Goal: Task Accomplishment & Management: Manage account settings

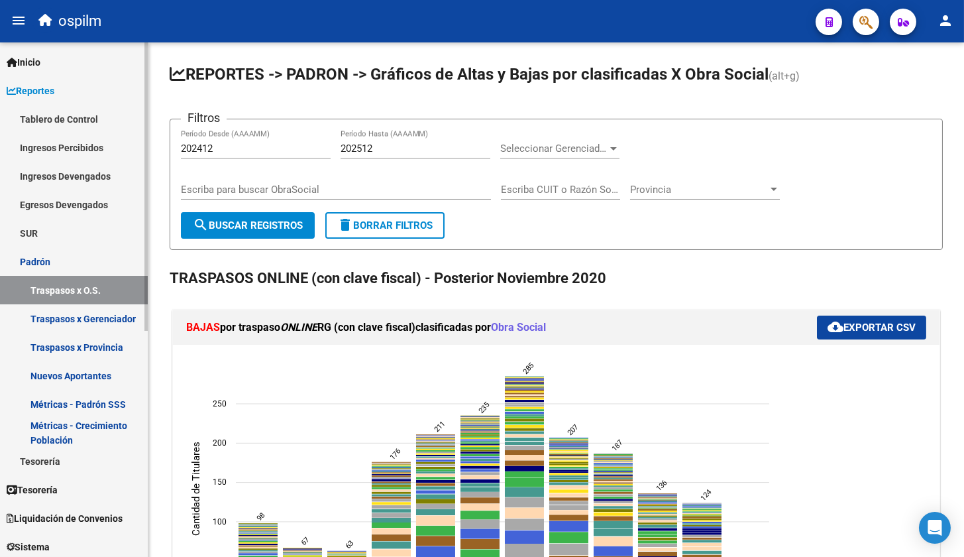
click at [94, 121] on link "Tablero de Control" at bounding box center [74, 119] width 148 height 28
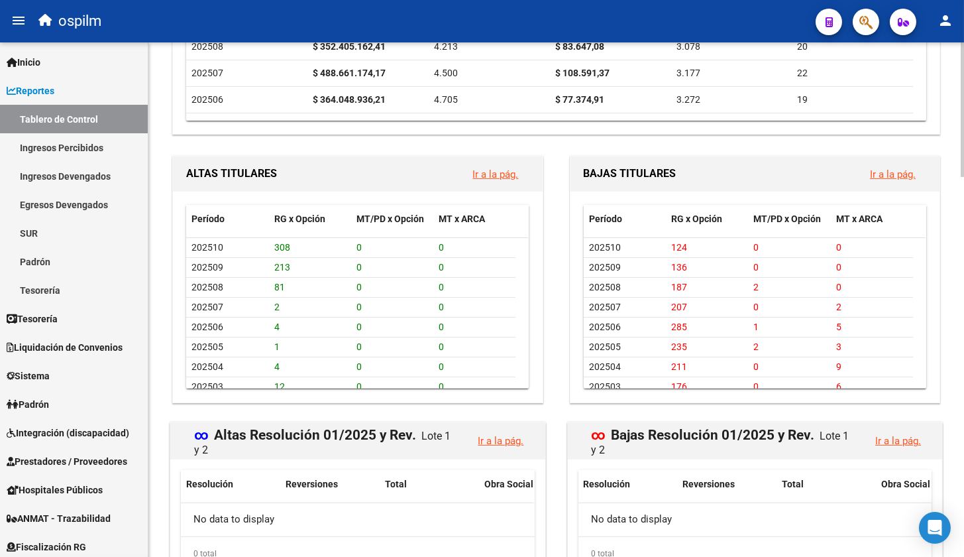
scroll to position [1201, 0]
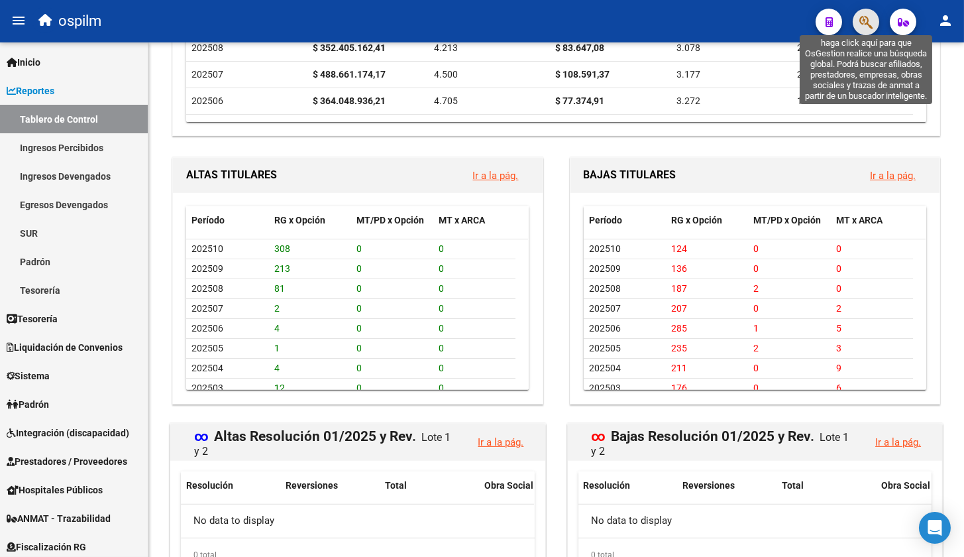
click at [866, 19] on icon "button" at bounding box center [865, 22] width 13 height 15
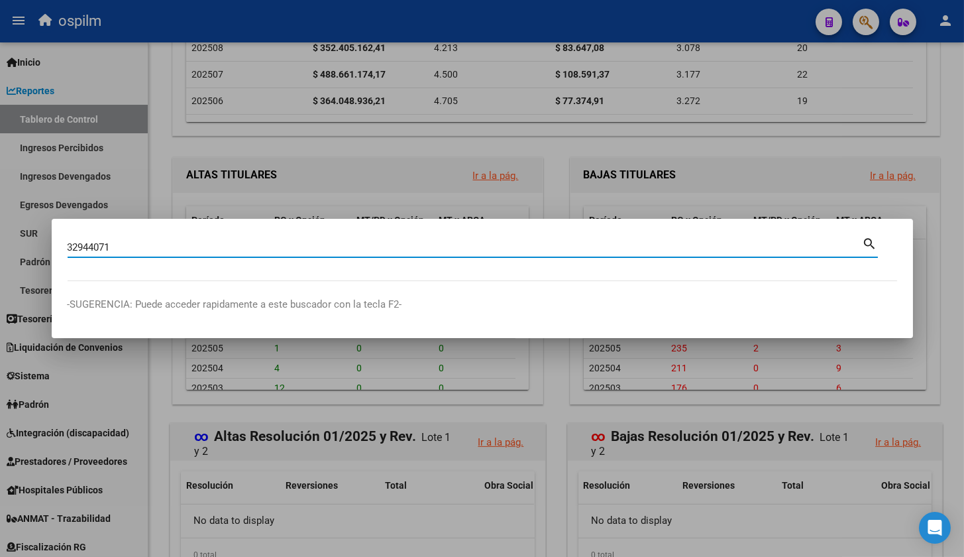
type input "32944071"
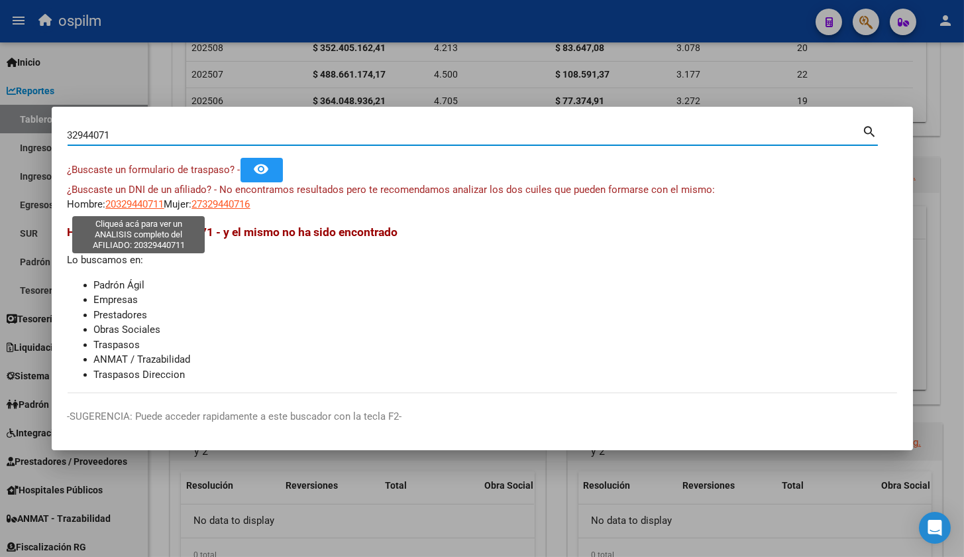
click at [133, 200] on span "20329440711" at bounding box center [135, 204] width 58 height 12
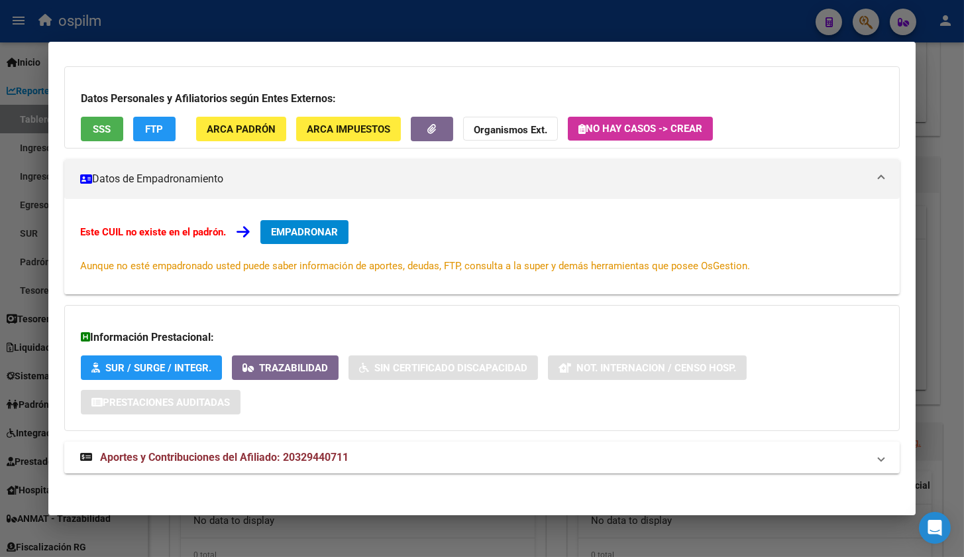
scroll to position [85, 0]
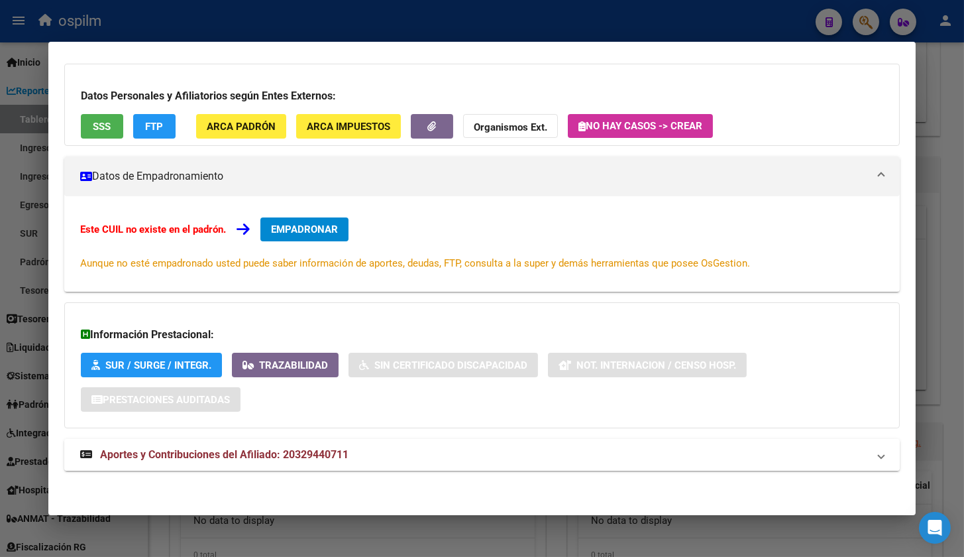
click at [254, 452] on span "Aportes y Contribuciones del Afiliado: 20329440711" at bounding box center [224, 454] width 248 height 13
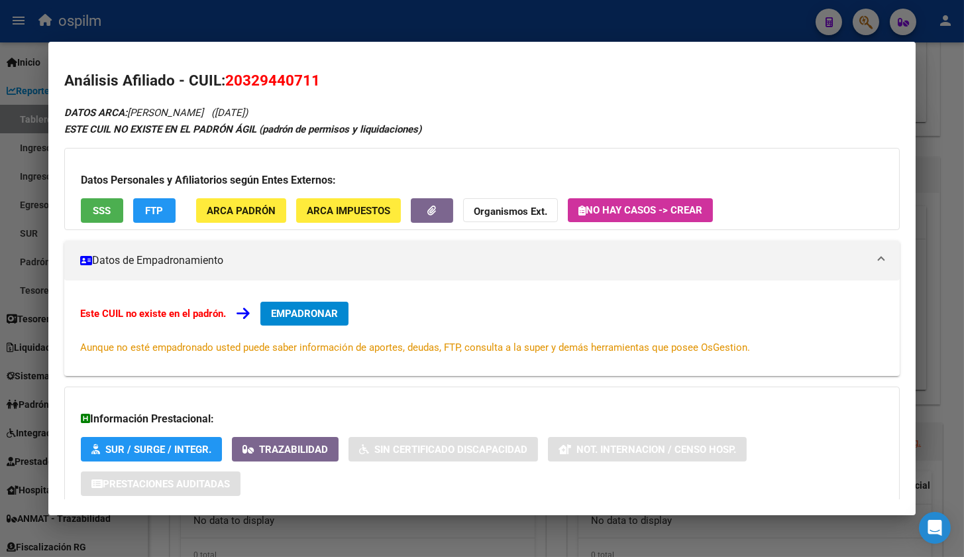
scroll to position [0, 0]
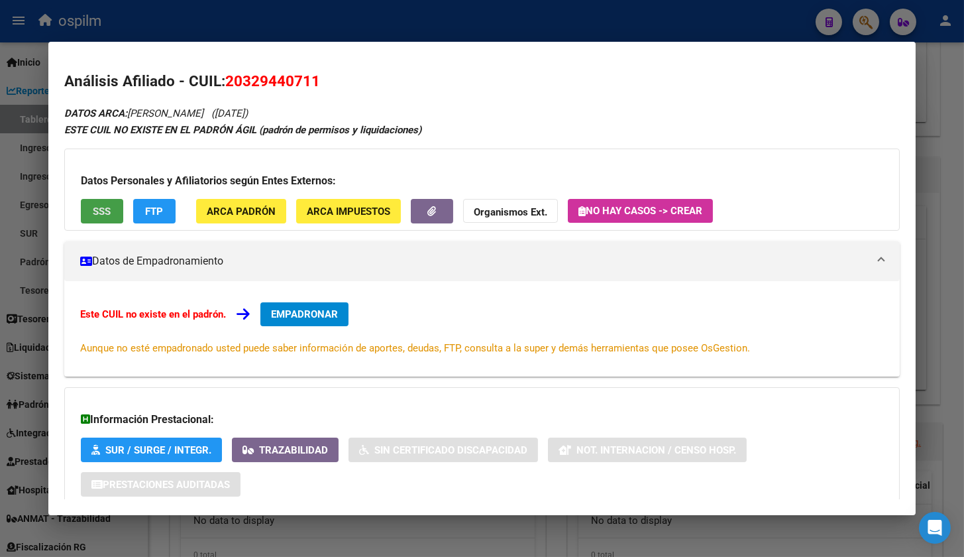
click at [87, 206] on button "SSS" at bounding box center [102, 211] width 42 height 25
click at [529, 207] on strong "Organismos Ext." at bounding box center [511, 212] width 74 height 12
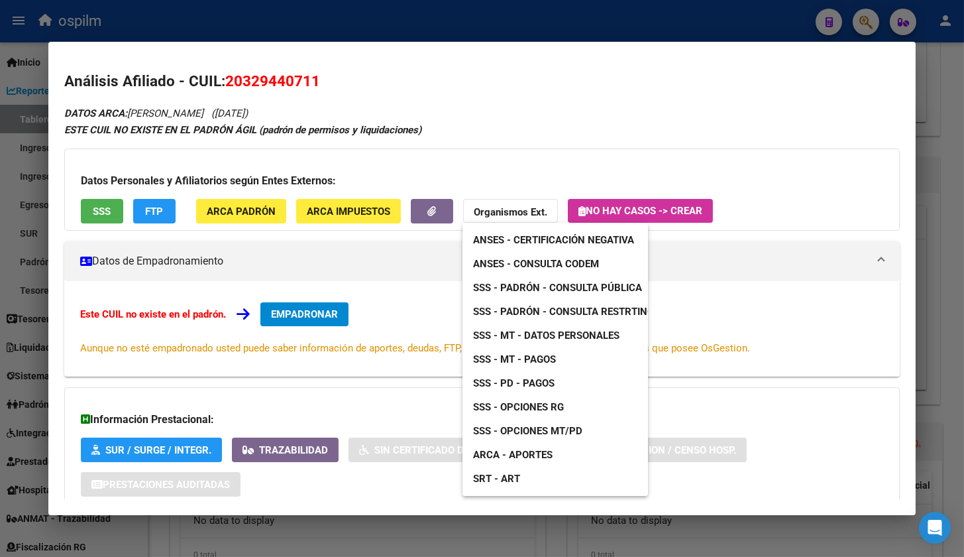
click at [543, 262] on span "ANSES - Consulta CODEM" at bounding box center [536, 264] width 126 height 12
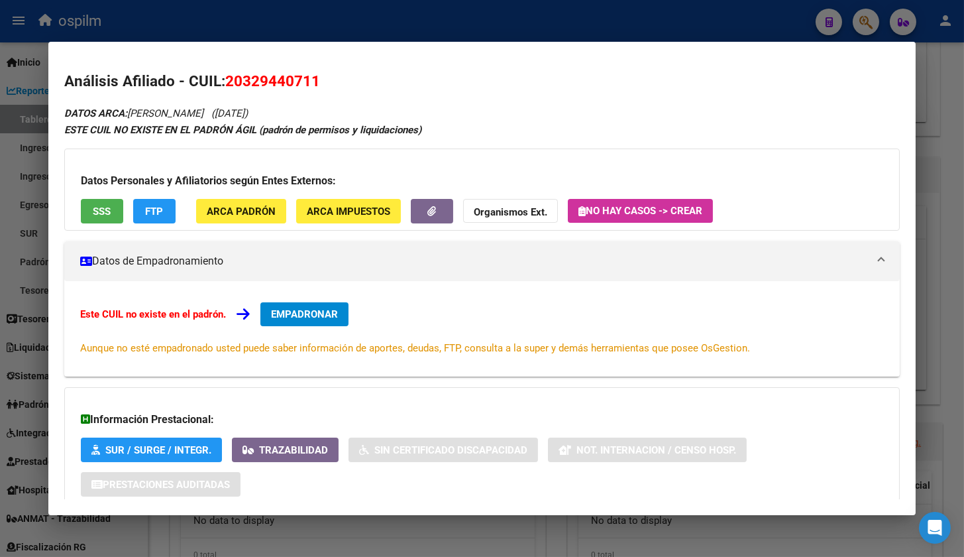
drag, startPoint x: 232, startPoint y: 81, endPoint x: 289, endPoint y: 84, distance: 57.0
click at [289, 84] on span "20329440711" at bounding box center [272, 80] width 95 height 17
drag, startPoint x: 289, startPoint y: 84, endPoint x: 326, endPoint y: 79, distance: 37.5
click at [326, 79] on h2 "Análisis Afiliado - CUIL: 20329440711" at bounding box center [482, 81] width 836 height 23
copy span "20329440711"
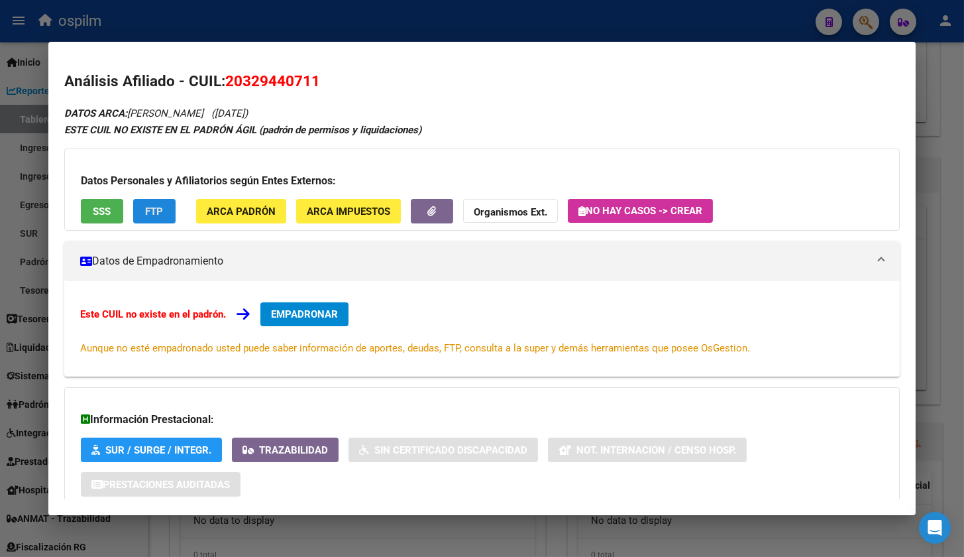
click at [156, 211] on span "FTP" at bounding box center [154, 211] width 18 height 12
click at [510, 205] on span "Organismos Ext." at bounding box center [511, 211] width 74 height 12
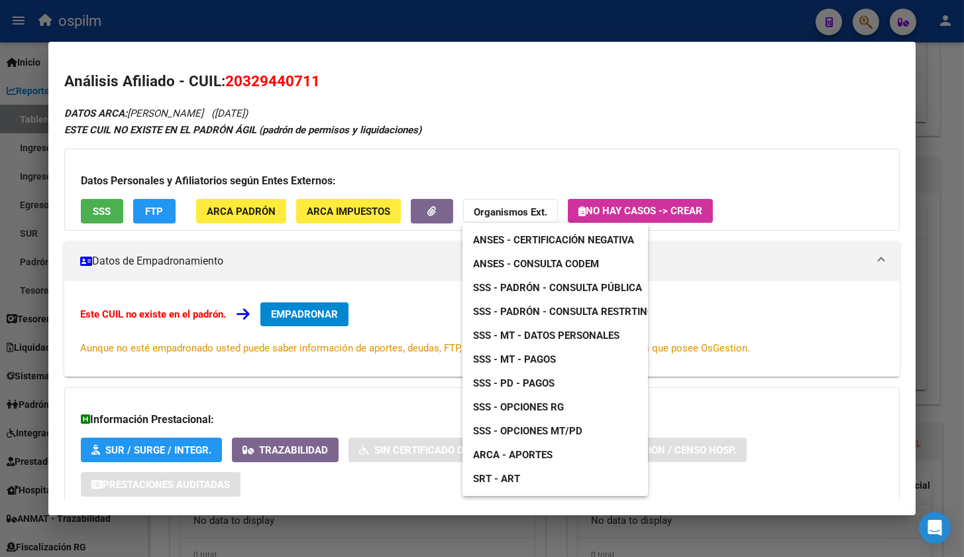
click at [521, 288] on span "SSS - Padrón - Consulta Pública" at bounding box center [557, 288] width 169 height 12
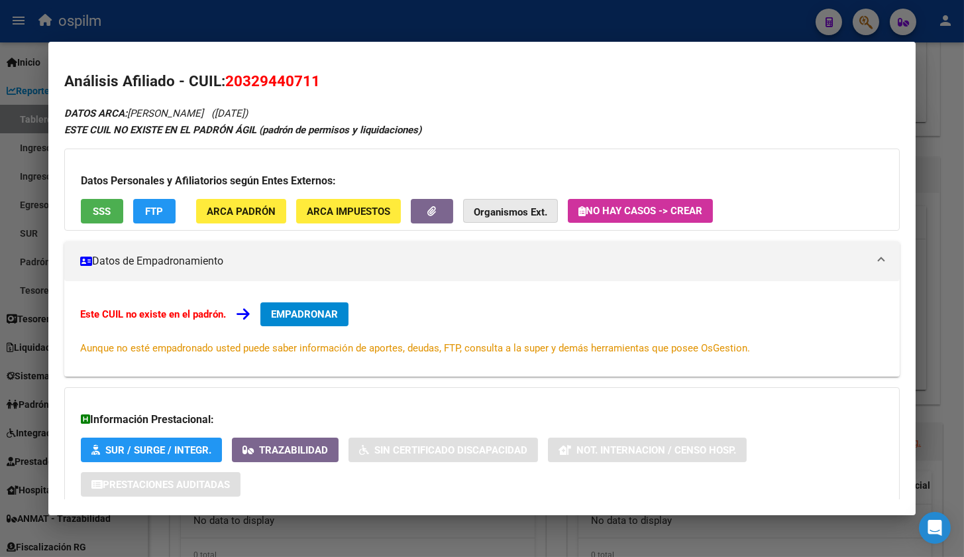
click at [520, 210] on strong "Organismos Ext." at bounding box center [511, 212] width 74 height 12
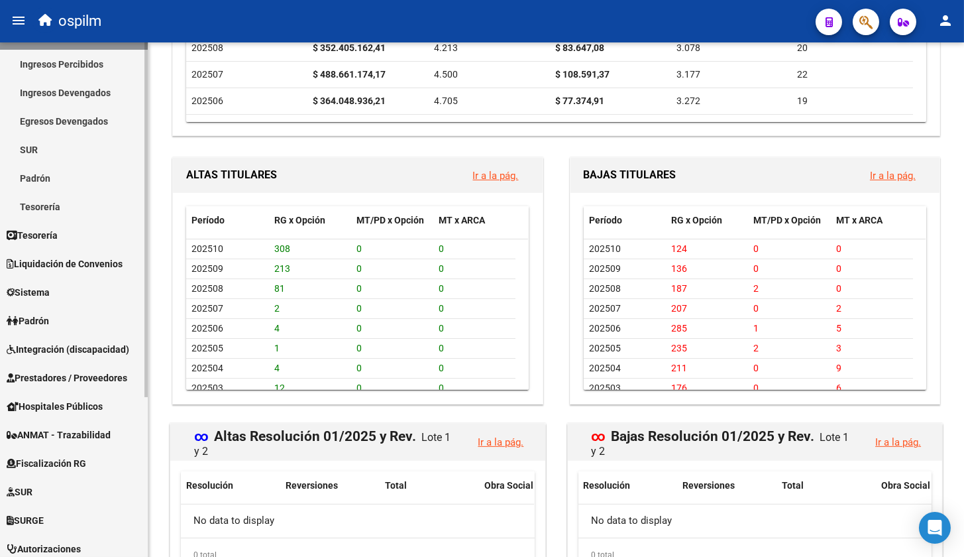
scroll to position [231, 0]
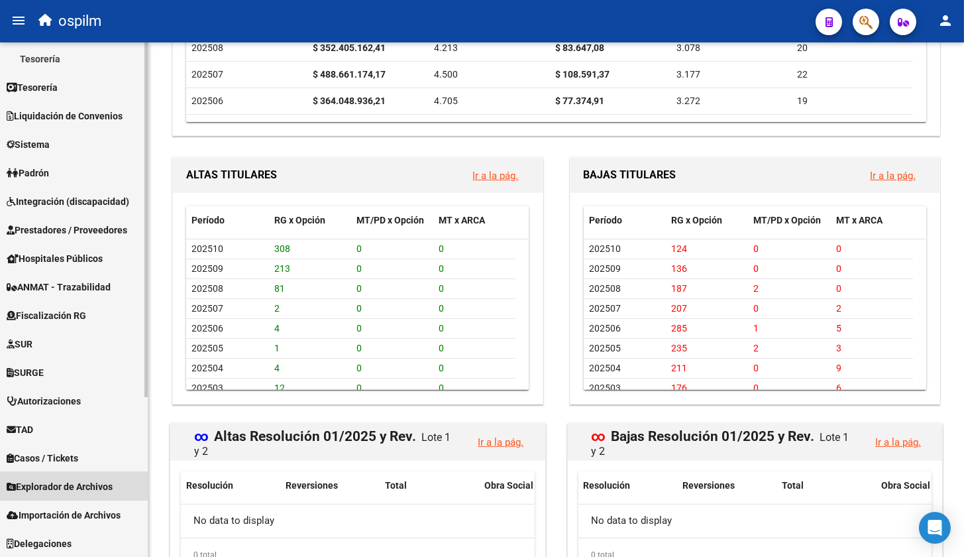
click at [99, 480] on span "Explorador de Archivos" at bounding box center [60, 486] width 106 height 15
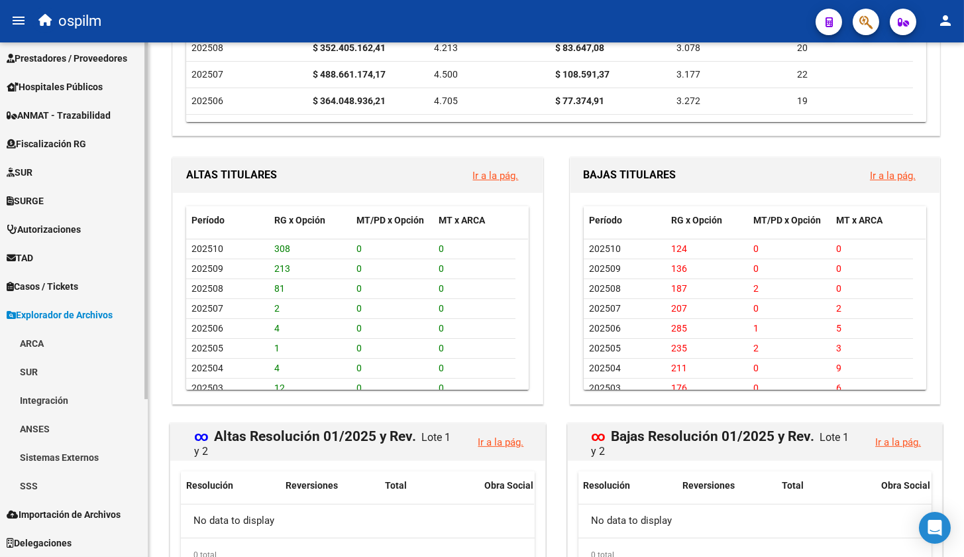
scroll to position [203, 0]
click at [99, 480] on link "SSS" at bounding box center [74, 486] width 148 height 28
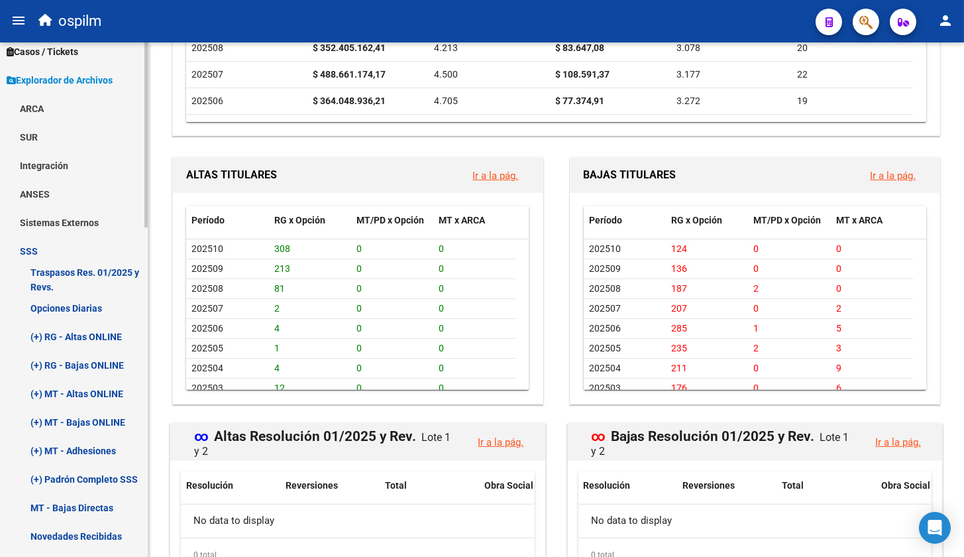
scroll to position [534, 0]
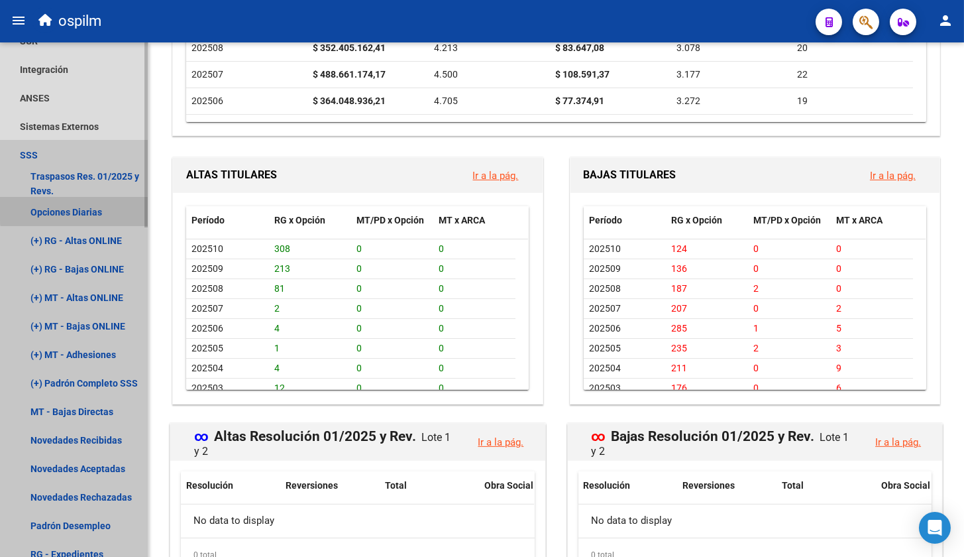
click at [76, 207] on link "Opciones Diarias" at bounding box center [74, 211] width 148 height 28
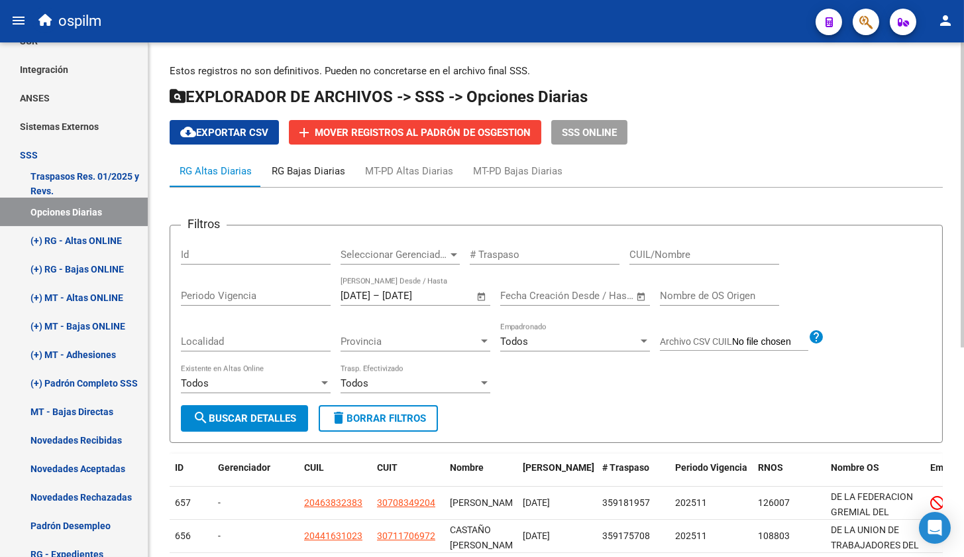
click at [307, 170] on div "RG Bajas Diarias" at bounding box center [309, 171] width 74 height 15
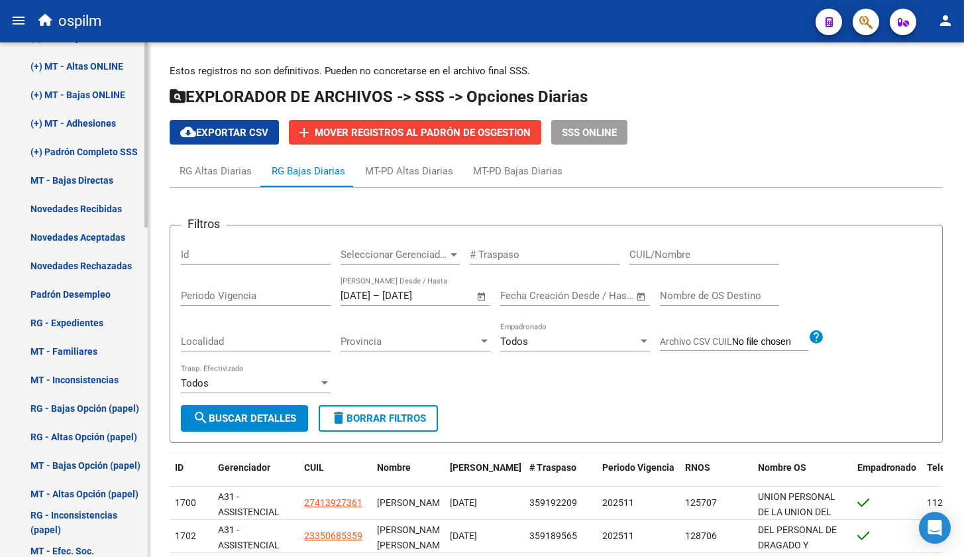
scroll to position [783, 0]
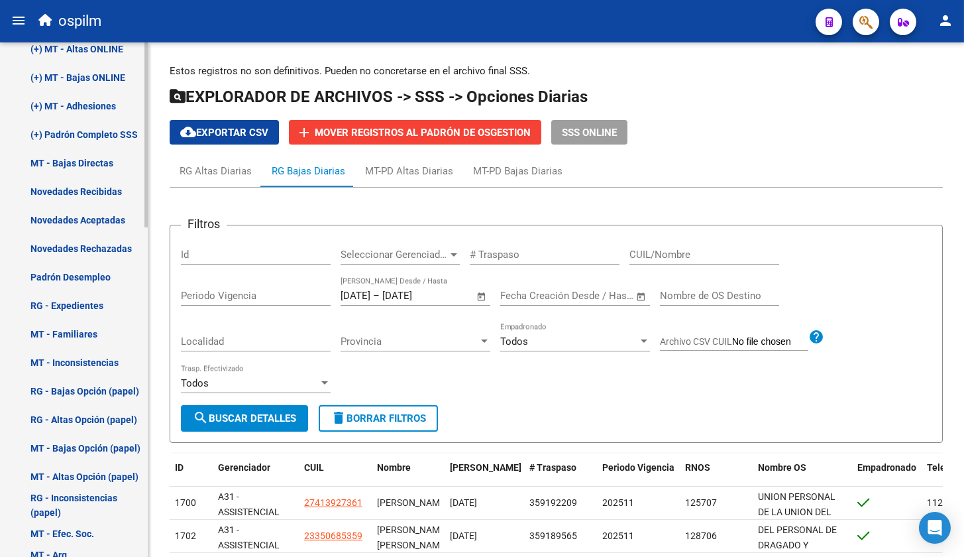
click at [115, 387] on link "RG - Bajas Opción (papel)" at bounding box center [74, 390] width 148 height 28
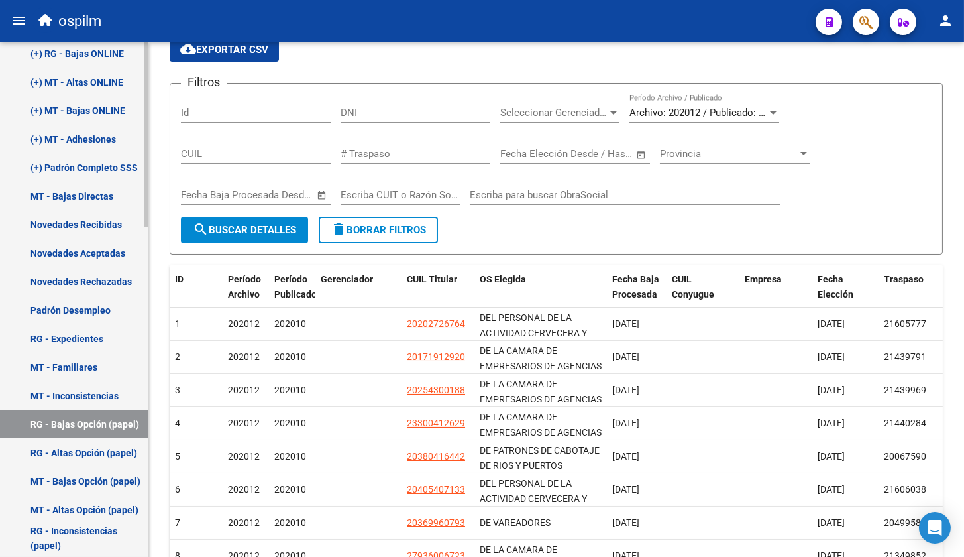
scroll to position [667, 0]
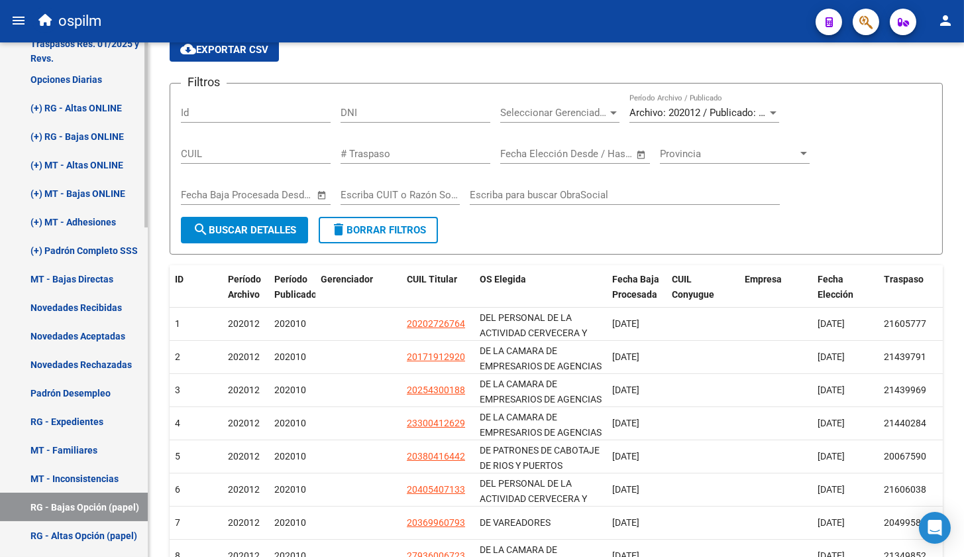
click at [52, 128] on link "(+) RG - Bajas ONLINE" at bounding box center [74, 136] width 148 height 28
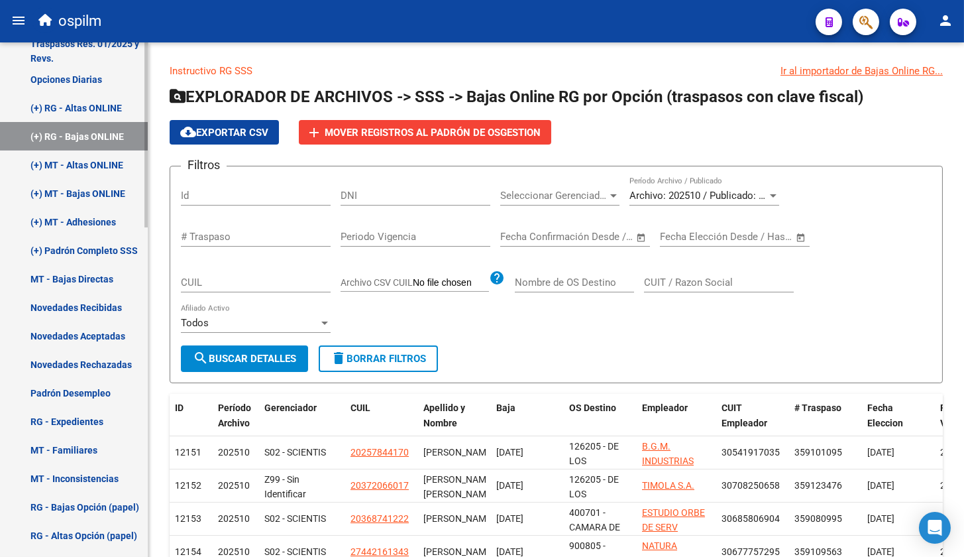
click at [38, 135] on link "(+) RG - Bajas ONLINE" at bounding box center [74, 136] width 148 height 28
click at [774, 197] on div at bounding box center [773, 195] width 12 height 11
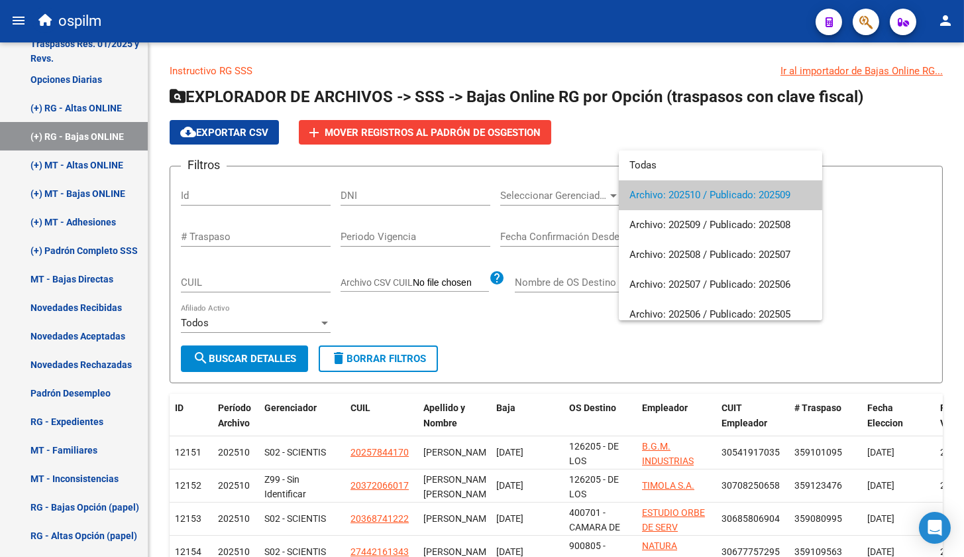
click at [869, 213] on div at bounding box center [482, 278] width 964 height 557
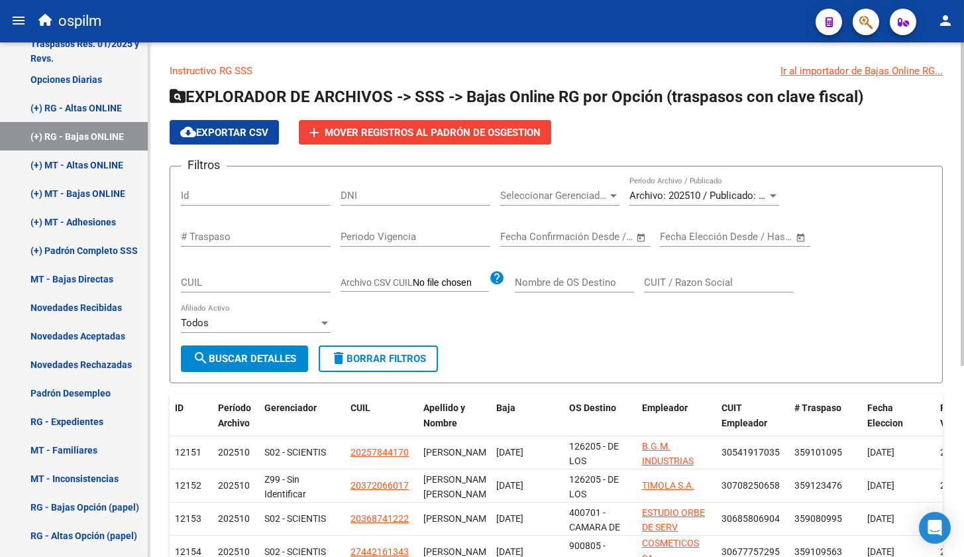
click at [221, 72] on link "Instructivo RG SSS" at bounding box center [211, 71] width 83 height 12
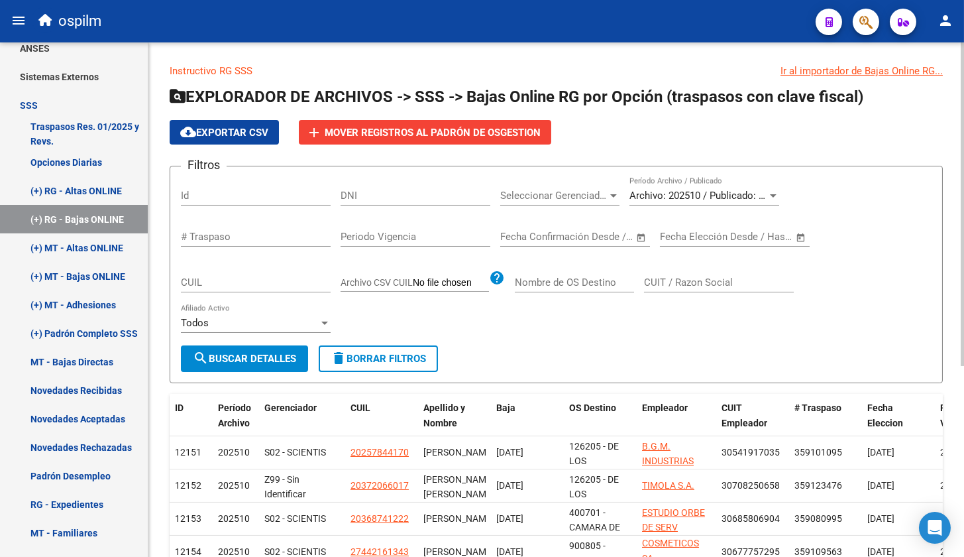
click at [245, 132] on span "cloud_download Exportar CSV" at bounding box center [224, 133] width 88 height 12
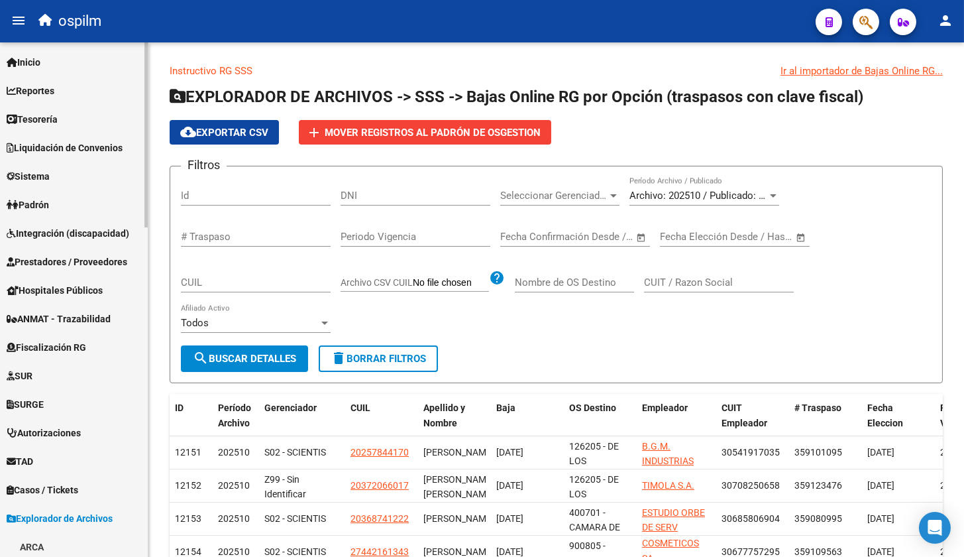
click at [52, 60] on link "Inicio" at bounding box center [74, 62] width 148 height 28
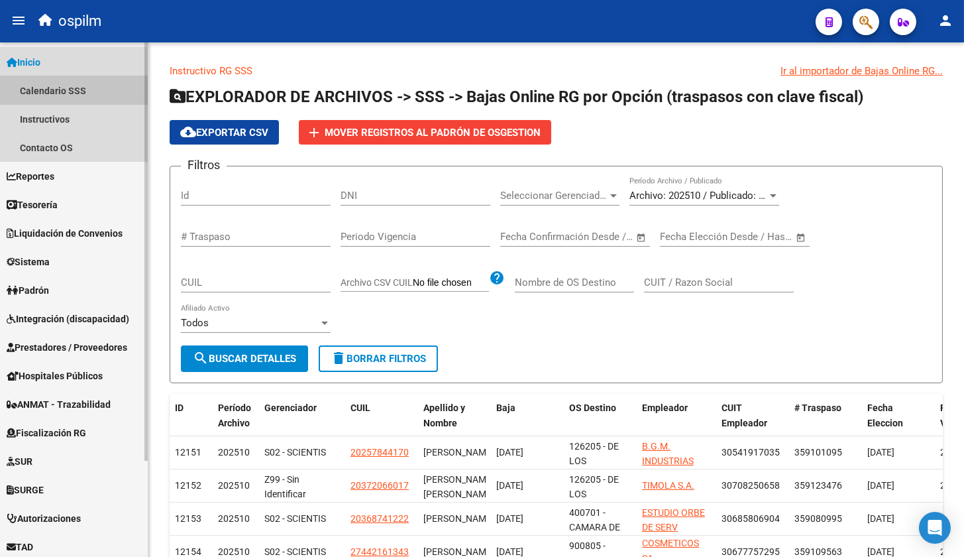
click at [53, 91] on link "Calendario SSS" at bounding box center [74, 90] width 148 height 28
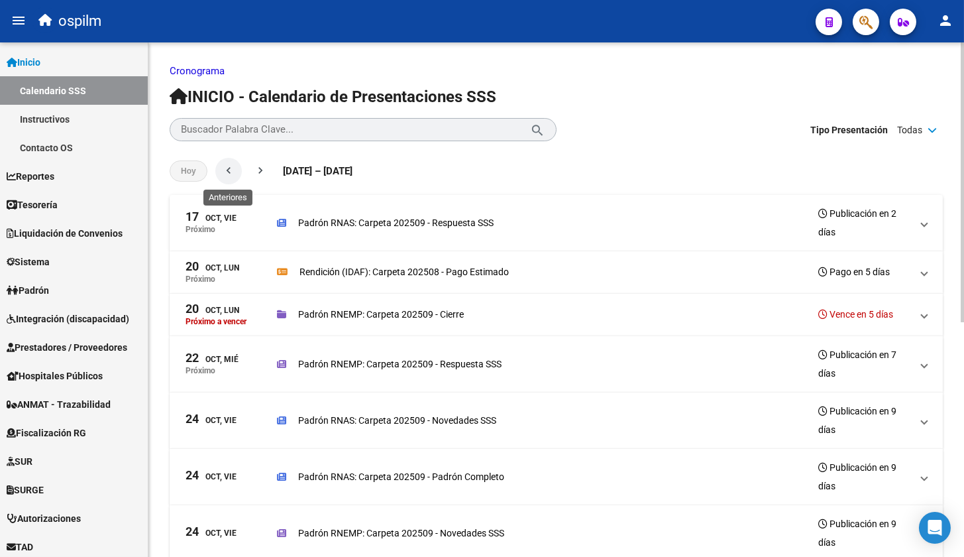
click at [231, 170] on mat-icon "chevron_left" at bounding box center [228, 170] width 13 height 13
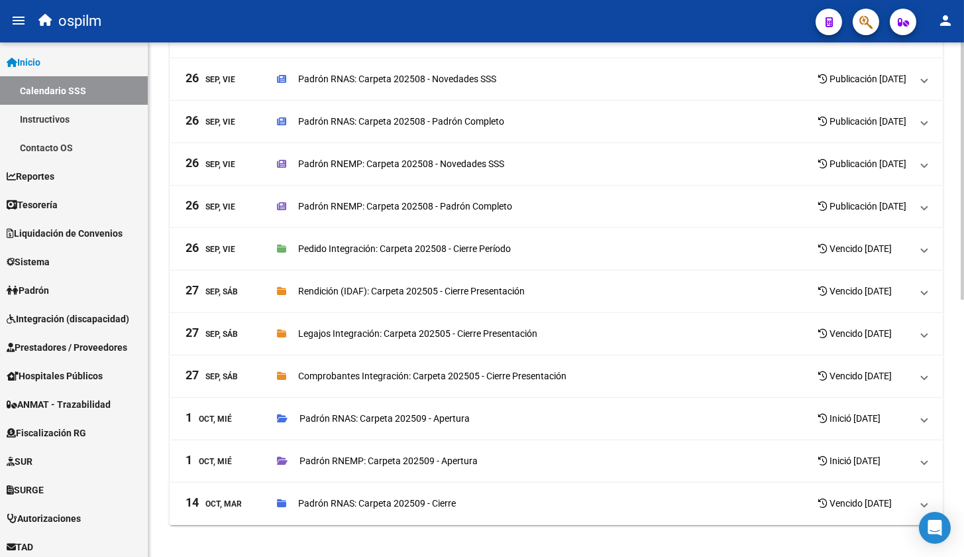
scroll to position [515, 0]
click at [63, 125] on link "Instructivos" at bounding box center [74, 119] width 148 height 28
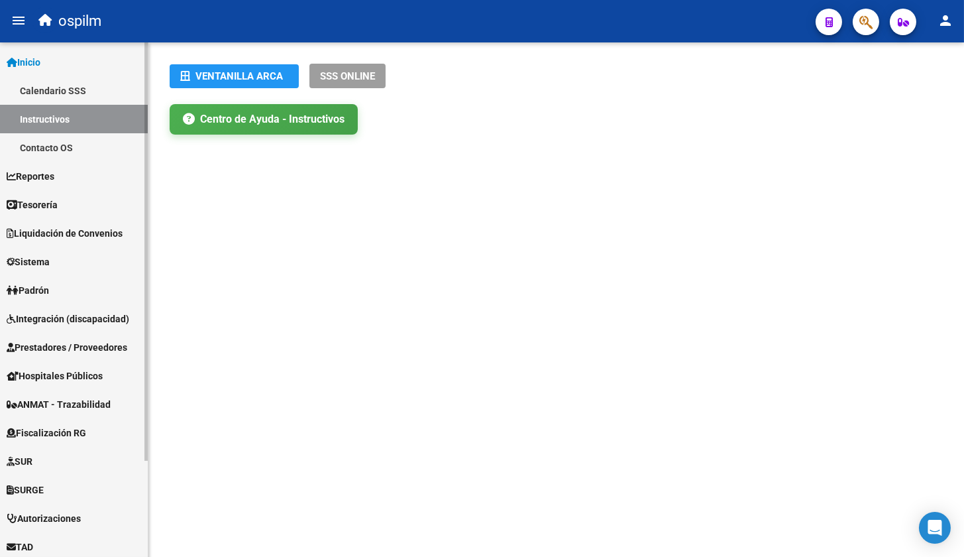
click at [75, 182] on link "Reportes" at bounding box center [74, 176] width 148 height 28
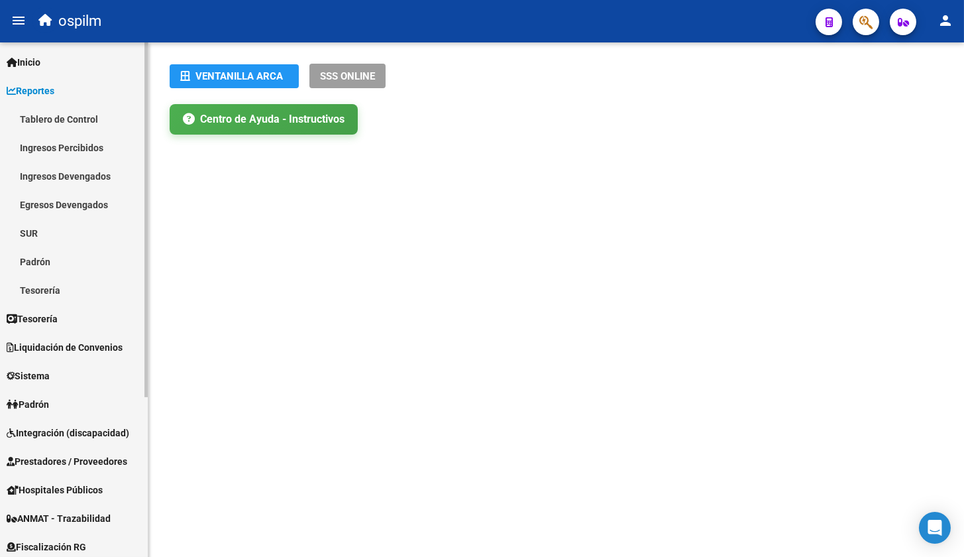
click at [63, 268] on link "Padrón" at bounding box center [74, 261] width 148 height 28
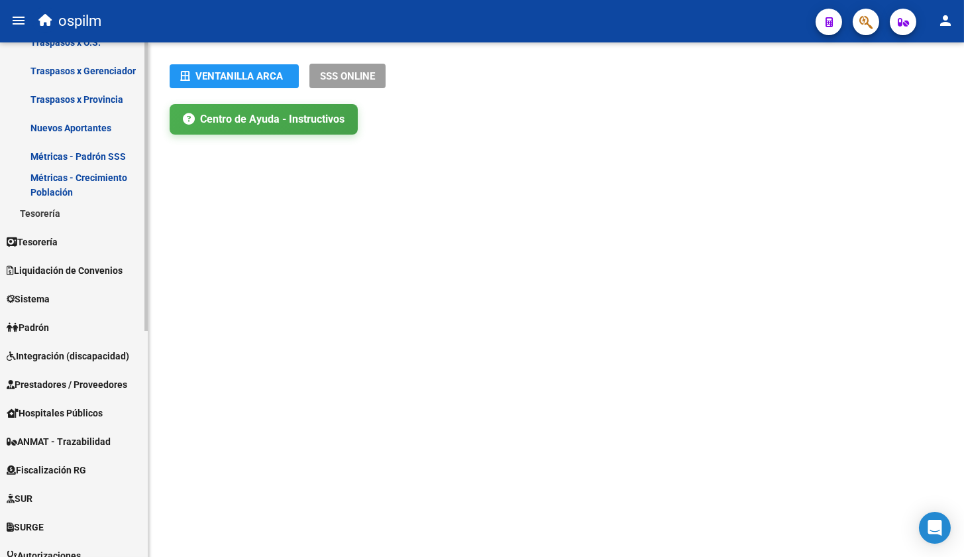
scroll to position [331, 0]
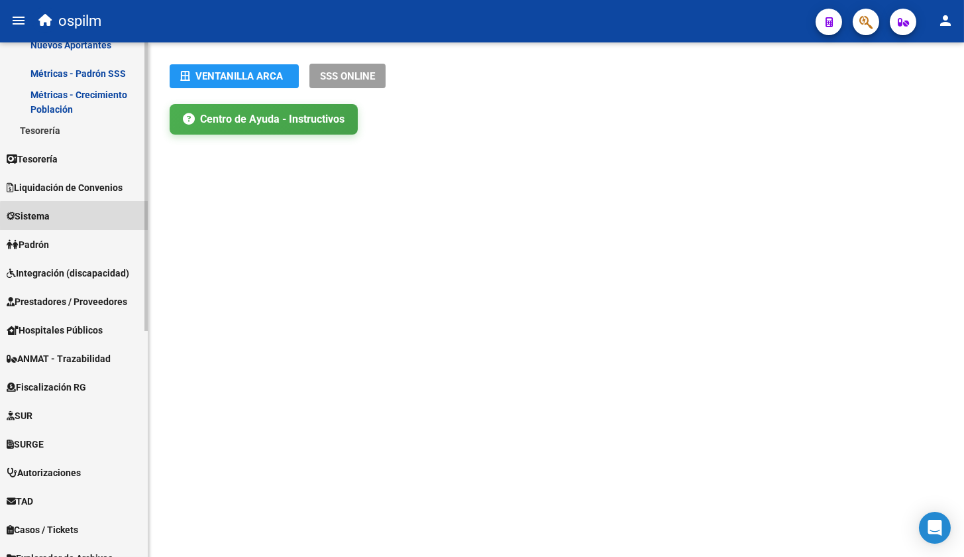
click at [79, 216] on link "Sistema" at bounding box center [74, 215] width 148 height 28
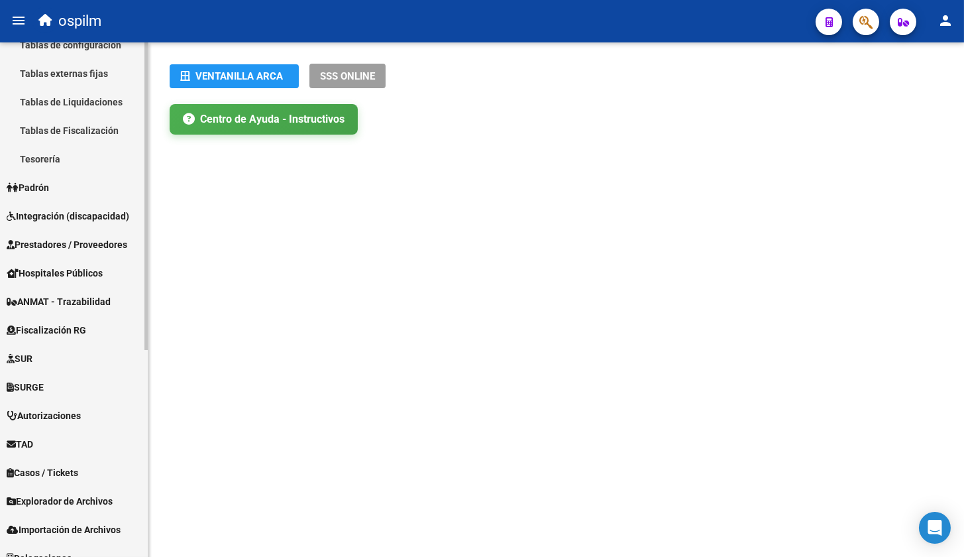
scroll to position [345, 0]
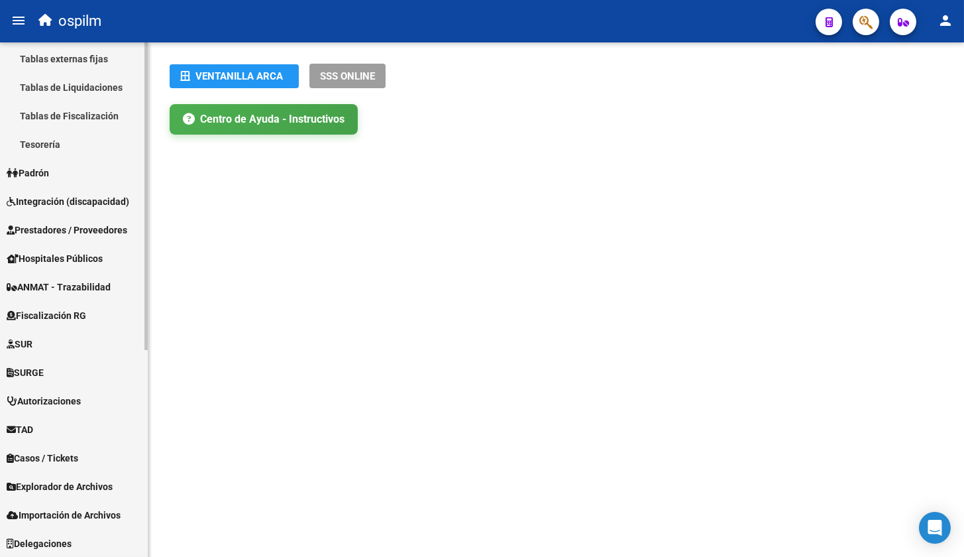
click at [53, 487] on span "Explorador de Archivos" at bounding box center [60, 486] width 106 height 15
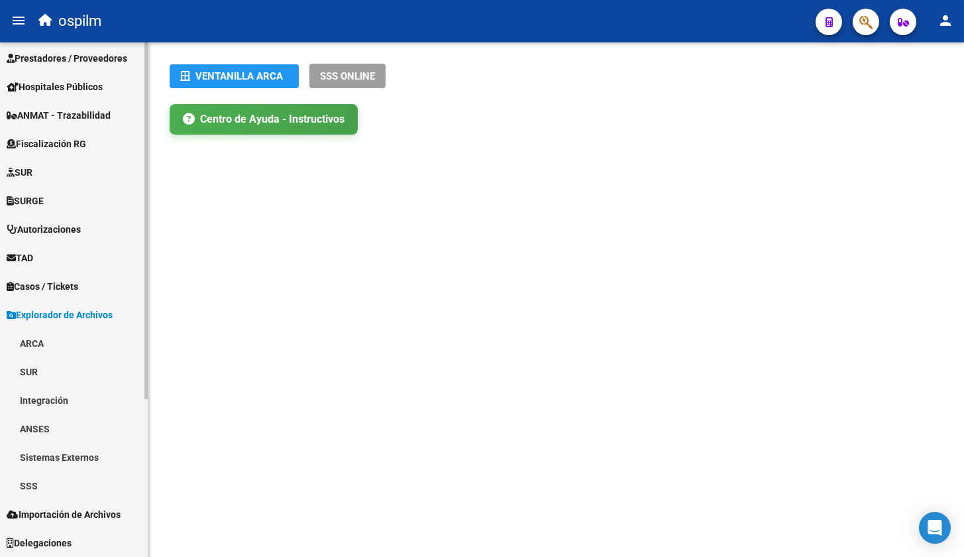
scroll to position [203, 0]
click at [53, 487] on link "SSS" at bounding box center [74, 486] width 148 height 28
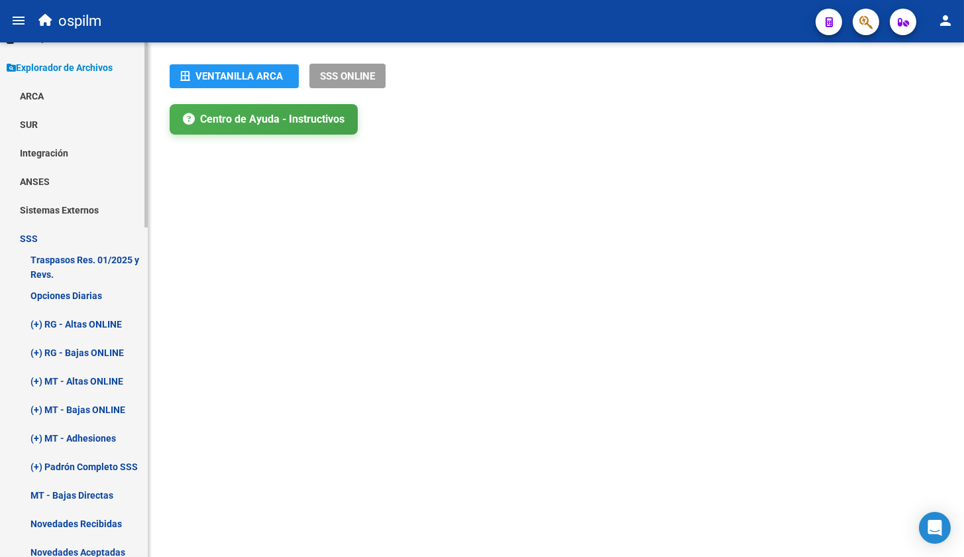
scroll to position [451, 0]
click at [44, 347] on link "(+) RG - Bajas ONLINE" at bounding box center [74, 351] width 148 height 28
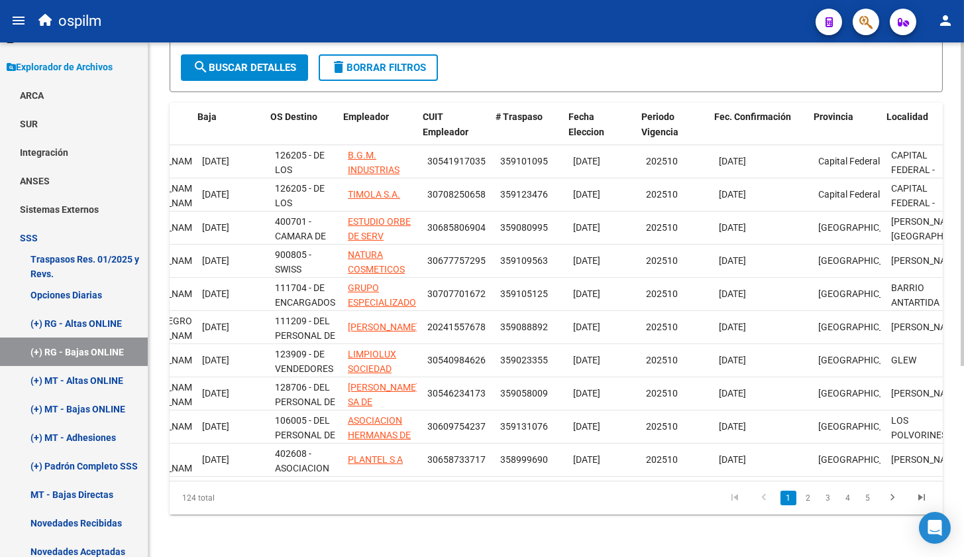
scroll to position [0, 309]
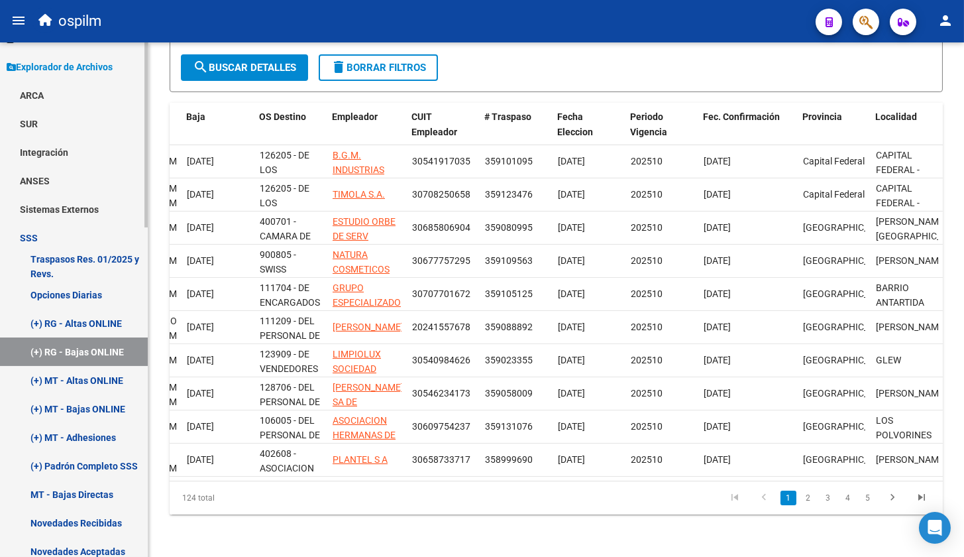
click at [92, 402] on link "(+) MT - Bajas ONLINE" at bounding box center [74, 408] width 148 height 28
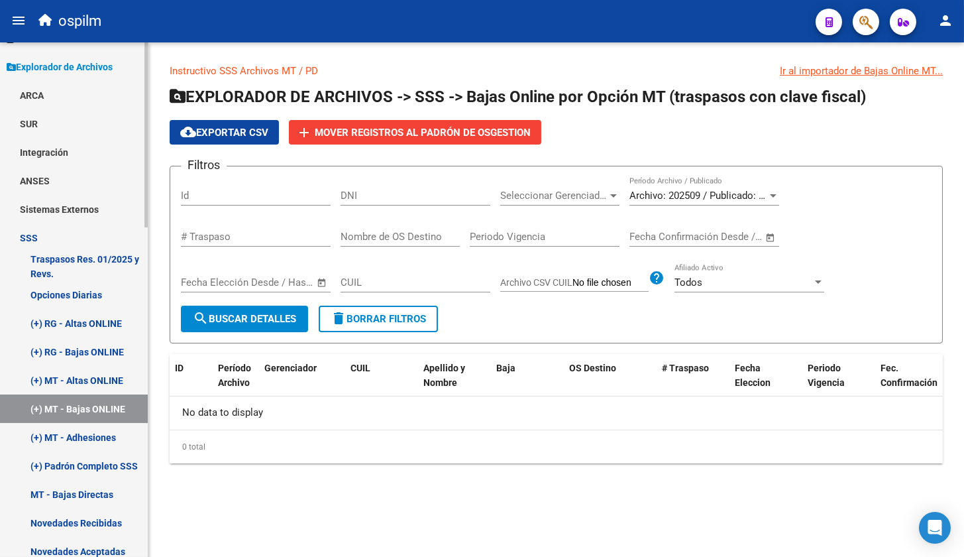
click at [93, 326] on link "(+) RG - Altas ONLINE" at bounding box center [74, 323] width 148 height 28
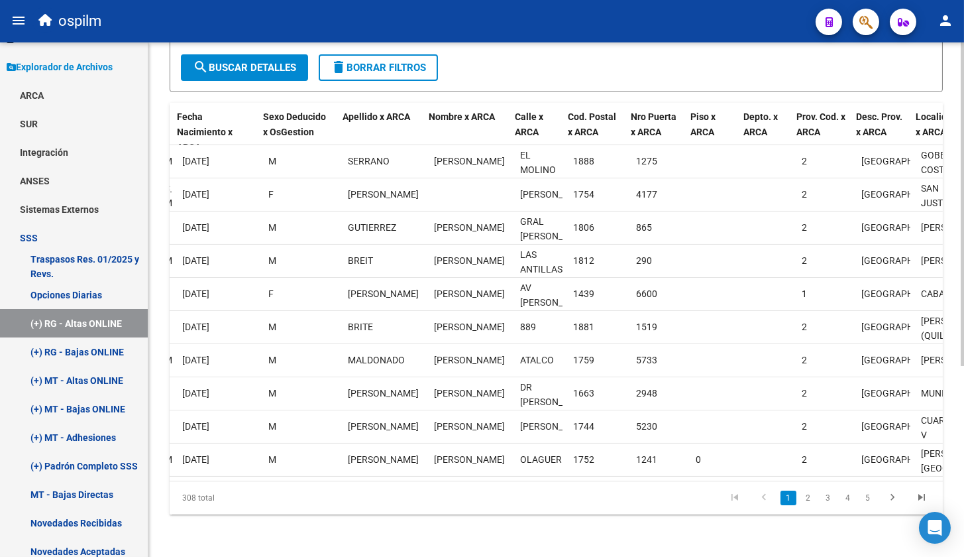
scroll to position [0, 1114]
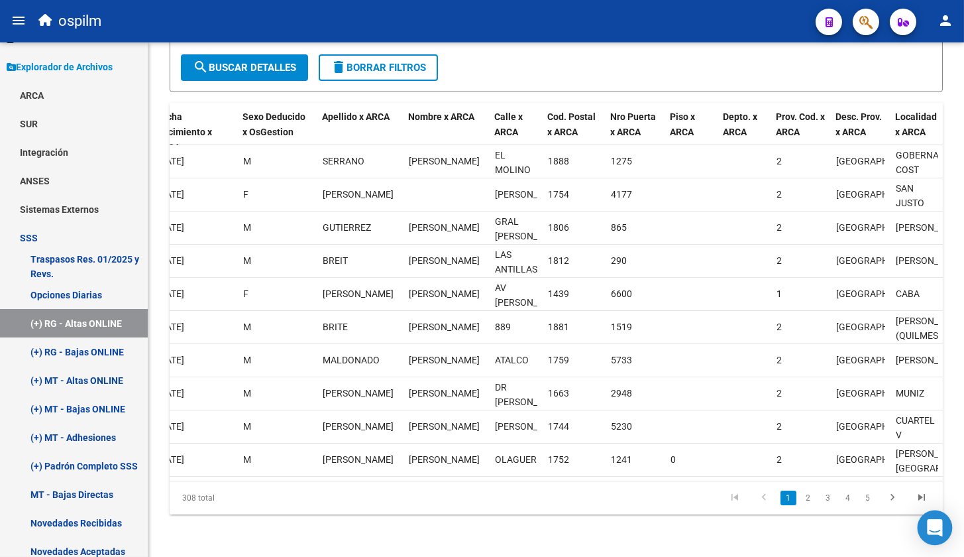
click at [941, 524] on icon "Open Intercom Messenger" at bounding box center [934, 527] width 17 height 17
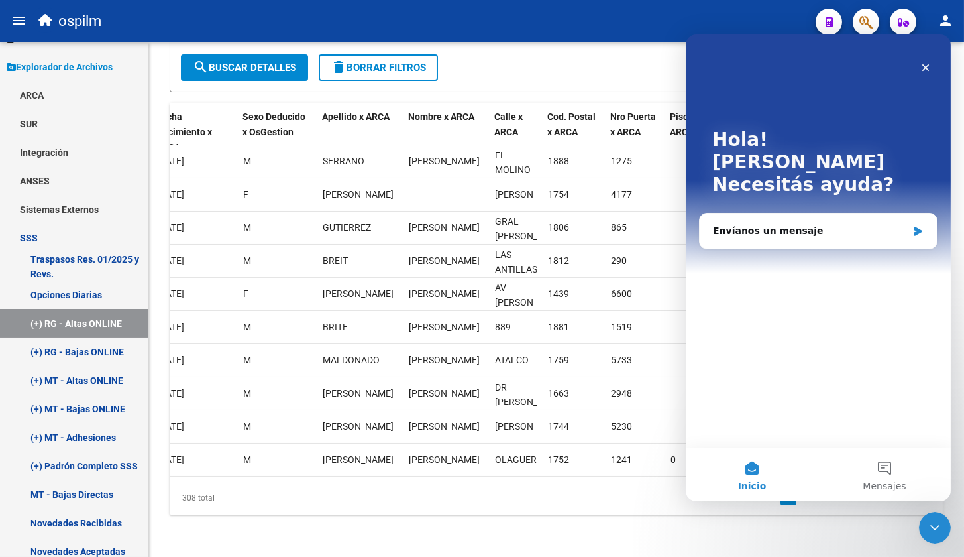
scroll to position [0, 0]
click at [822, 224] on div "Envíanos un mensaje" at bounding box center [809, 231] width 194 height 14
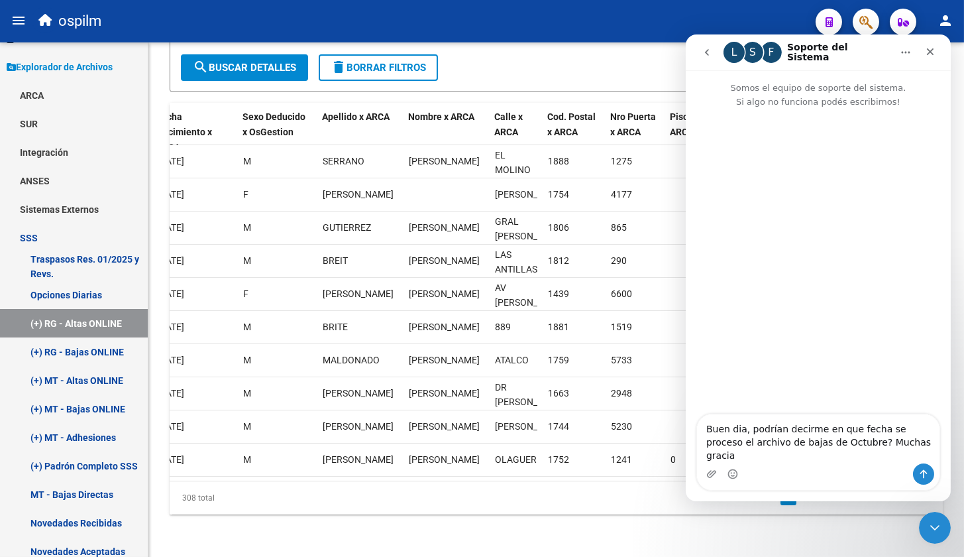
type textarea "Buen dia, podrían decirme en que fecha se proceso el archivo de bajas de Octubr…"
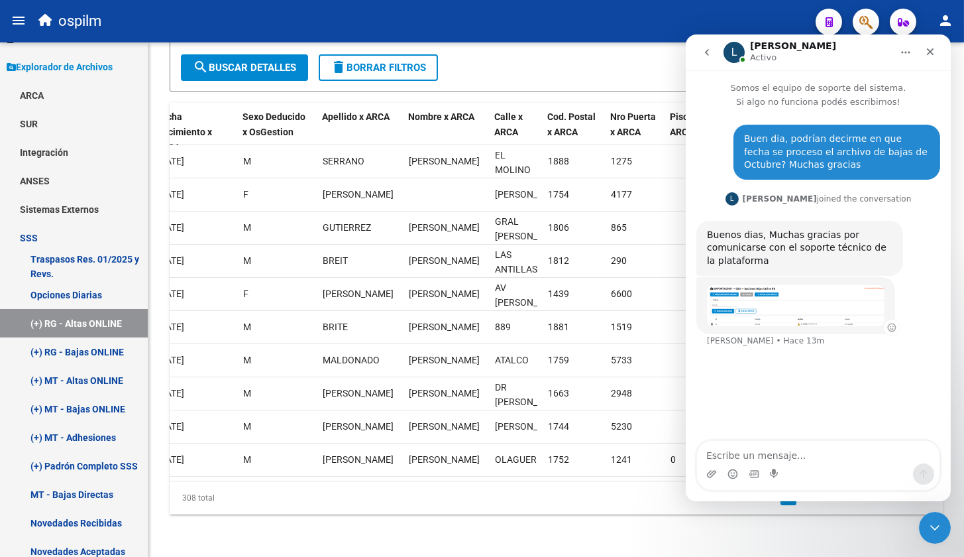
click at [822, 315] on img "Ludmila dice…" at bounding box center [795, 305] width 178 height 41
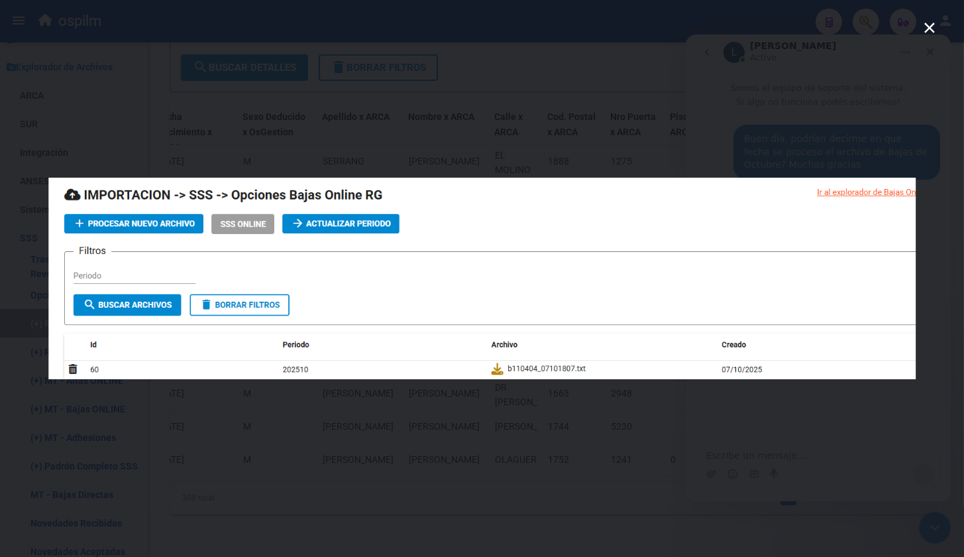
click at [922, 28] on icon "Cerrar" at bounding box center [930, 28] width 16 height 16
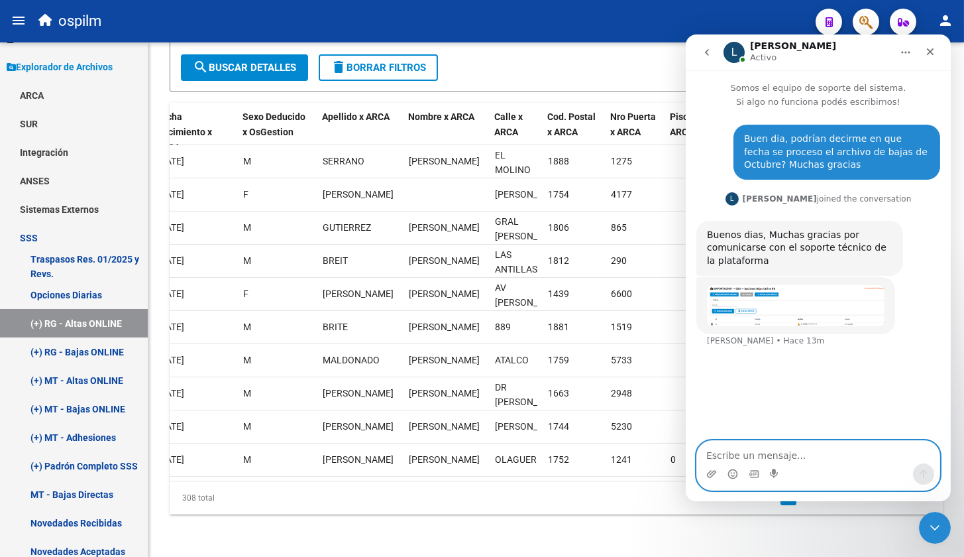
click at [807, 454] on textarea "Escribe un mensaje..." at bounding box center [817, 452] width 243 height 23
type textarea "Muchas gracias"
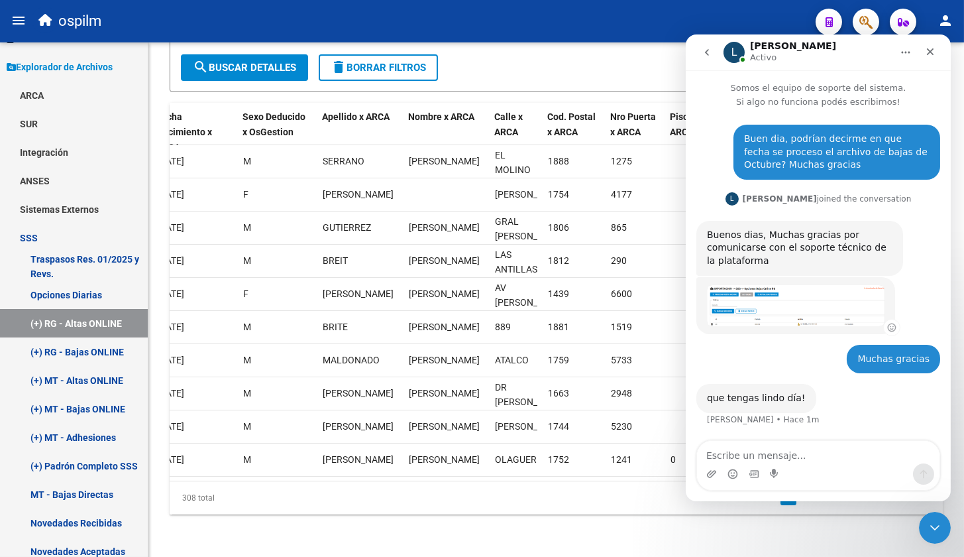
click at [812, 318] on img "Ludmila dice…" at bounding box center [795, 305] width 178 height 41
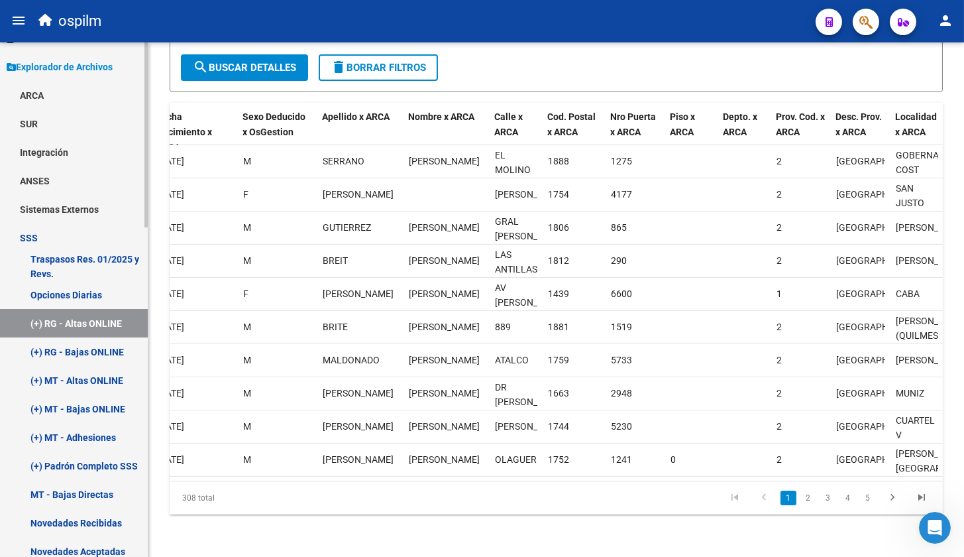
click at [33, 66] on span "Explorador de Archivos" at bounding box center [60, 67] width 106 height 15
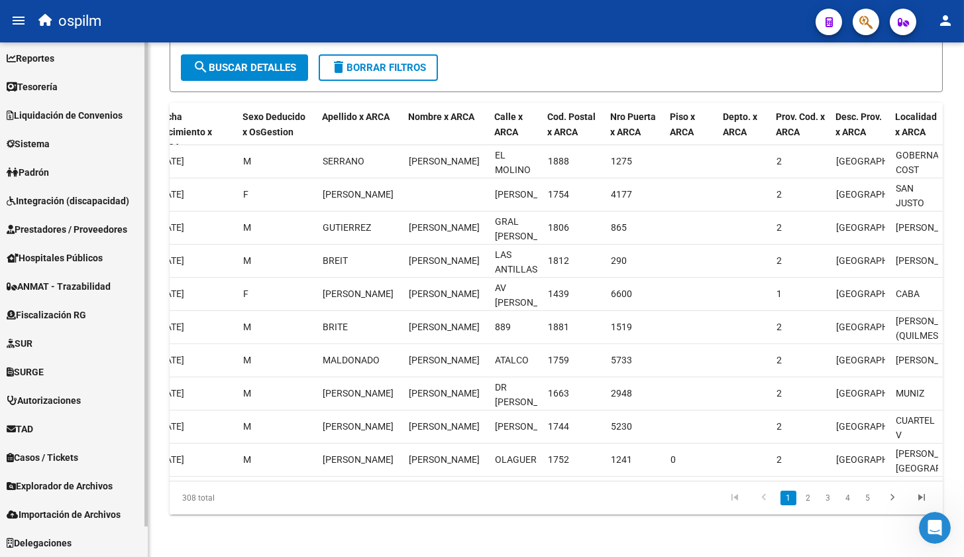
scroll to position [32, 0]
click at [80, 538] on link "Delegaciones" at bounding box center [74, 543] width 148 height 28
click at [62, 544] on span "Delegaciones" at bounding box center [39, 543] width 65 height 15
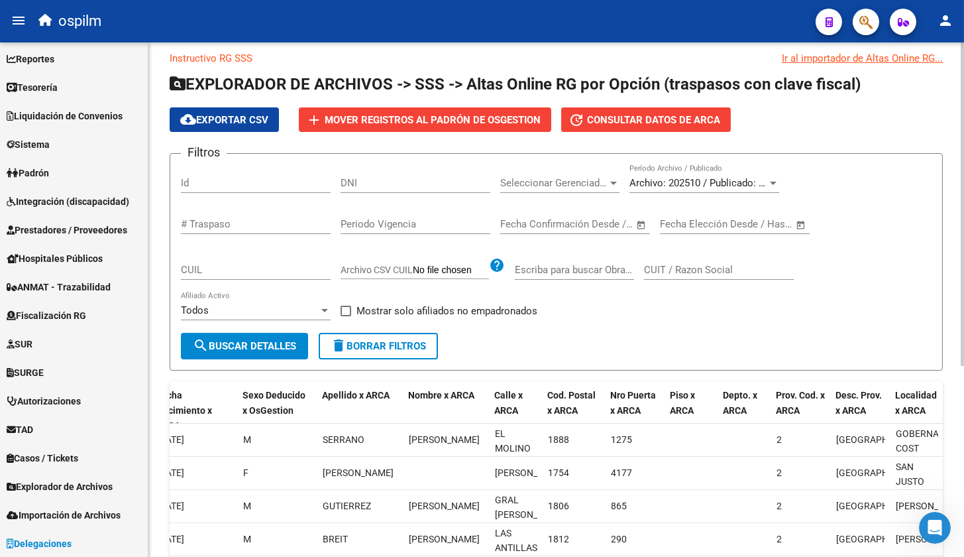
scroll to position [0, 0]
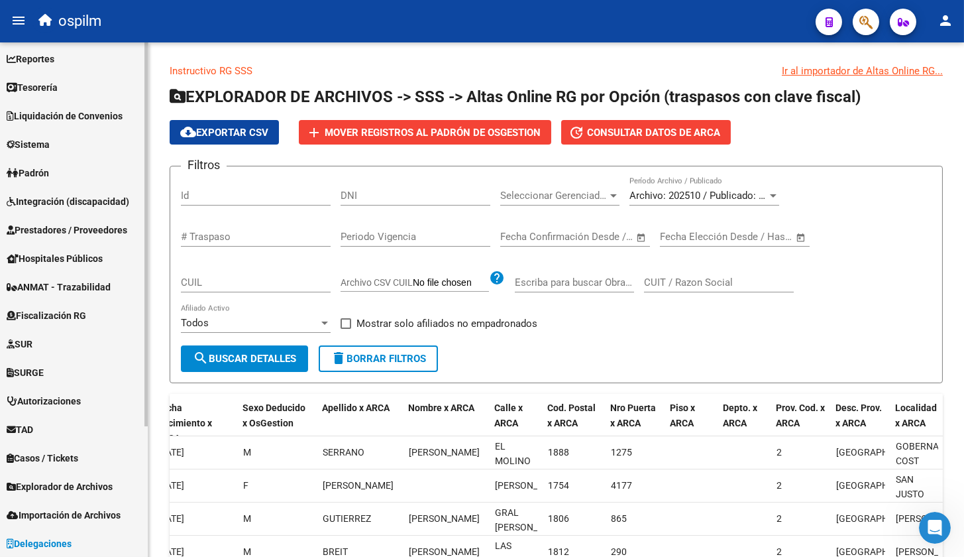
click at [100, 510] on span "Importación de Archivos" at bounding box center [64, 515] width 114 height 15
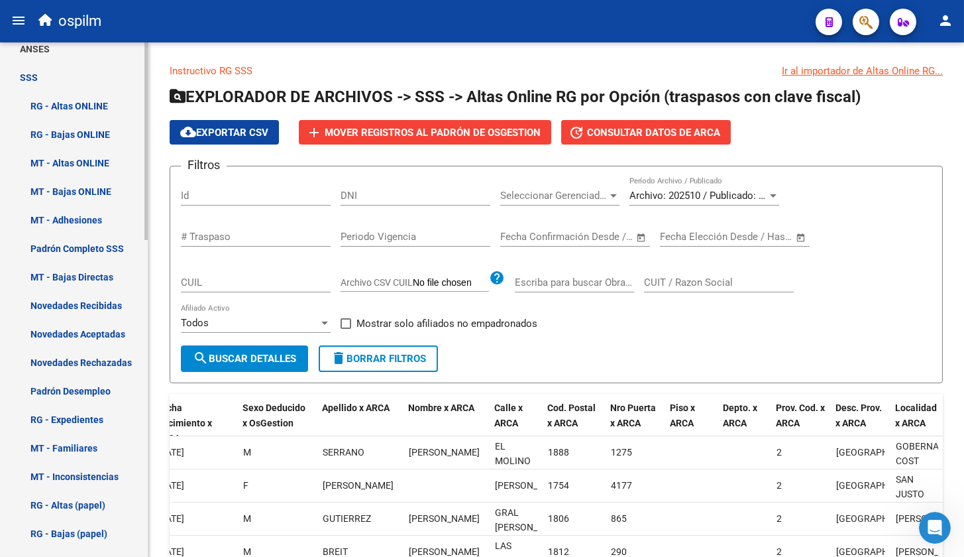
scroll to position [823, 0]
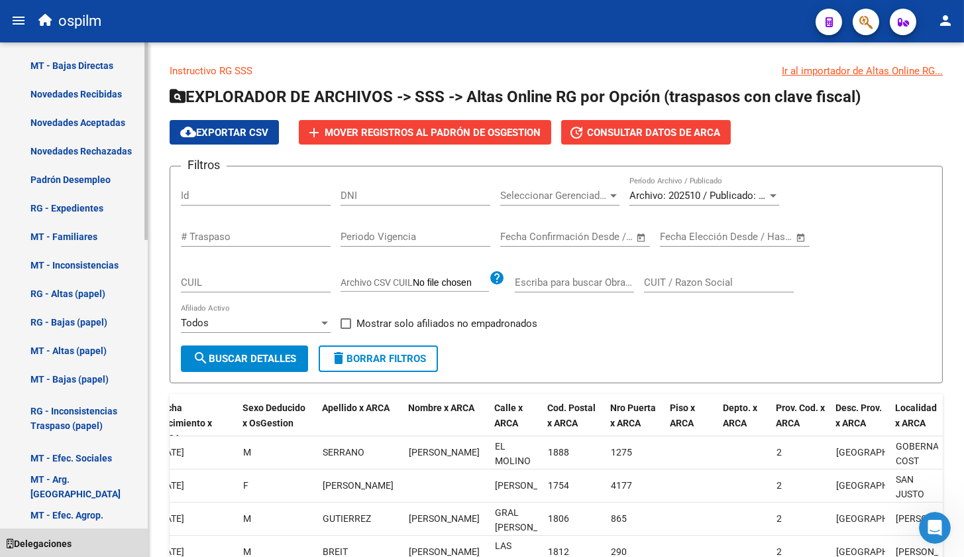
click at [12, 545] on icon at bounding box center [10, 543] width 7 height 9
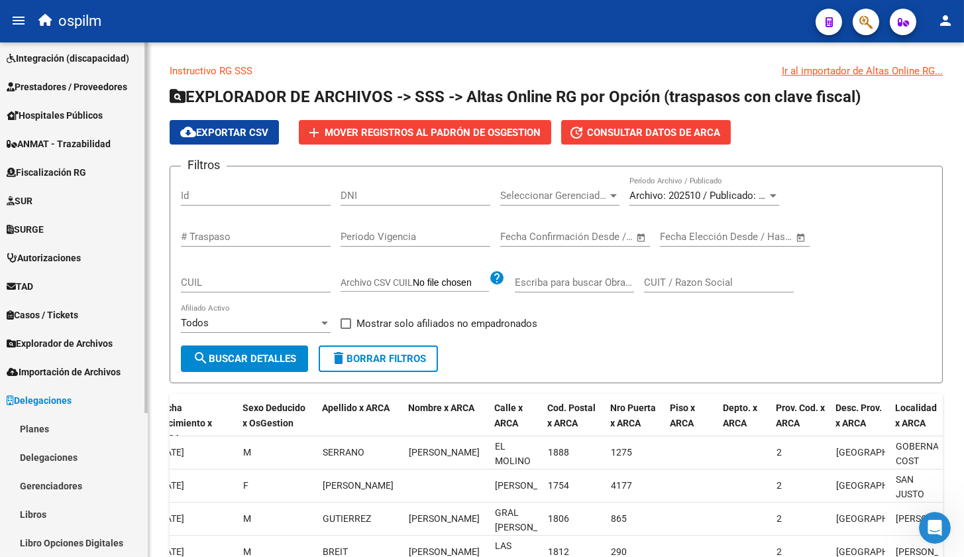
scroll to position [174, 0]
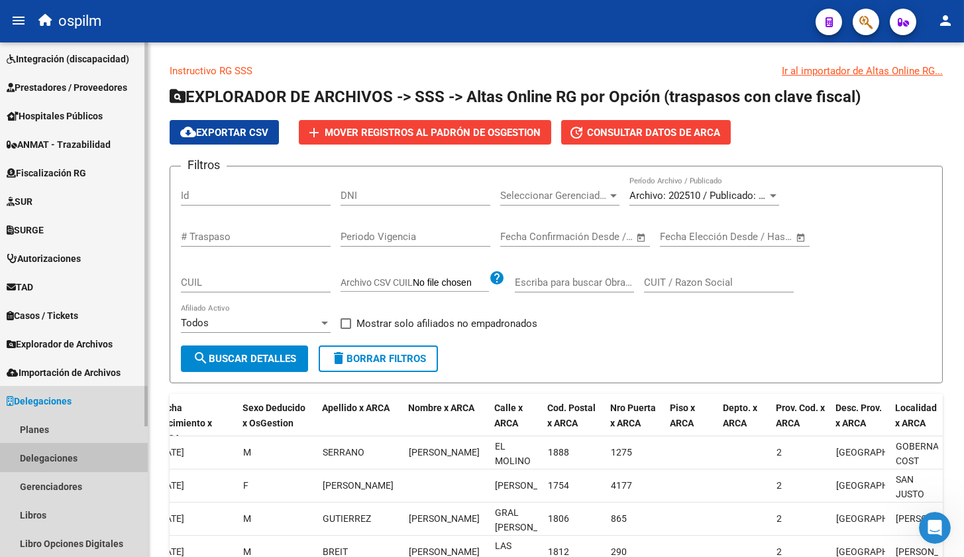
click at [80, 453] on link "Delegaciones" at bounding box center [74, 457] width 148 height 28
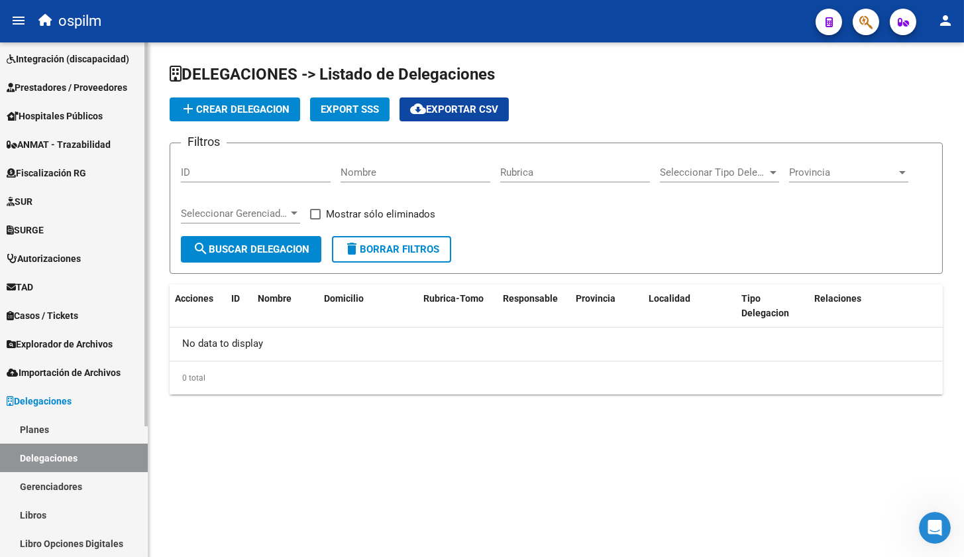
click at [66, 488] on link "Gerenciadores" at bounding box center [74, 486] width 148 height 28
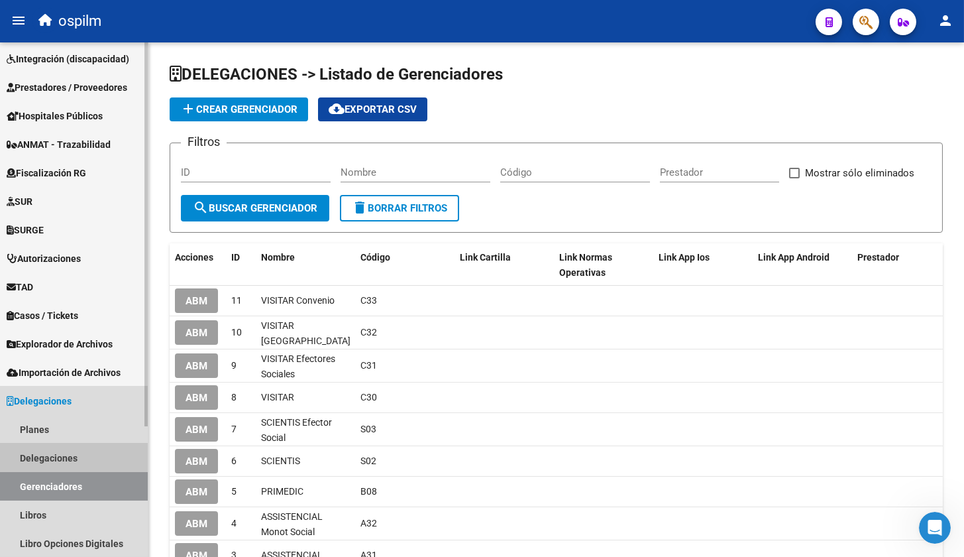
click at [65, 460] on link "Delegaciones" at bounding box center [74, 457] width 148 height 28
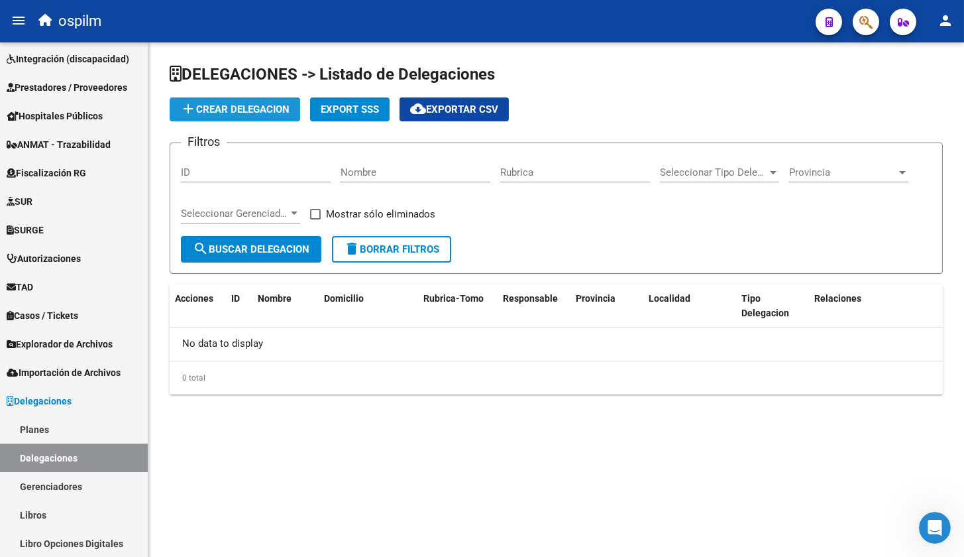
click at [276, 107] on span "add Crear Delegacion" at bounding box center [234, 109] width 109 height 12
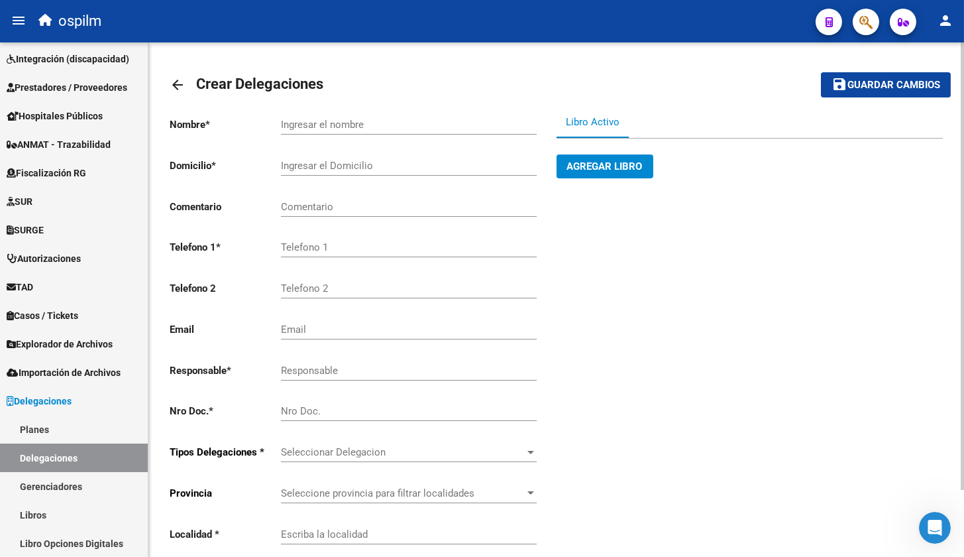
click at [437, 138] on div "Ingresar el nombre" at bounding box center [409, 126] width 256 height 41
click at [445, 124] on input "Ingresar el nombre" at bounding box center [409, 125] width 256 height 12
type input "Binimed"
click at [433, 167] on input "Ingresar el Domicilio" at bounding box center [409, 166] width 256 height 12
type input "AAAAAA"
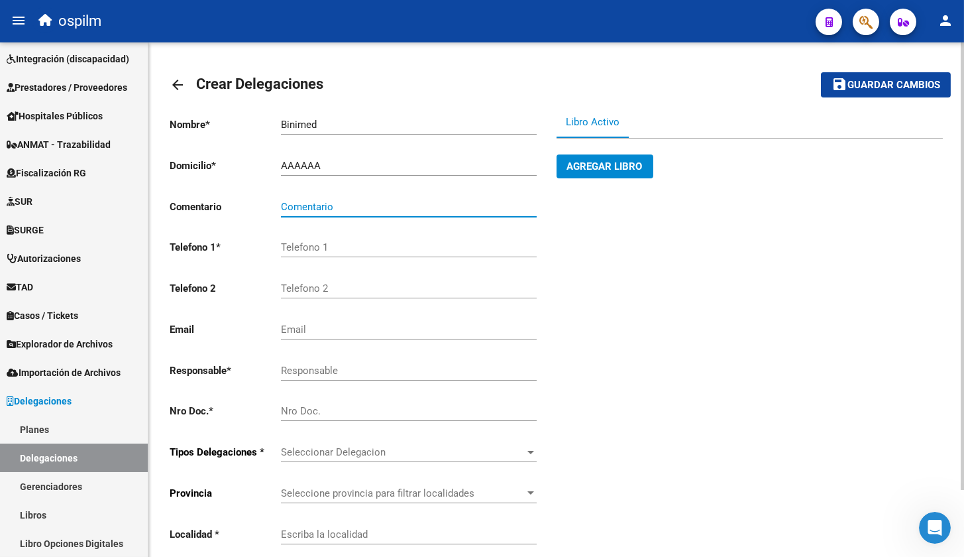
click at [388, 252] on input "Telefono 1" at bounding box center [409, 247] width 256 height 12
type input "1111111111111"
click at [388, 370] on input "Responsable" at bounding box center [409, 370] width 256 height 12
type input "RRRRRRRRRRR"
type input "2222222222"
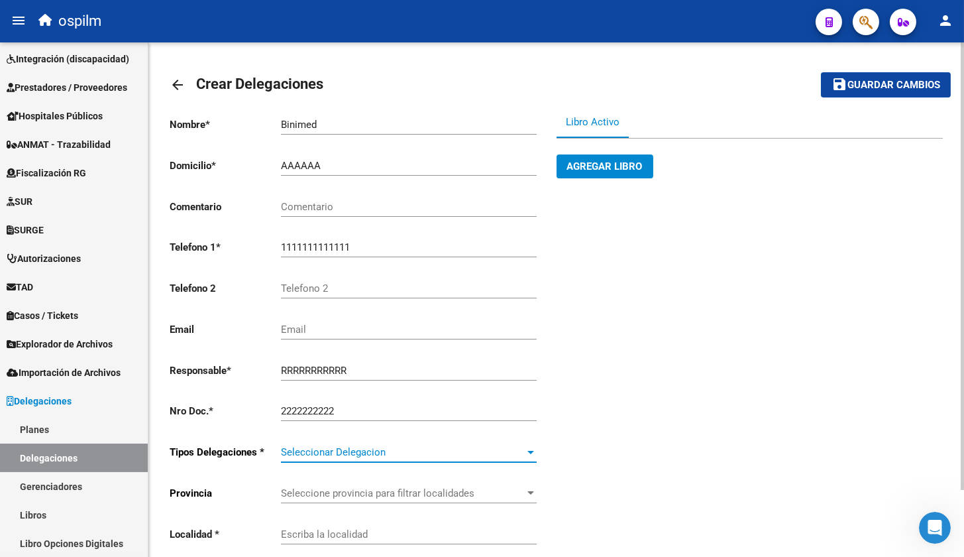
scroll to position [34, 0]
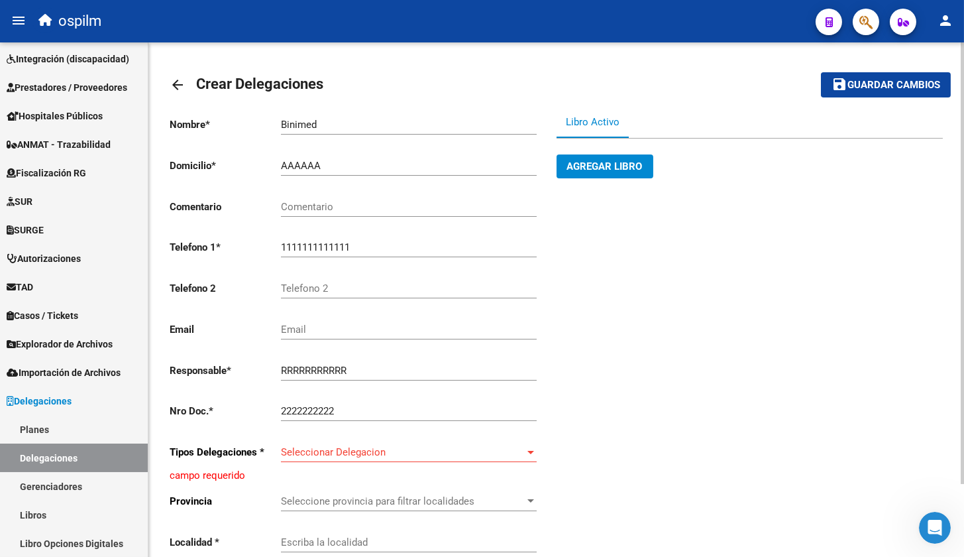
click at [409, 443] on div "Seleccionar Delegacion Seleccionar Delegacion" at bounding box center [409, 447] width 256 height 28
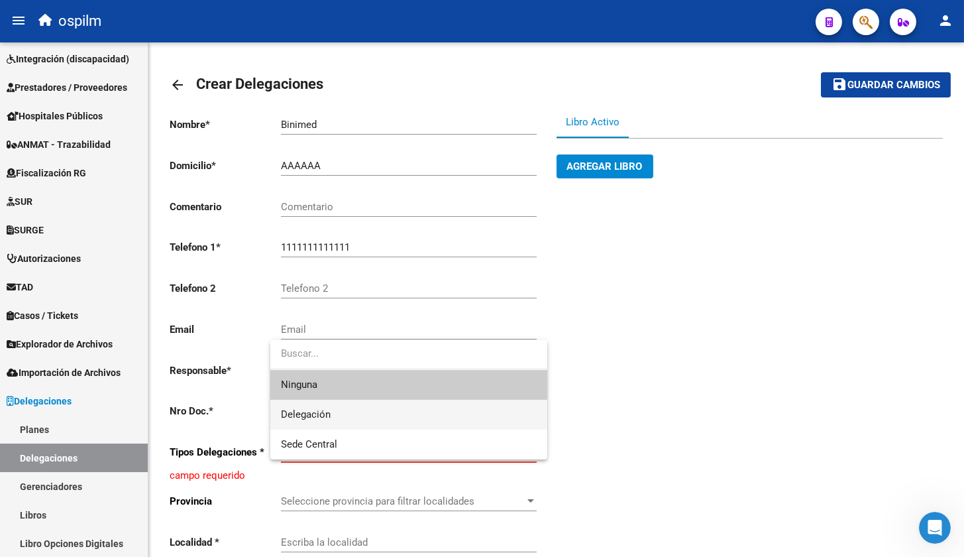
scroll to position [0, 0]
click at [384, 404] on span "Delegación" at bounding box center [409, 415] width 256 height 30
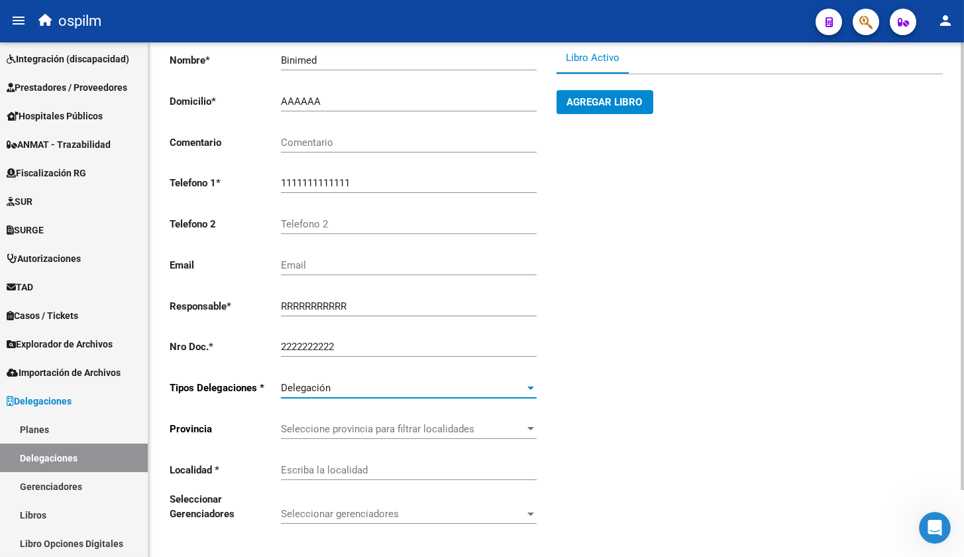
scroll to position [76, 0]
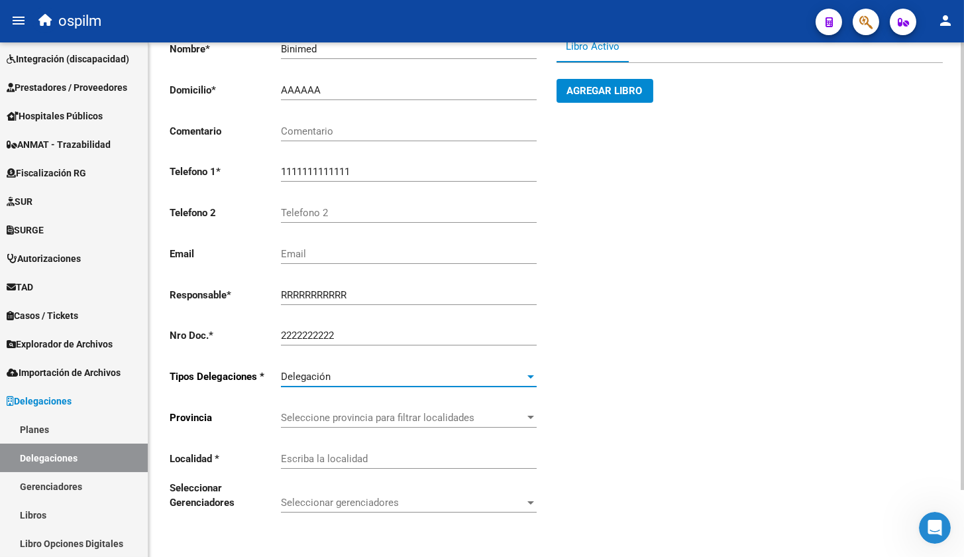
click at [521, 423] on div "Seleccione provincia para filtrar localidades [GEOGRAPHIC_DATA] provincia para …" at bounding box center [409, 413] width 256 height 28
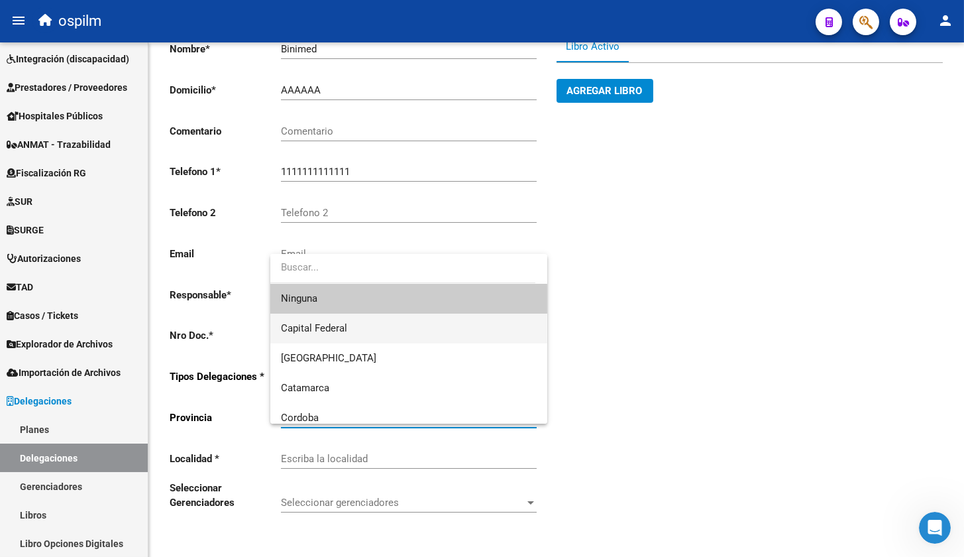
click at [386, 336] on span "Capital Federal" at bounding box center [409, 328] width 256 height 30
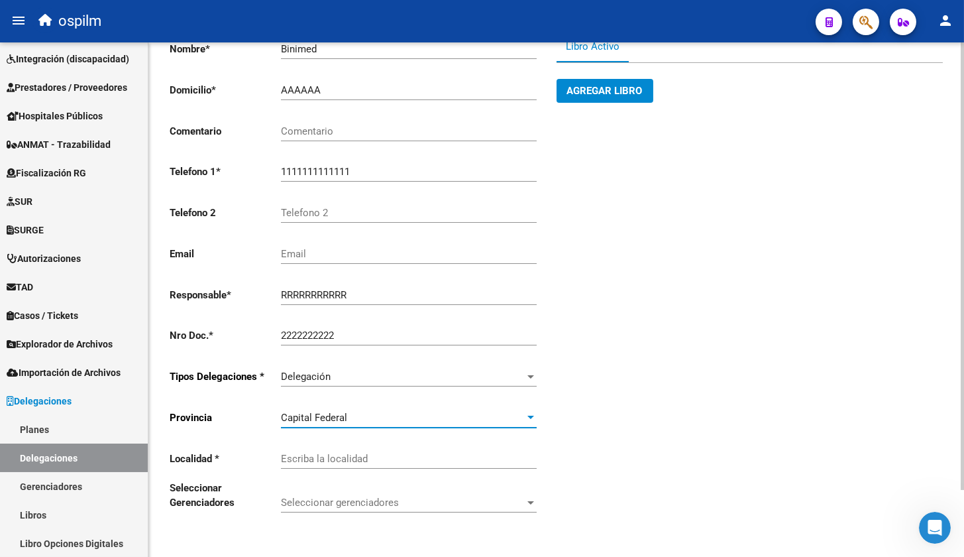
click at [402, 411] on div "Capital Federal" at bounding box center [403, 417] width 244 height 12
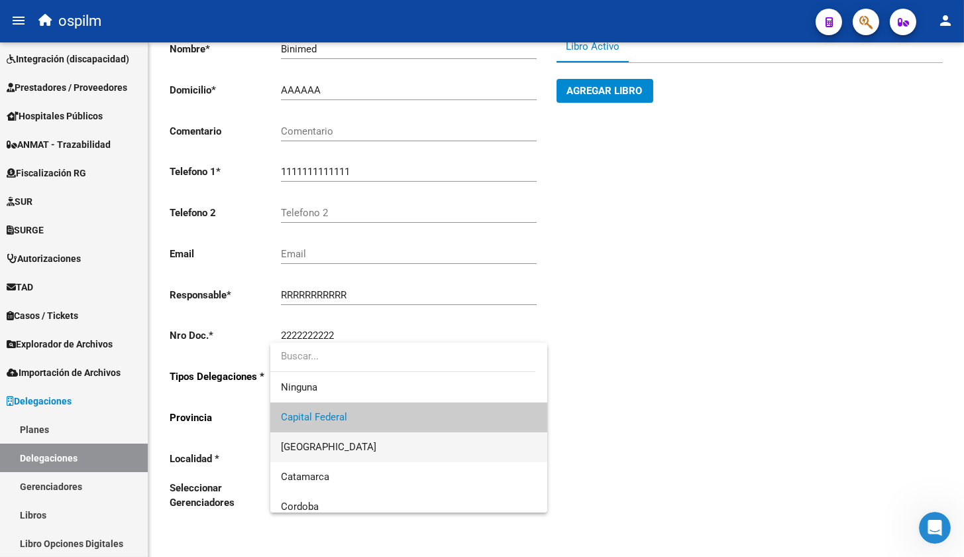
click at [390, 435] on span "[GEOGRAPHIC_DATA]" at bounding box center [409, 447] width 256 height 30
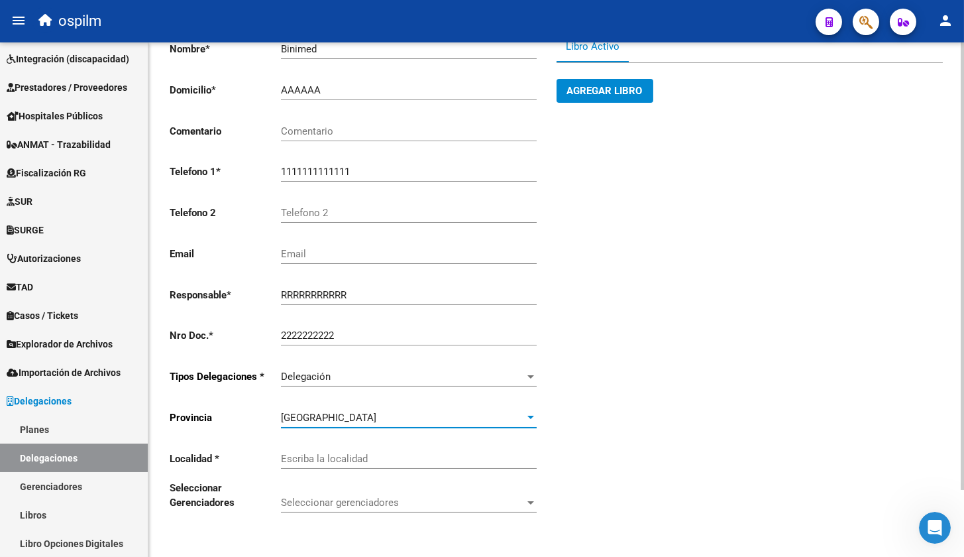
click at [385, 451] on div "Escriba la localidad" at bounding box center [409, 454] width 256 height 28
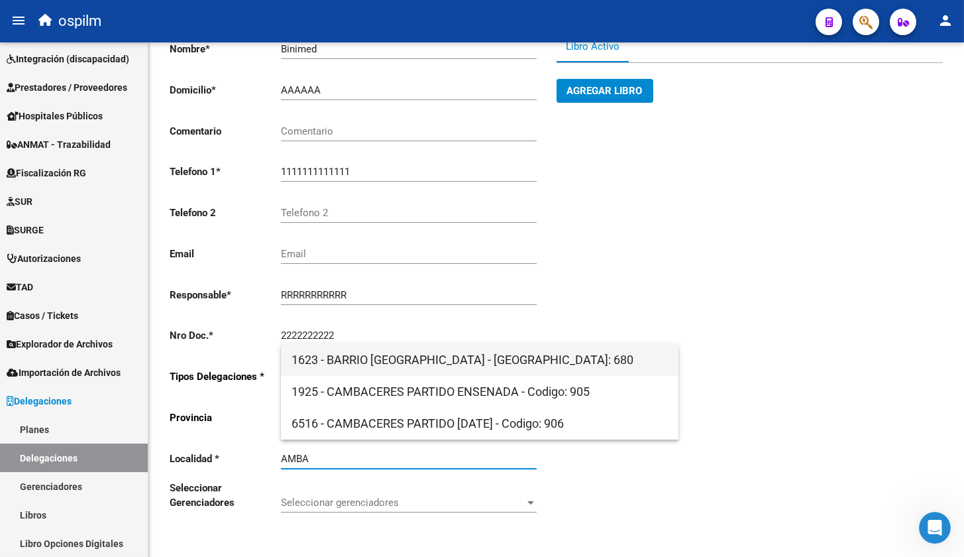
click at [481, 362] on span "1623 - BARRIO [GEOGRAPHIC_DATA] - [GEOGRAPHIC_DATA]: 680" at bounding box center [480, 360] width 376 height 32
type input "BARRIO [GEOGRAPHIC_DATA]"
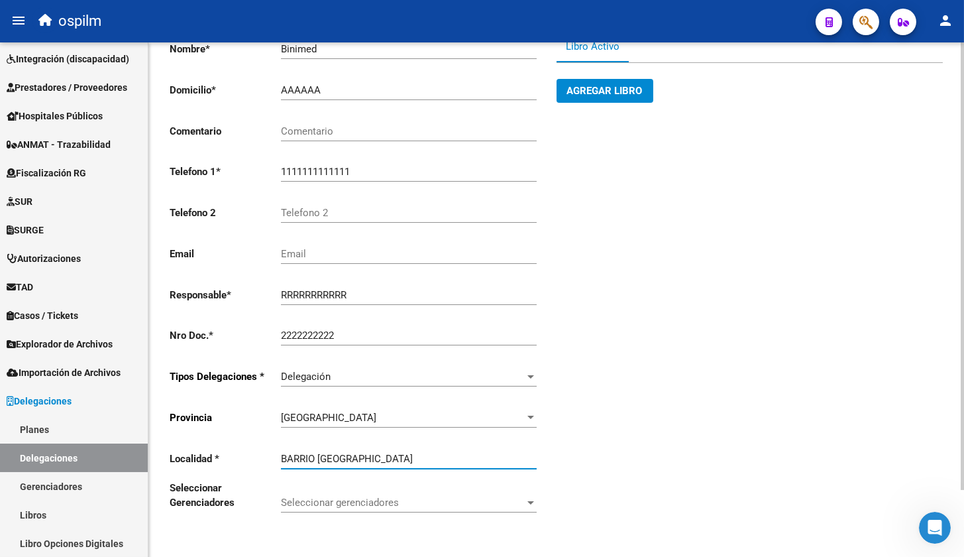
click at [452, 504] on span "Seleccionar gerenciadores" at bounding box center [403, 502] width 244 height 12
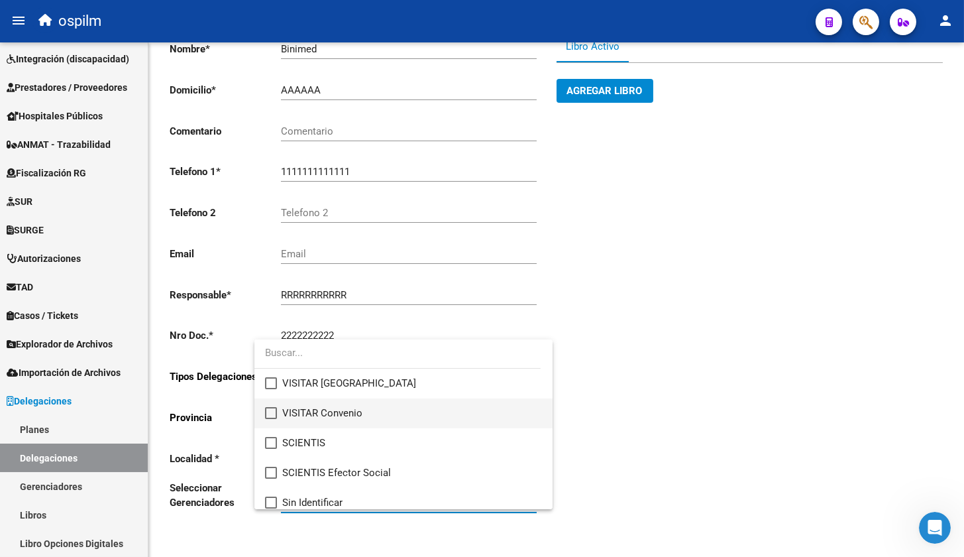
scroll to position [188, 0]
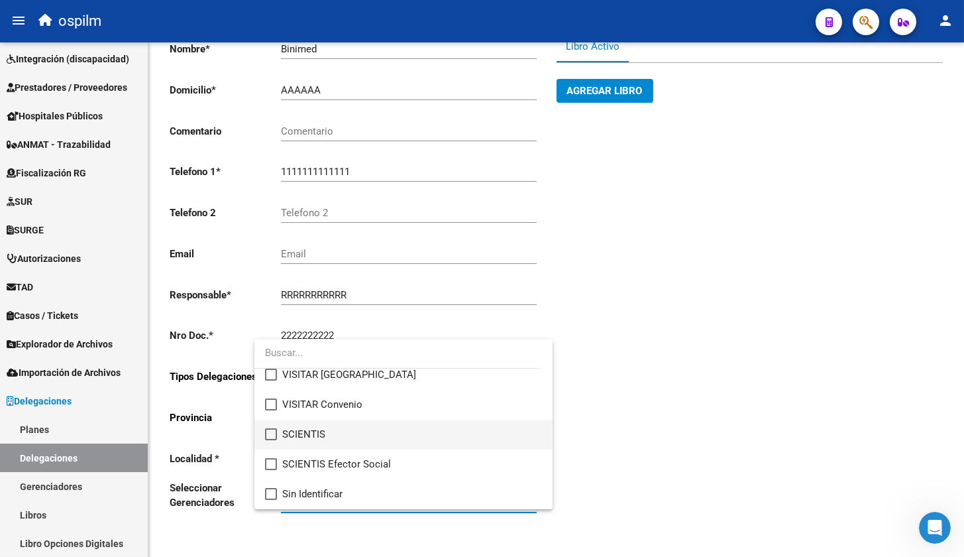
click at [275, 433] on mat-pseudo-checkbox at bounding box center [271, 434] width 12 height 12
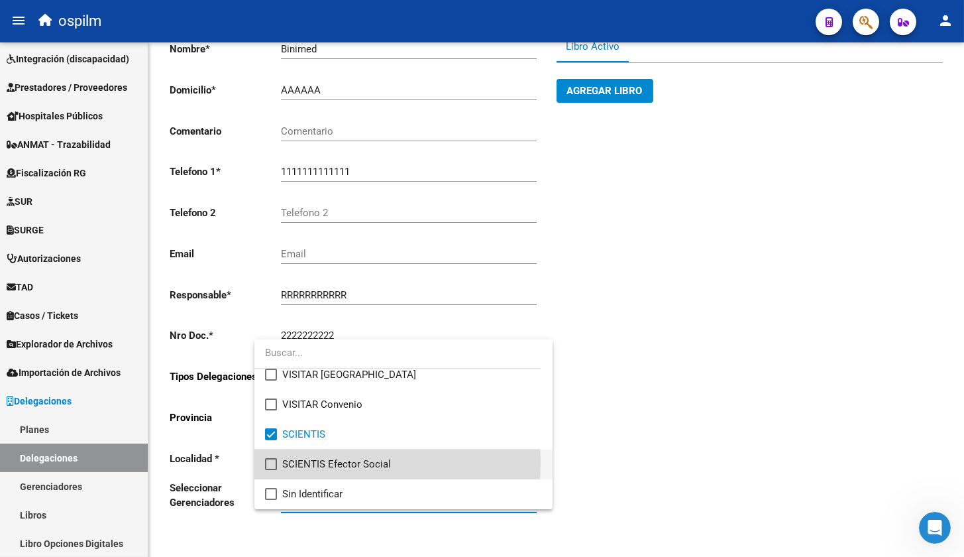
click at [271, 462] on mat-pseudo-checkbox at bounding box center [271, 464] width 12 height 12
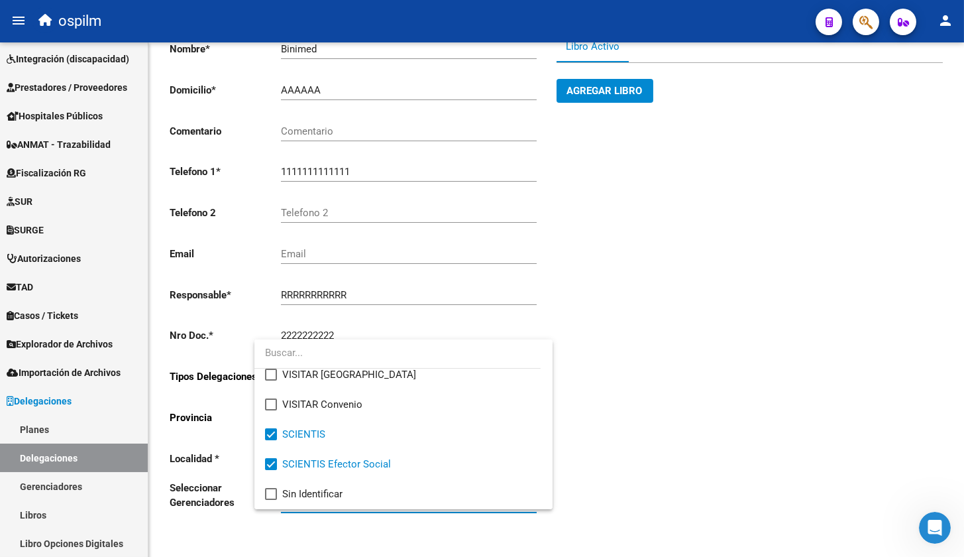
click at [606, 480] on div at bounding box center [482, 278] width 964 height 557
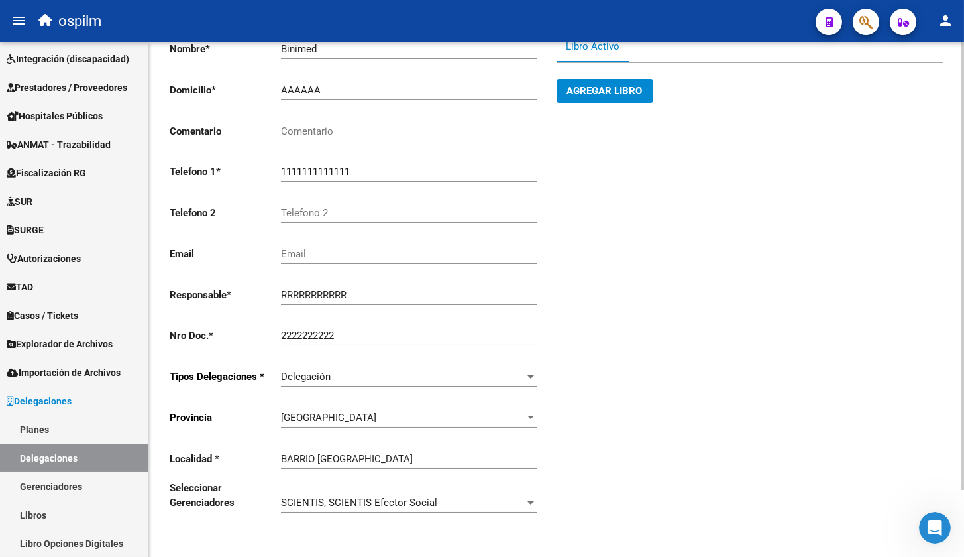
scroll to position [0, 0]
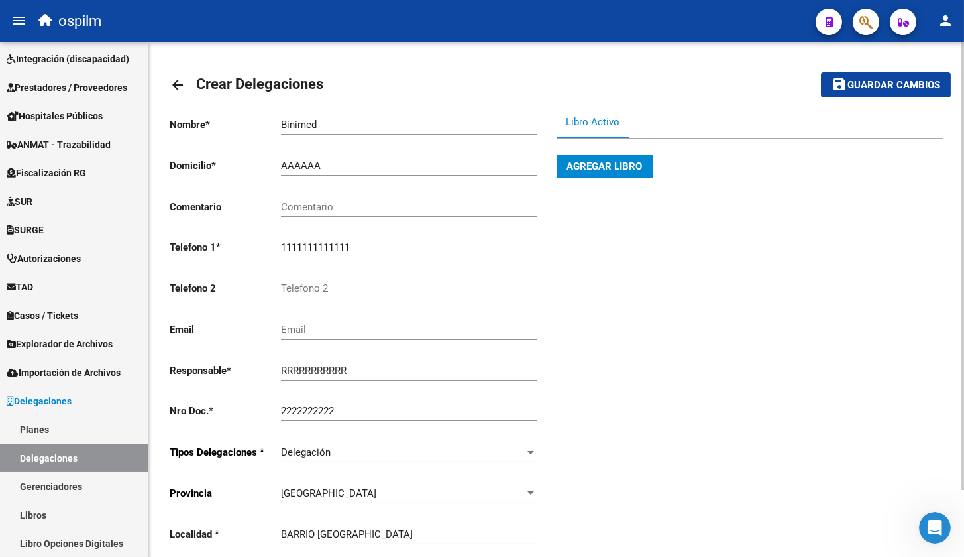
click at [885, 89] on span "Guardar cambios" at bounding box center [893, 86] width 93 height 12
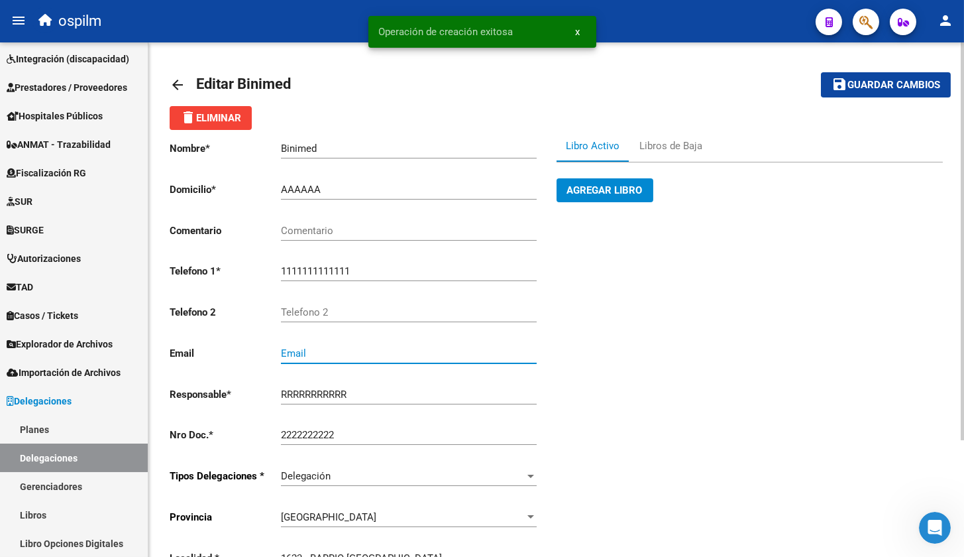
click at [392, 350] on input "Email" at bounding box center [409, 353] width 256 height 12
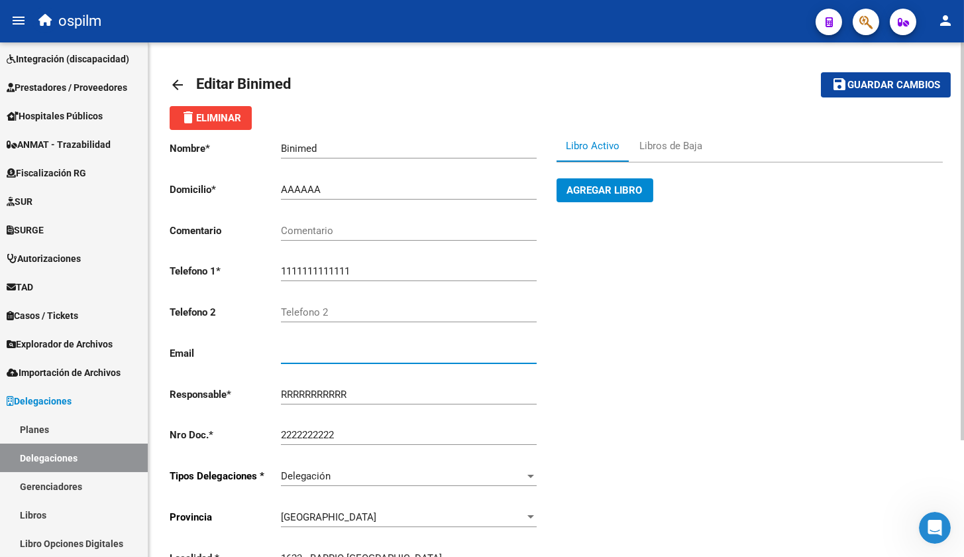
type input "[EMAIL_ADDRESS][DOMAIN_NAME]"
click at [342, 394] on input "RRRRRRRRRRR" at bounding box center [409, 394] width 256 height 12
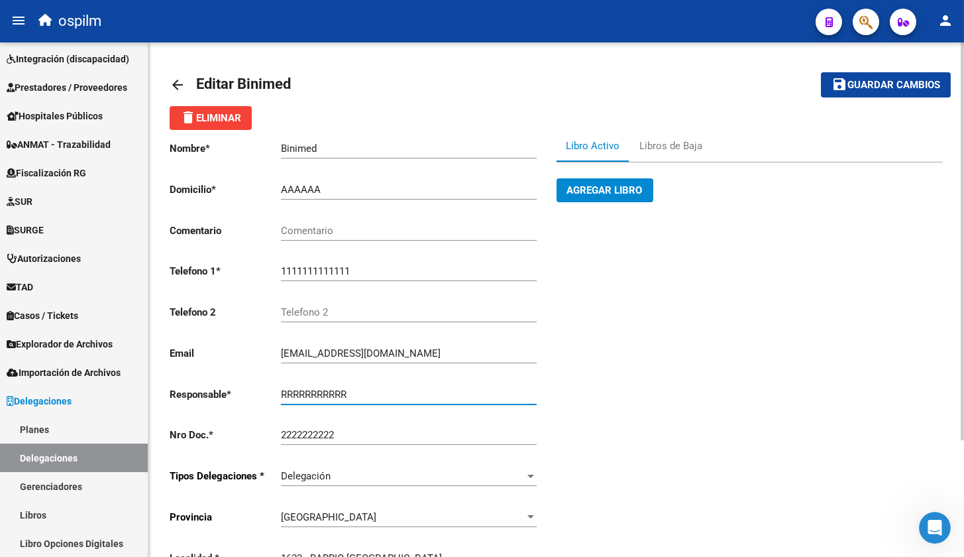
click at [358, 394] on input "RRRRRRRRRRR" at bounding box center [409, 394] width 256 height 12
type input "[PERSON_NAME]"
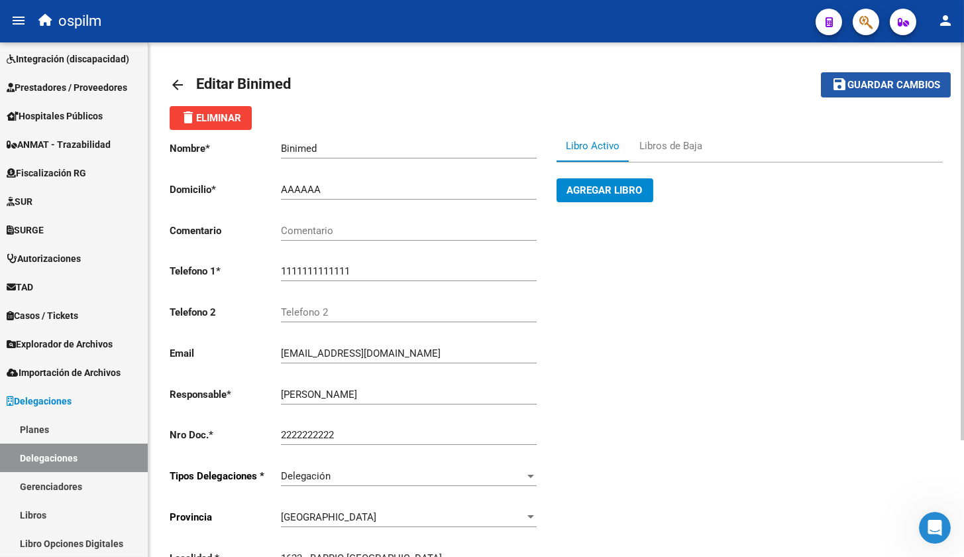
click at [864, 91] on button "save Guardar cambios" at bounding box center [886, 84] width 130 height 25
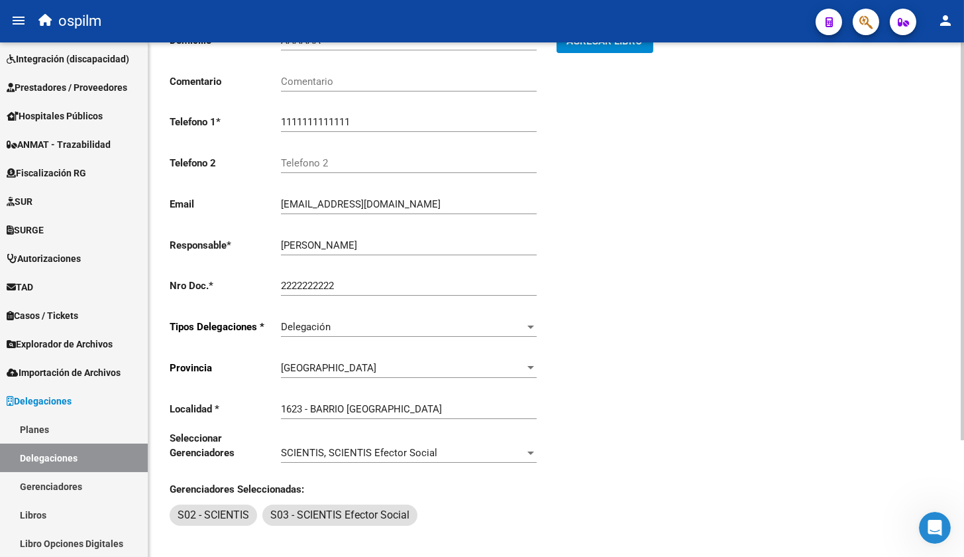
scroll to position [151, 0]
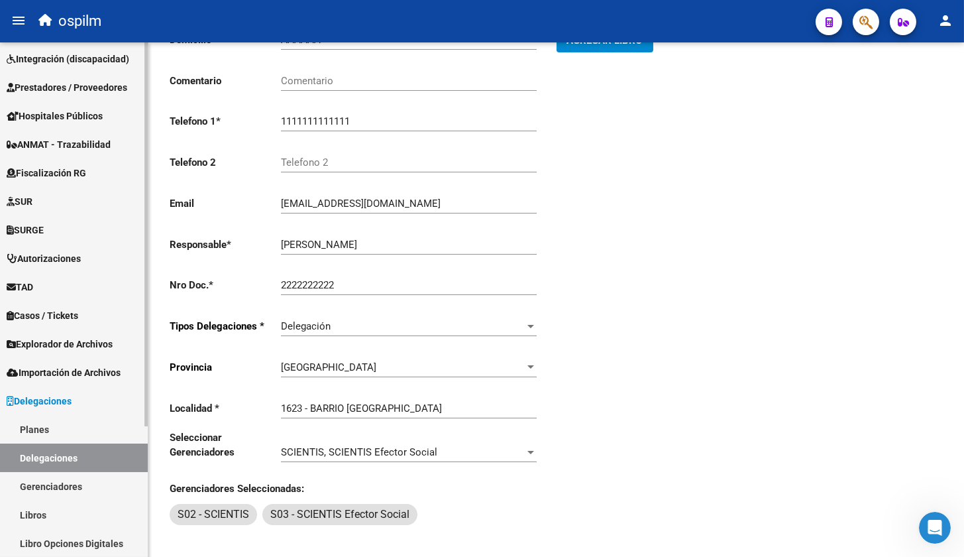
click at [69, 488] on link "Gerenciadores" at bounding box center [74, 486] width 148 height 28
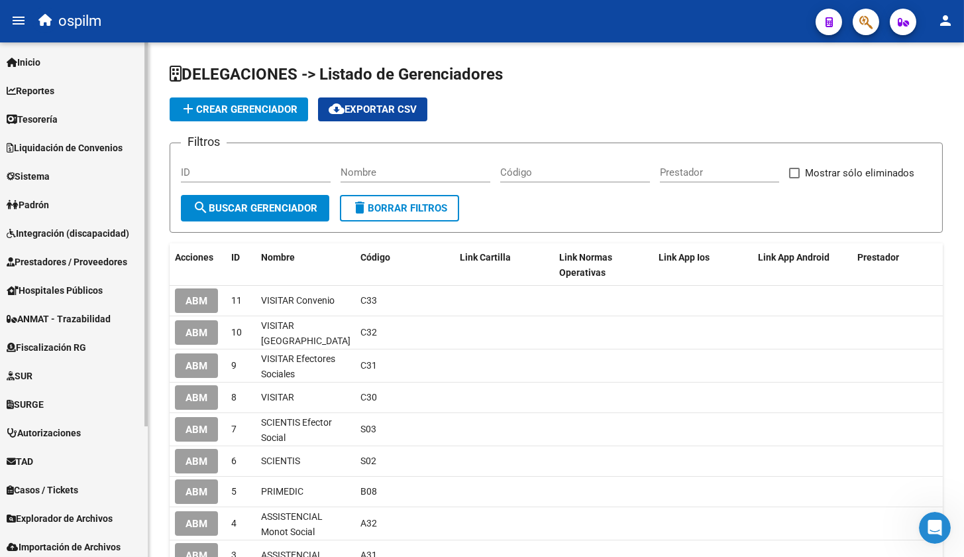
click at [56, 172] on link "Sistema" at bounding box center [74, 176] width 148 height 28
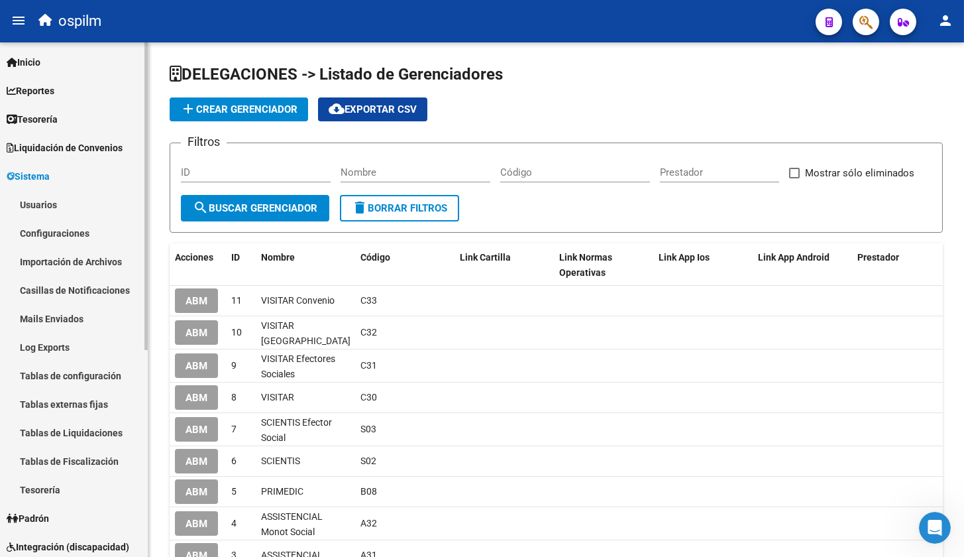
click at [58, 199] on link "Usuarios" at bounding box center [74, 204] width 148 height 28
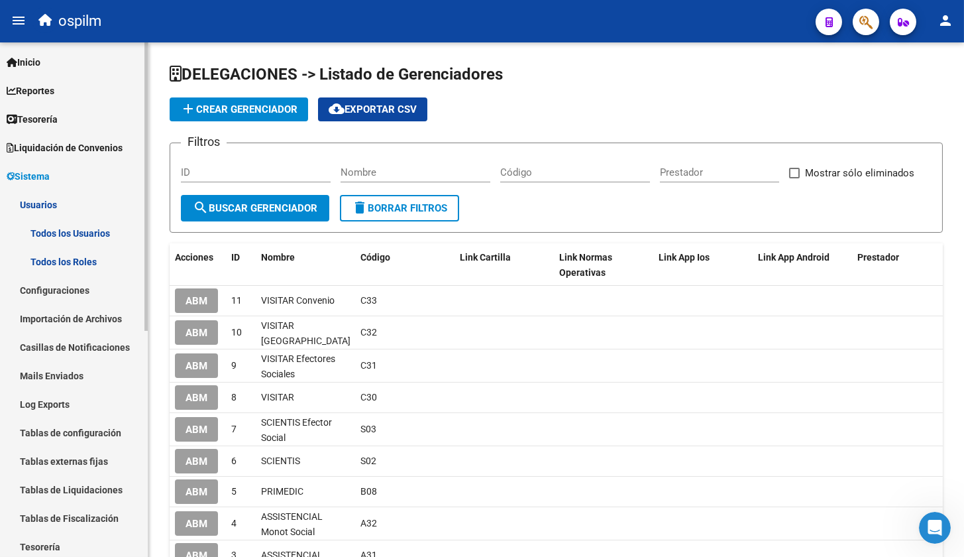
click at [75, 264] on link "Todos los Roles" at bounding box center [74, 261] width 148 height 28
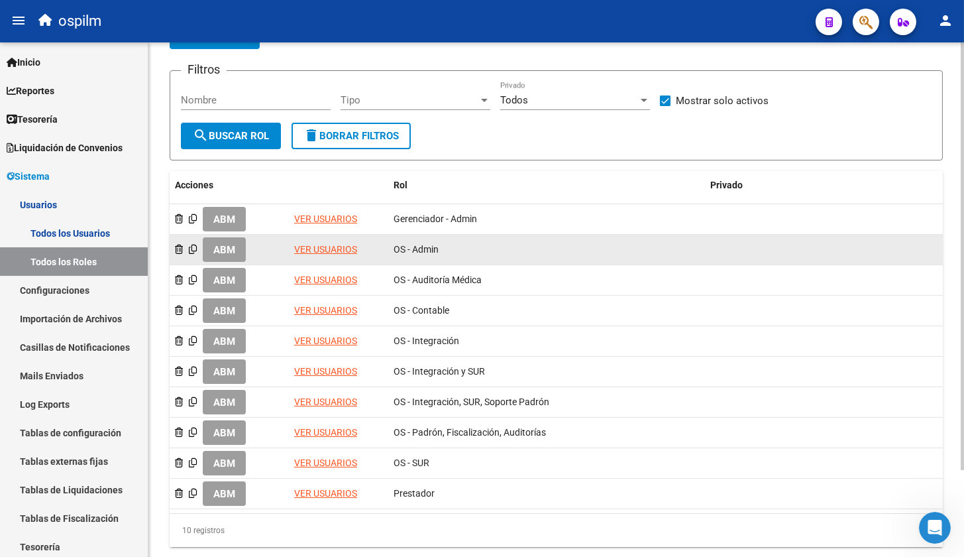
scroll to position [103, 0]
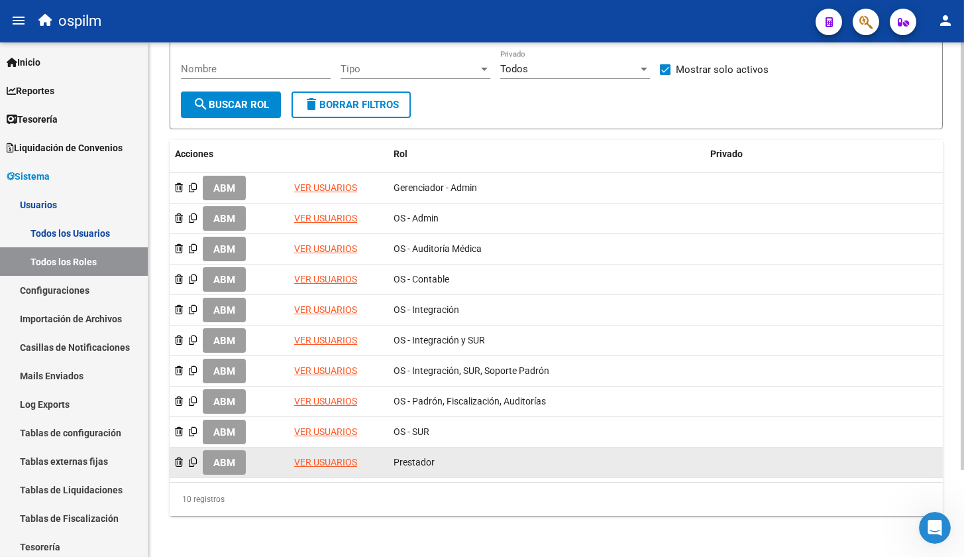
click at [235, 465] on span "ABM" at bounding box center [224, 463] width 22 height 12
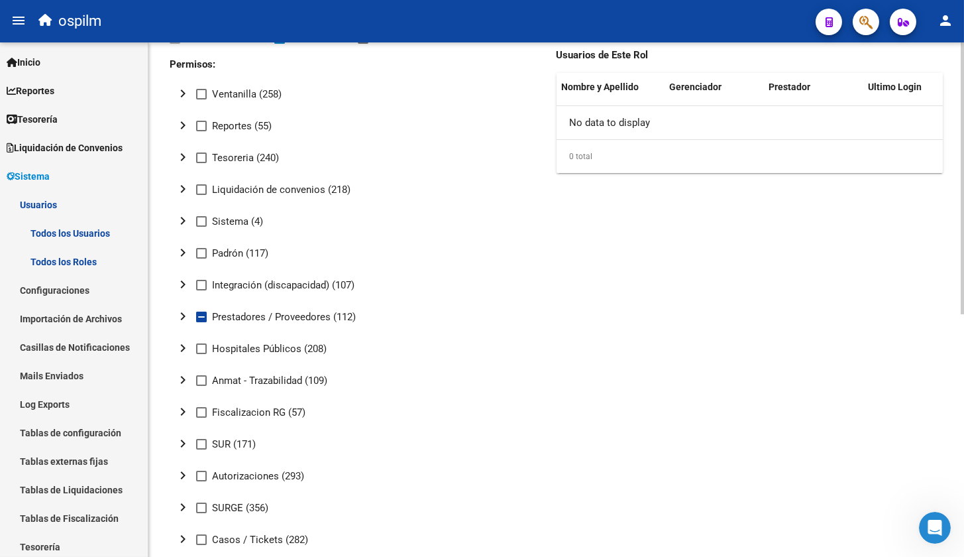
scroll to position [165, 0]
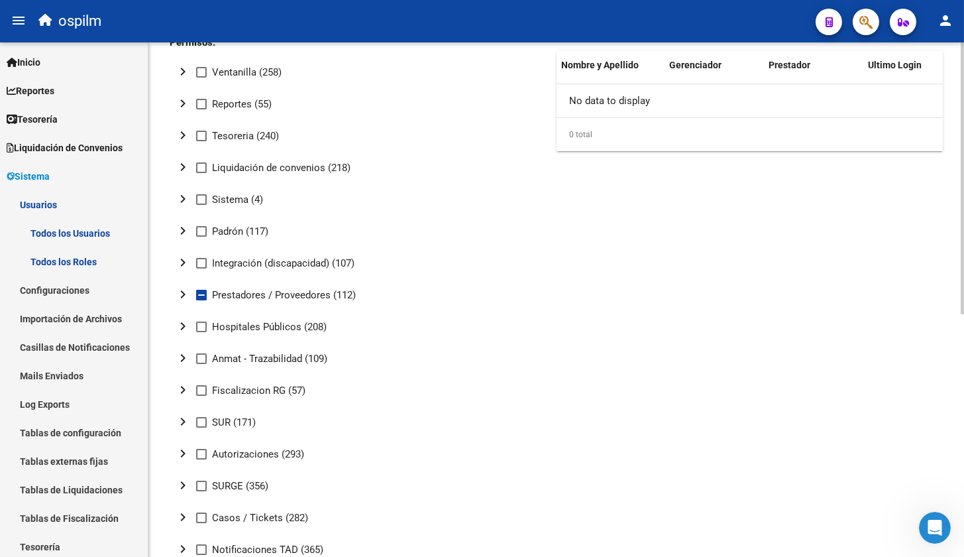
click at [184, 293] on mat-icon "chevron_right" at bounding box center [183, 294] width 16 height 16
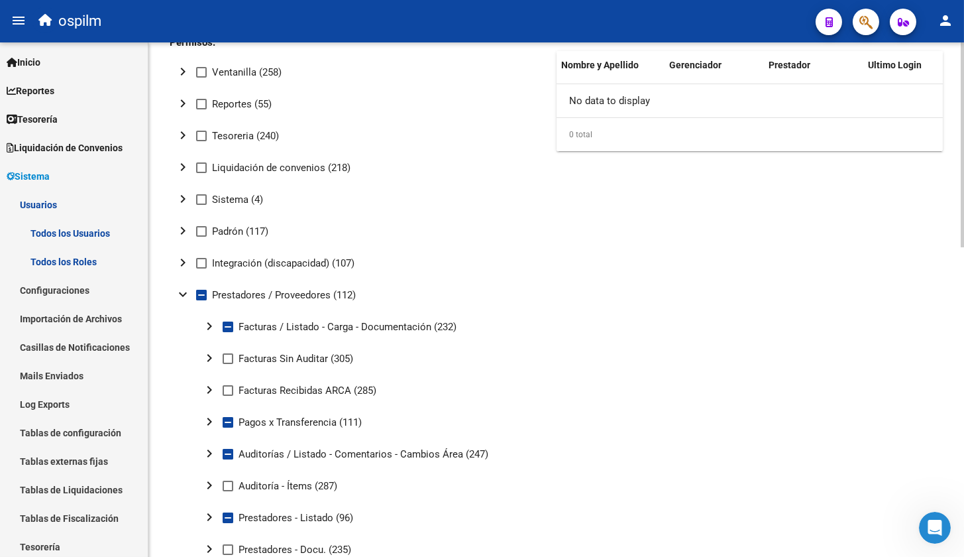
click at [184, 293] on mat-icon "expand_more" at bounding box center [183, 294] width 16 height 16
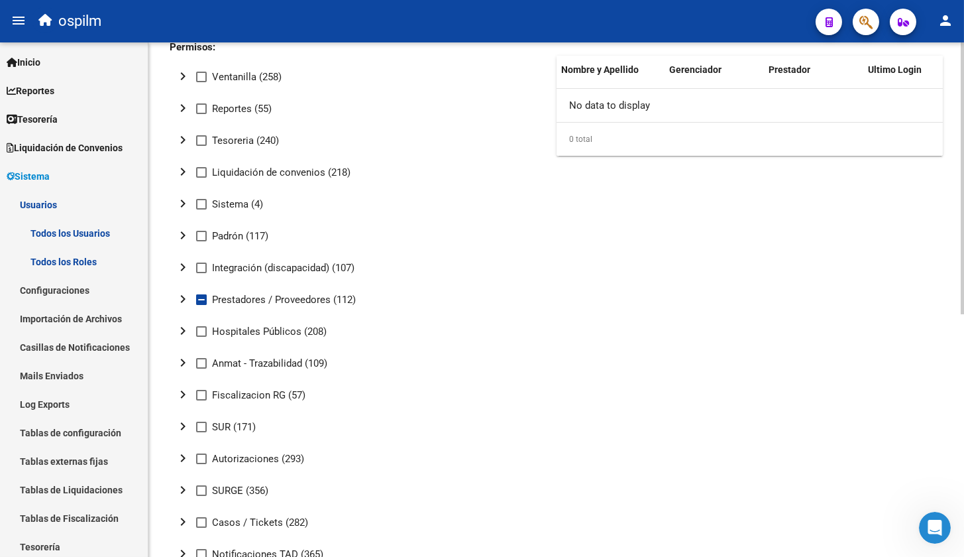
scroll to position [0, 0]
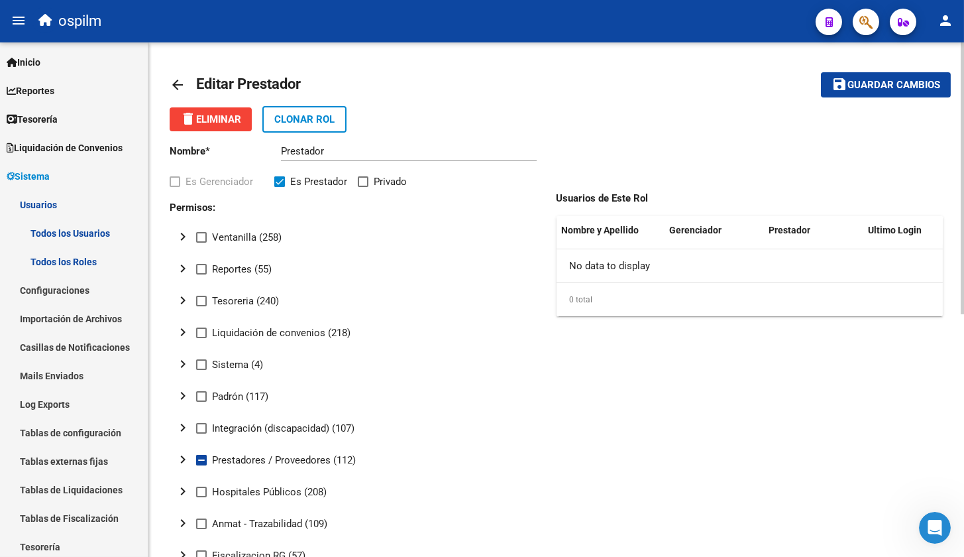
click at [182, 80] on mat-icon "arrow_back" at bounding box center [178, 85] width 16 height 16
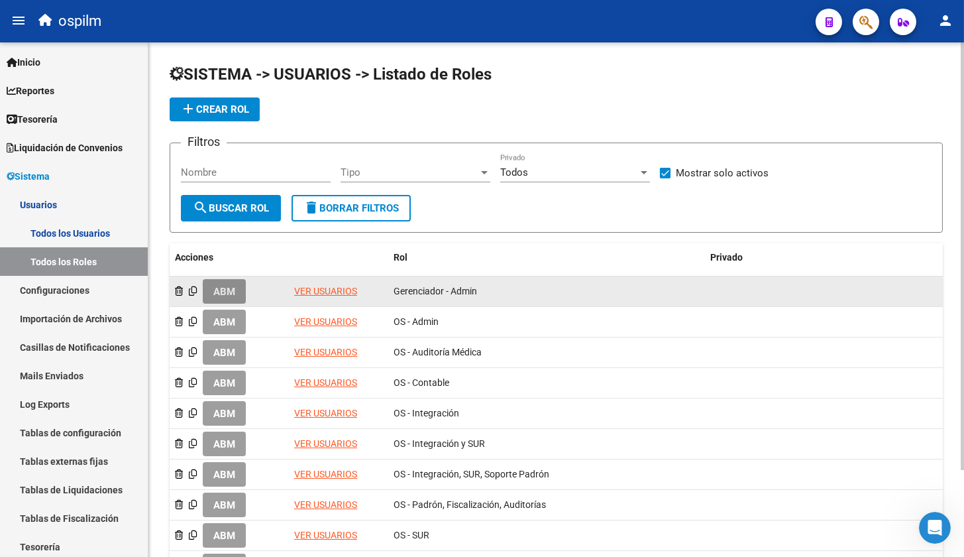
click at [224, 286] on span "ABM" at bounding box center [224, 292] width 22 height 12
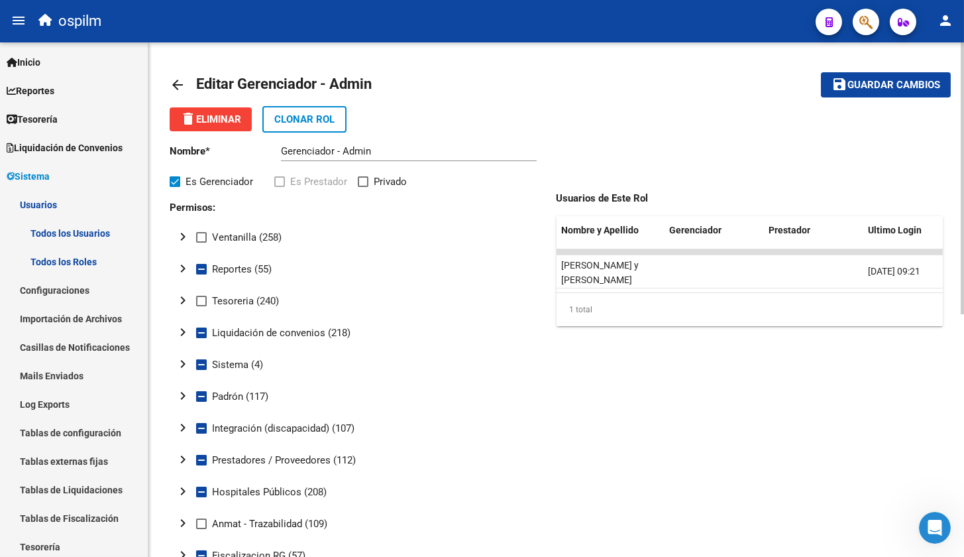
click at [183, 269] on mat-icon "chevron_right" at bounding box center [183, 268] width 16 height 16
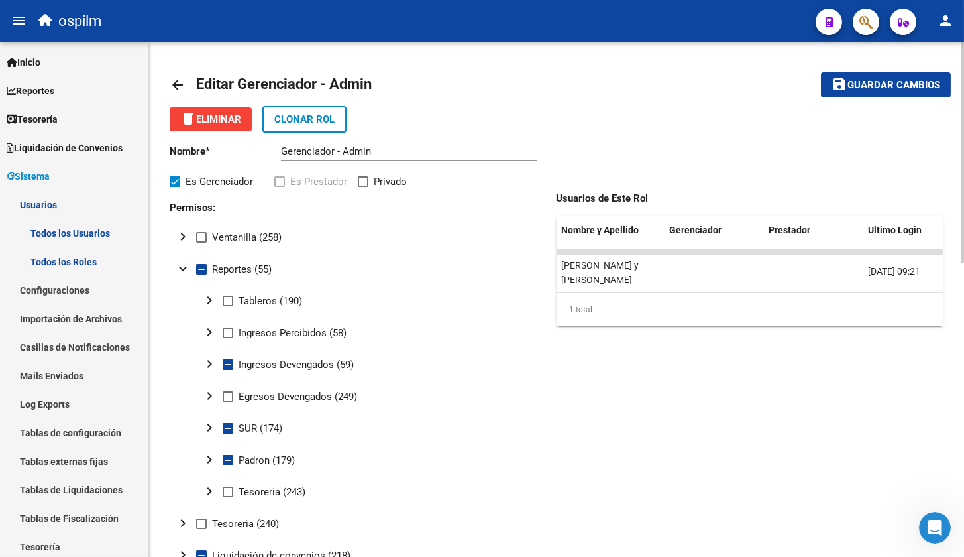
scroll to position [82, 0]
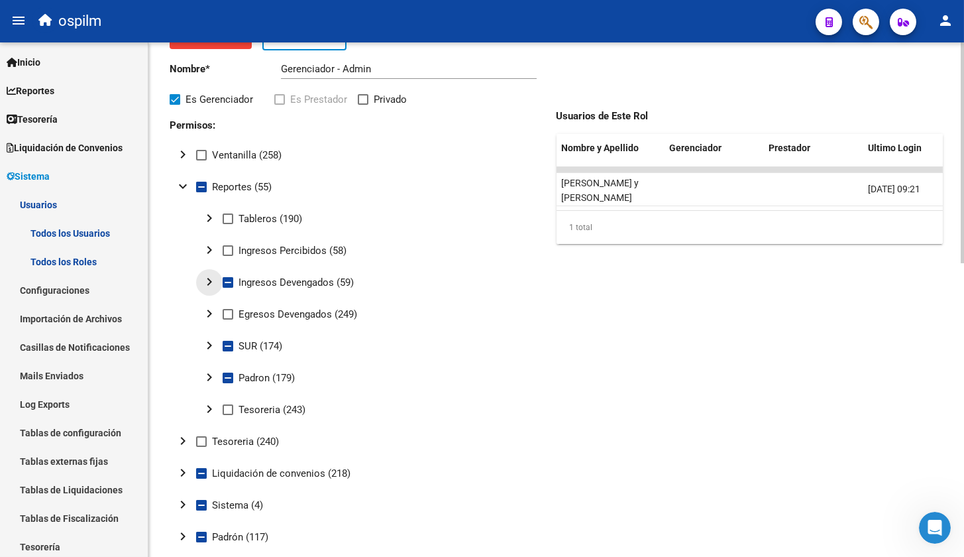
click at [210, 284] on mat-icon "chevron_right" at bounding box center [209, 282] width 16 height 16
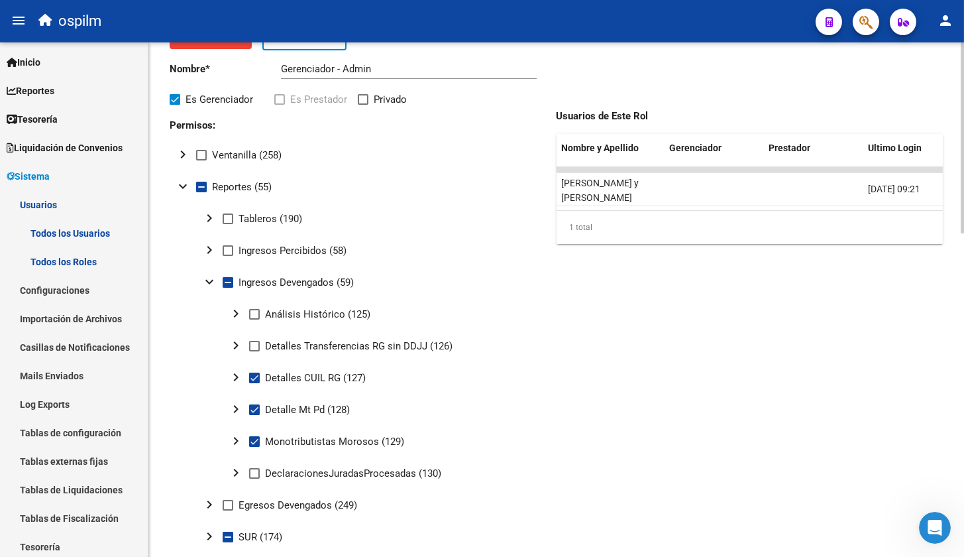
click at [210, 284] on mat-icon "expand_more" at bounding box center [209, 282] width 16 height 16
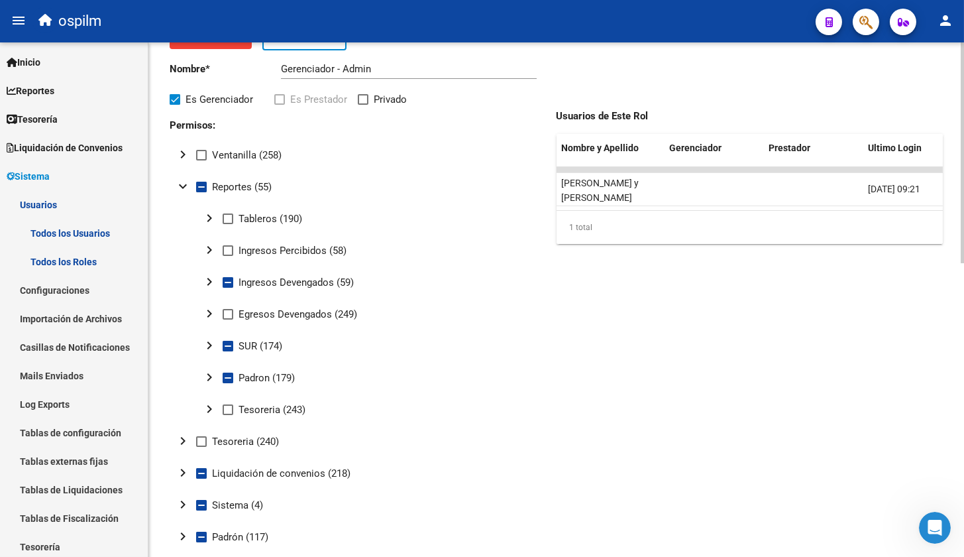
click at [207, 376] on mat-icon "chevron_right" at bounding box center [209, 377] width 16 height 16
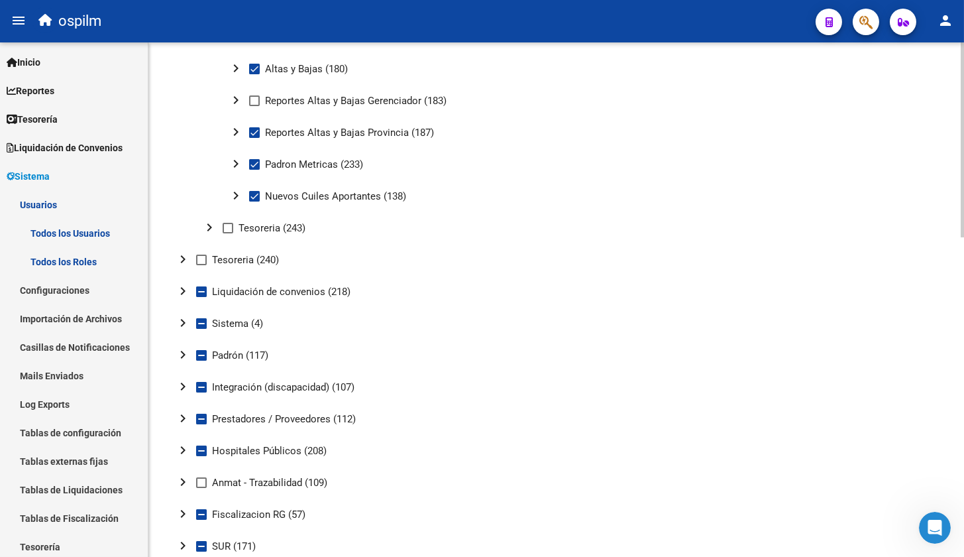
scroll to position [496, 0]
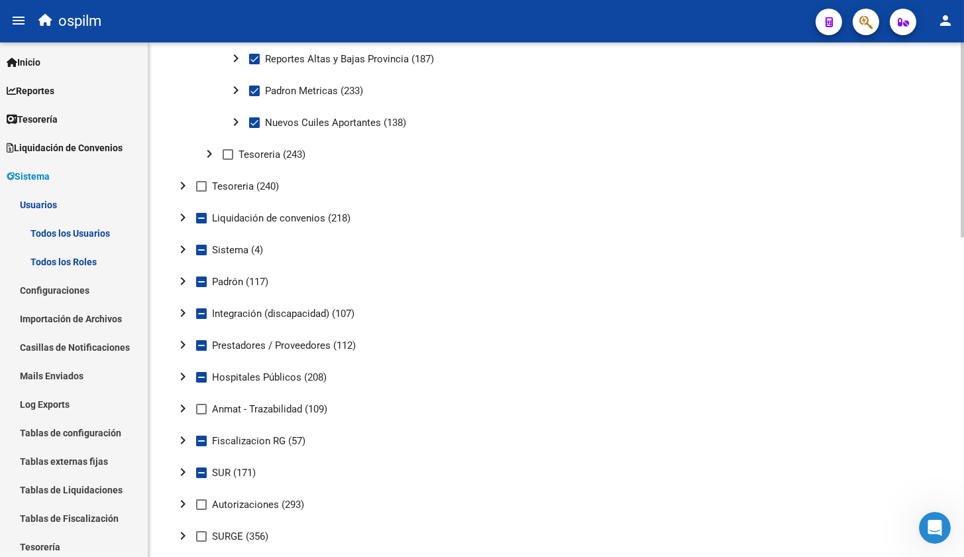
click at [180, 213] on mat-icon "chevron_right" at bounding box center [183, 217] width 16 height 16
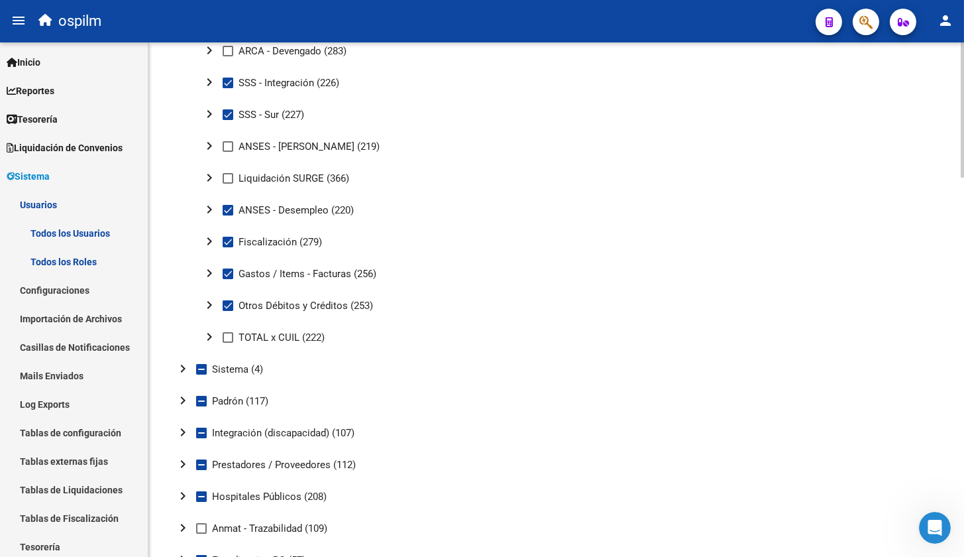
scroll to position [993, 0]
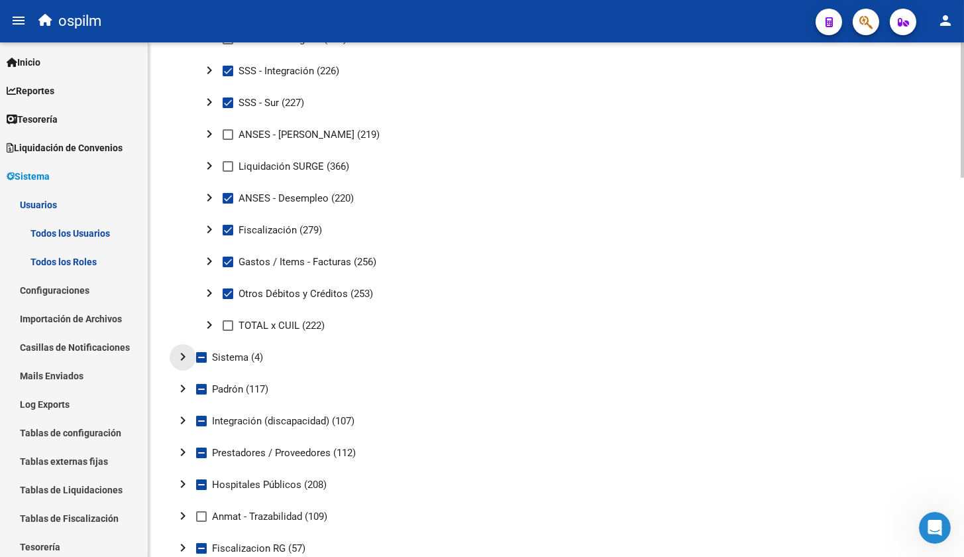
click at [180, 356] on mat-icon "chevron_right" at bounding box center [183, 357] width 16 height 16
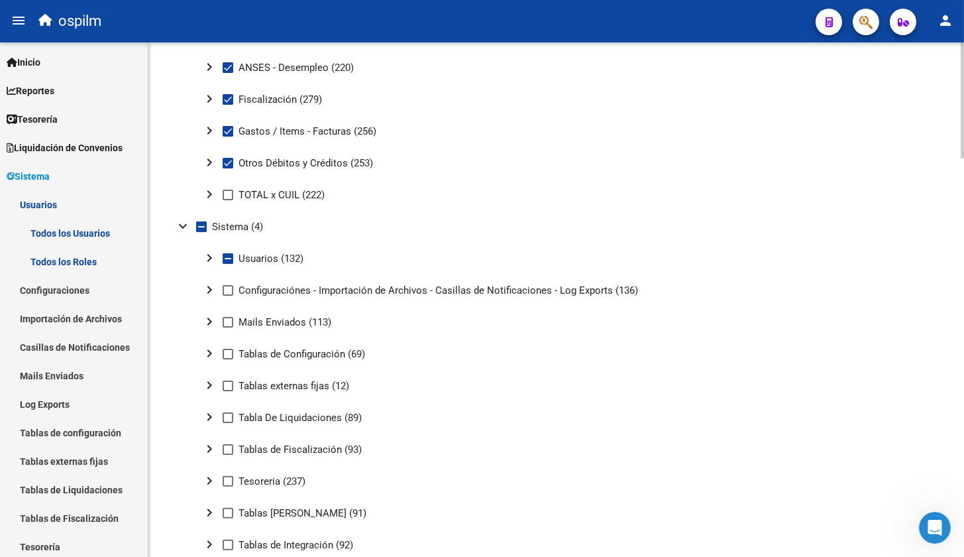
scroll to position [1159, 0]
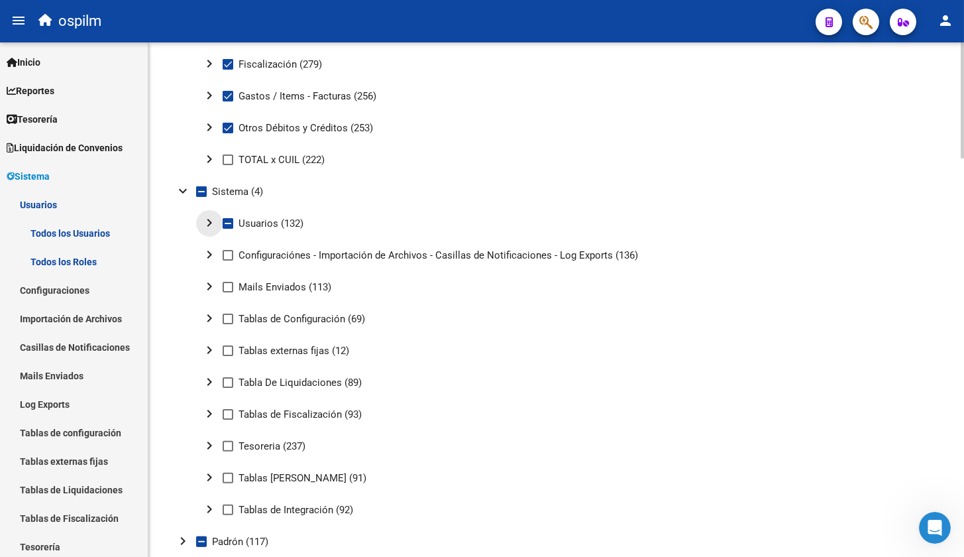
click at [201, 219] on button "chevron_right" at bounding box center [209, 223] width 27 height 27
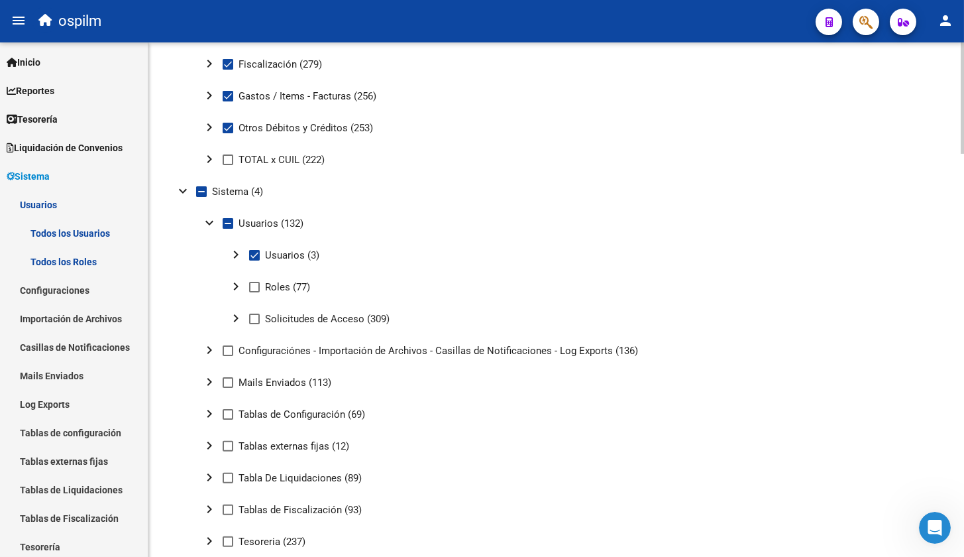
click at [236, 254] on mat-icon "chevron_right" at bounding box center [236, 254] width 16 height 16
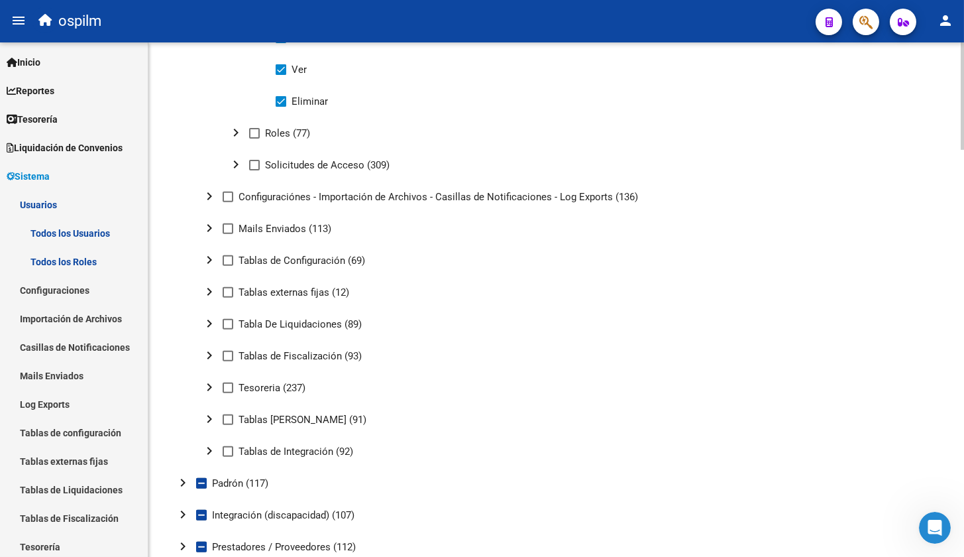
scroll to position [1491, 0]
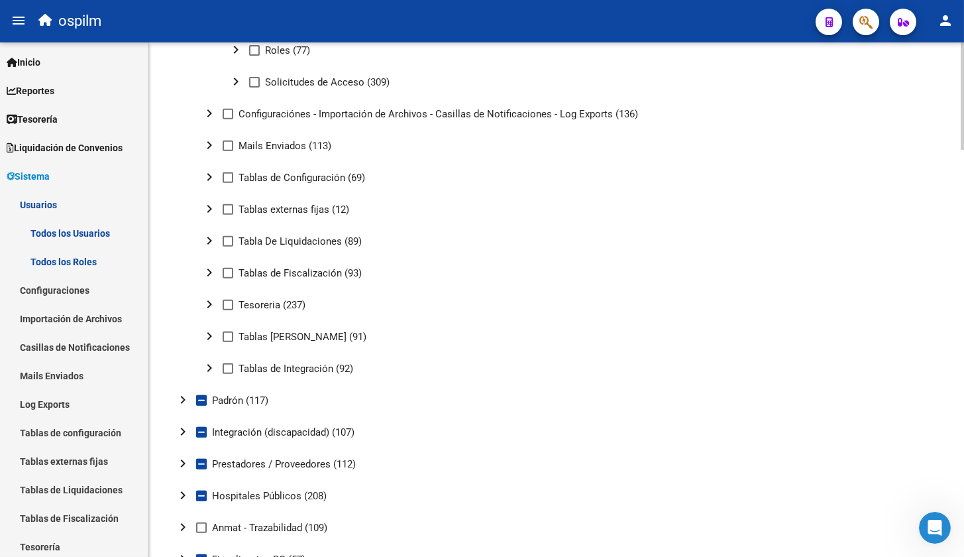
click at [180, 398] on mat-icon "chevron_right" at bounding box center [183, 400] width 16 height 16
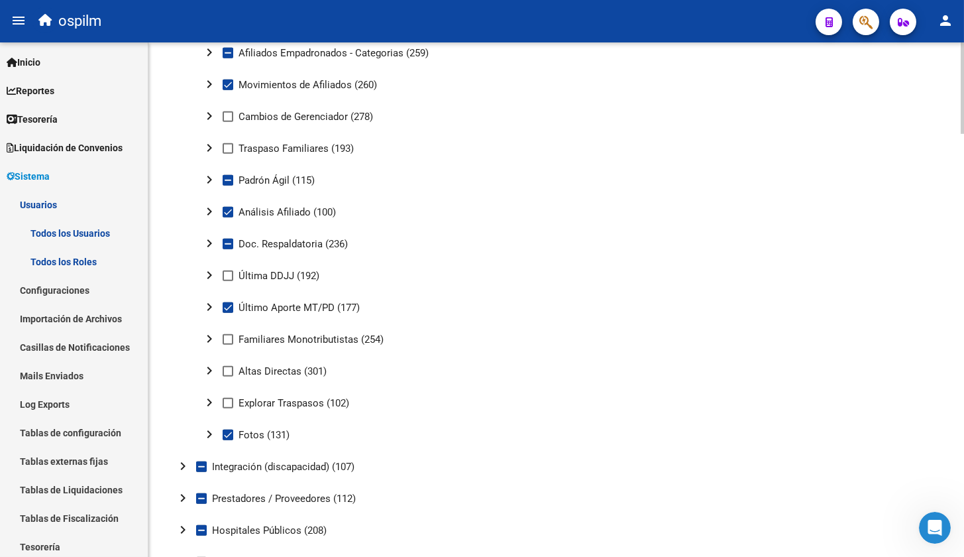
scroll to position [1904, 0]
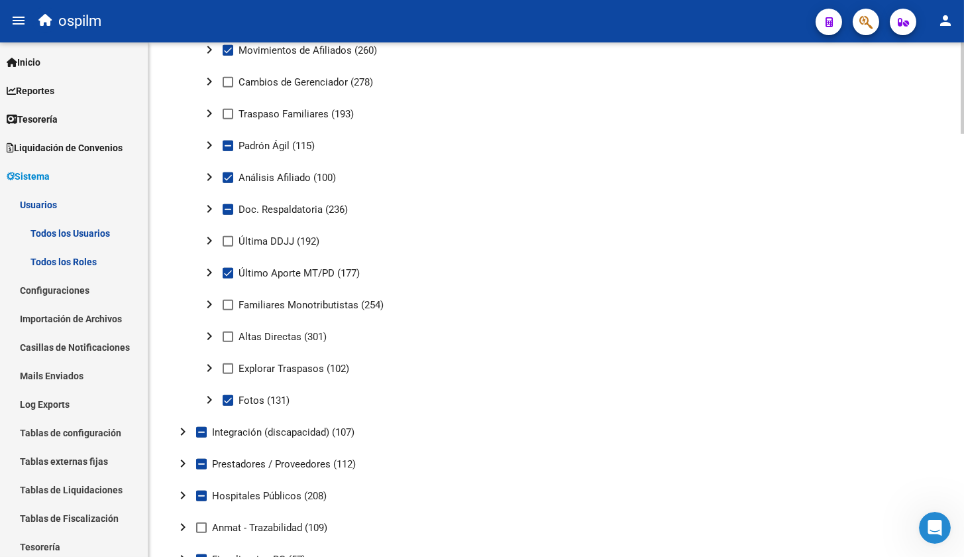
click at [203, 209] on mat-icon "chevron_right" at bounding box center [209, 209] width 16 height 16
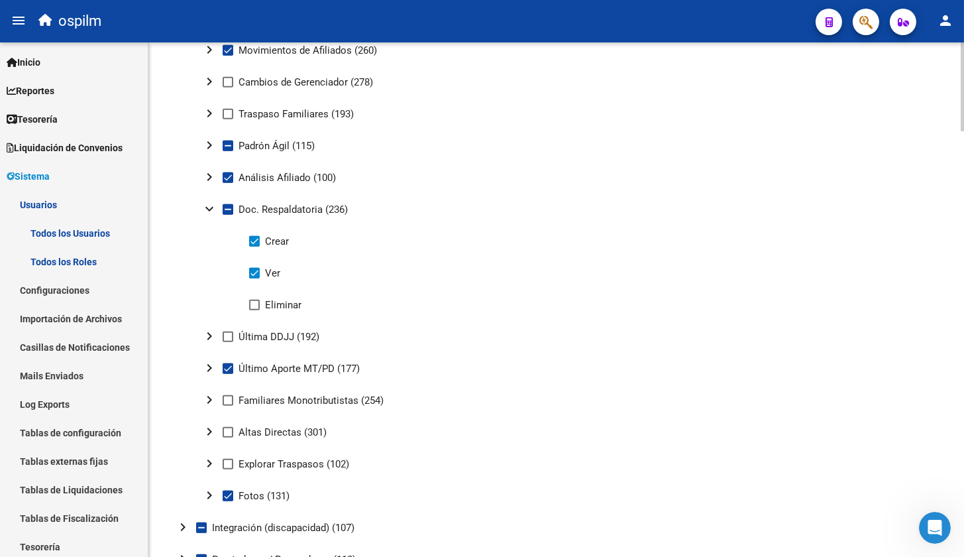
click at [203, 209] on mat-icon "expand_more" at bounding box center [209, 209] width 16 height 16
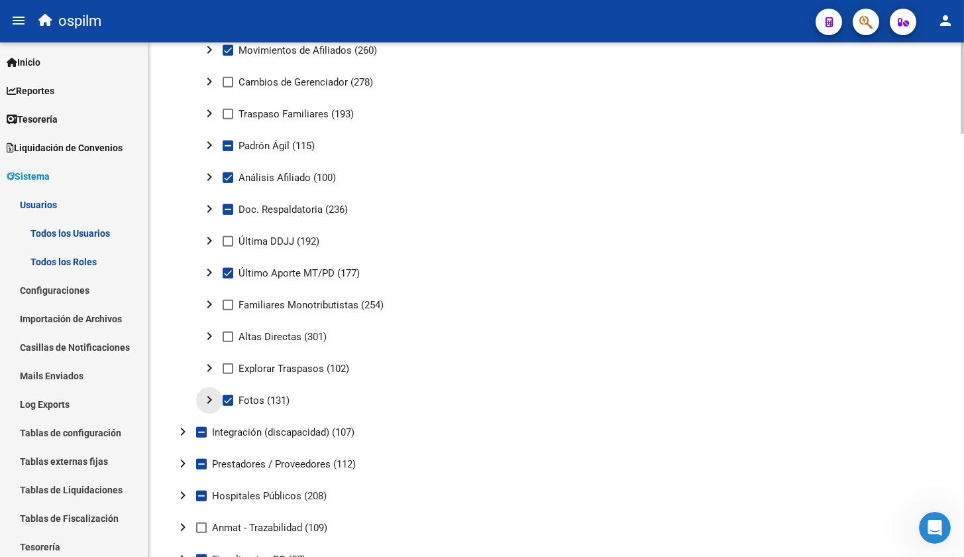
click at [209, 400] on mat-icon "chevron_right" at bounding box center [209, 400] width 16 height 16
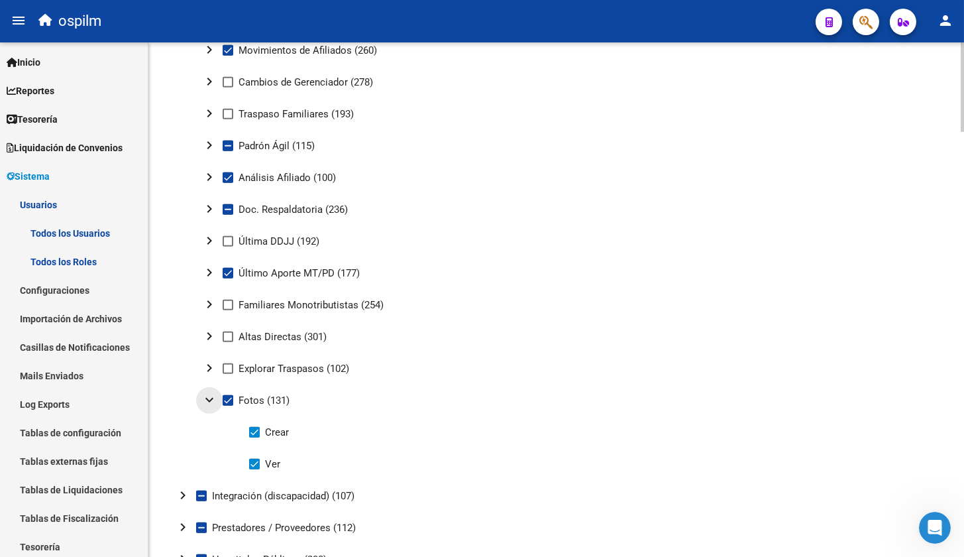
click at [209, 400] on mat-icon "expand_more" at bounding box center [209, 400] width 16 height 16
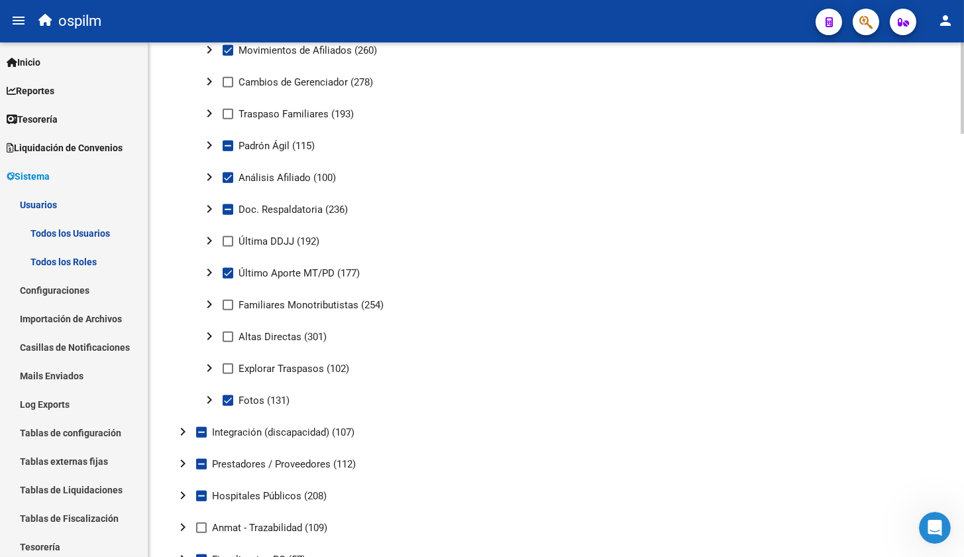
click at [215, 277] on mat-icon "chevron_right" at bounding box center [209, 272] width 16 height 16
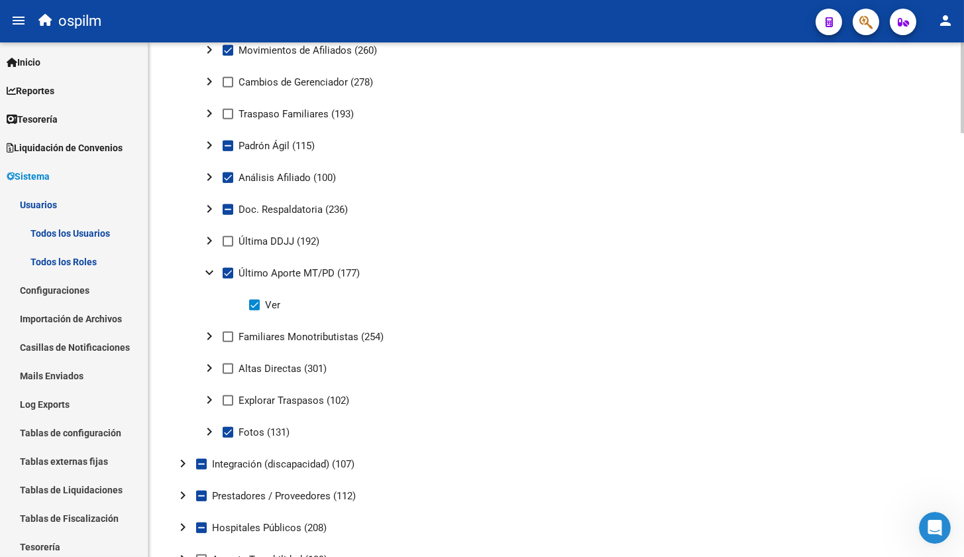
click at [215, 277] on mat-icon "expand_more" at bounding box center [209, 272] width 16 height 16
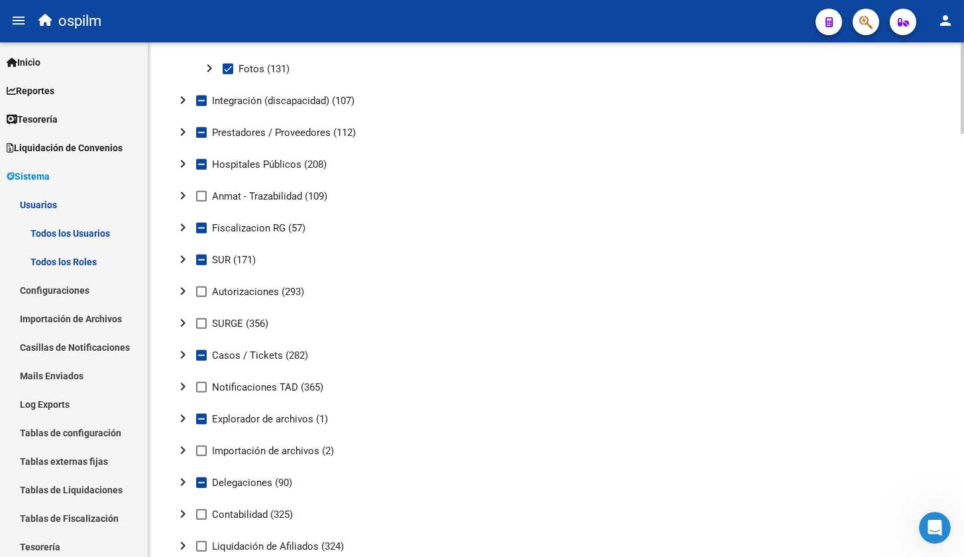
scroll to position [2318, 0]
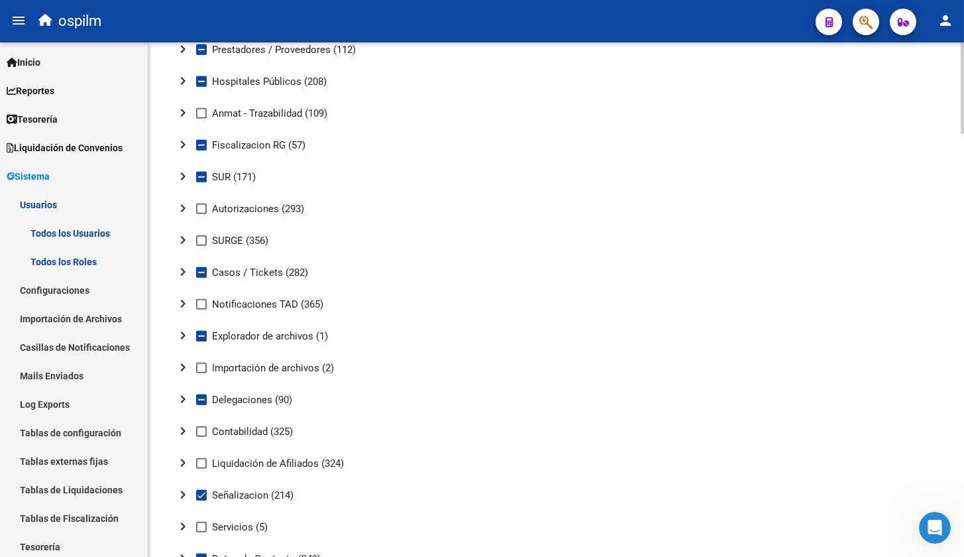
click at [188, 339] on mat-icon "chevron_right" at bounding box center [183, 335] width 16 height 16
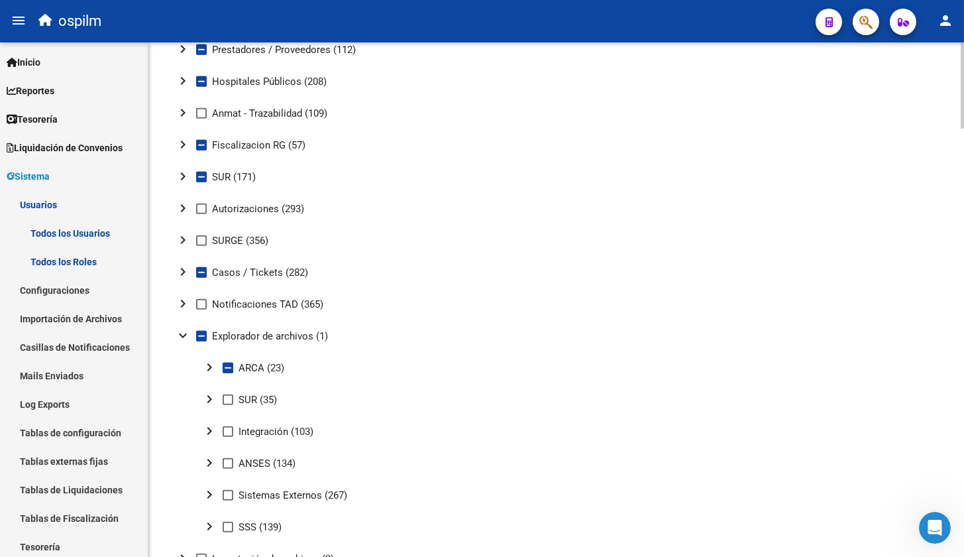
scroll to position [2401, 0]
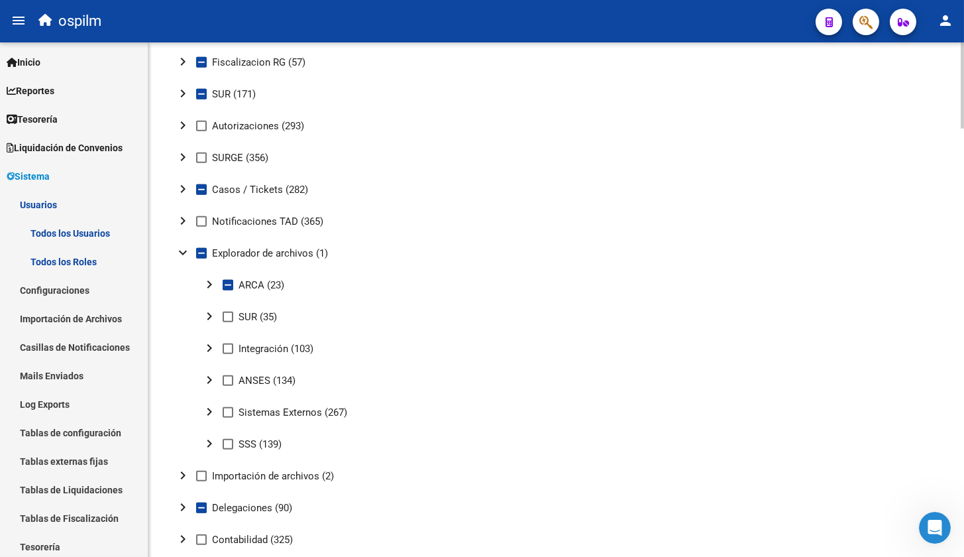
click at [211, 284] on mat-icon "chevron_right" at bounding box center [209, 284] width 16 height 16
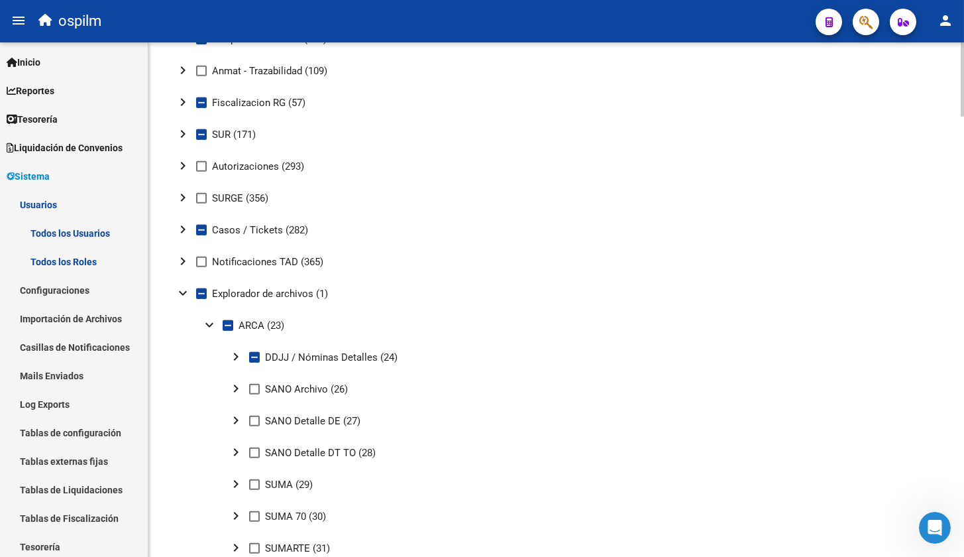
scroll to position [2236, 0]
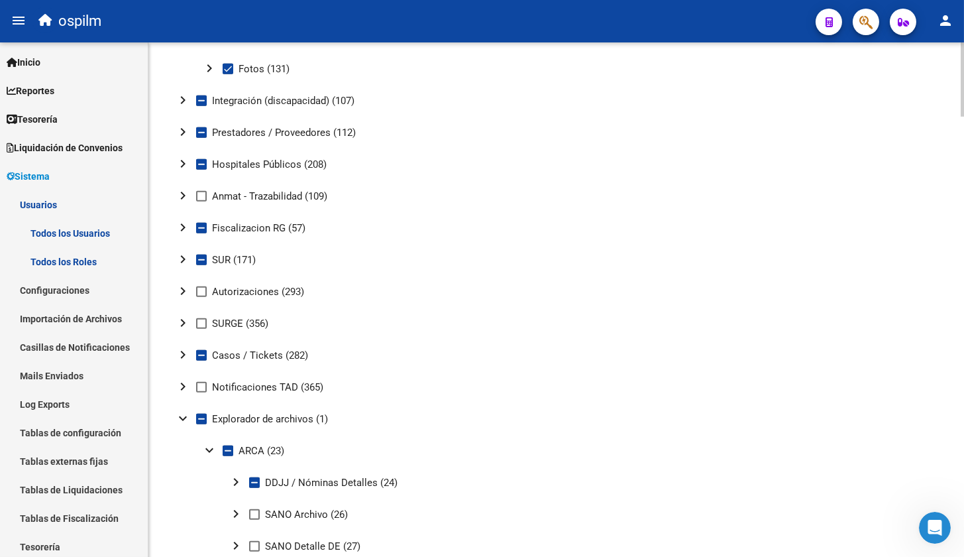
click at [207, 450] on mat-icon "expand_more" at bounding box center [209, 450] width 16 height 16
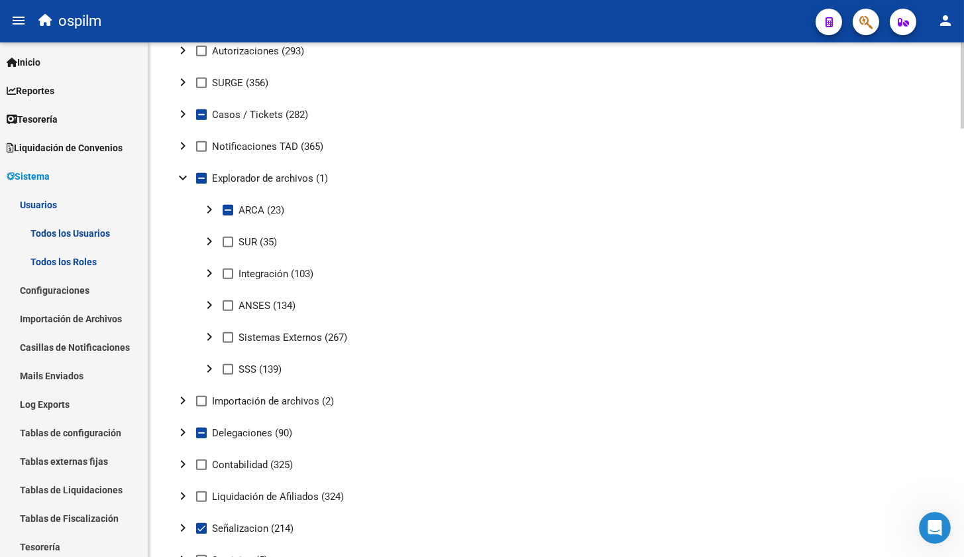
scroll to position [2558, 0]
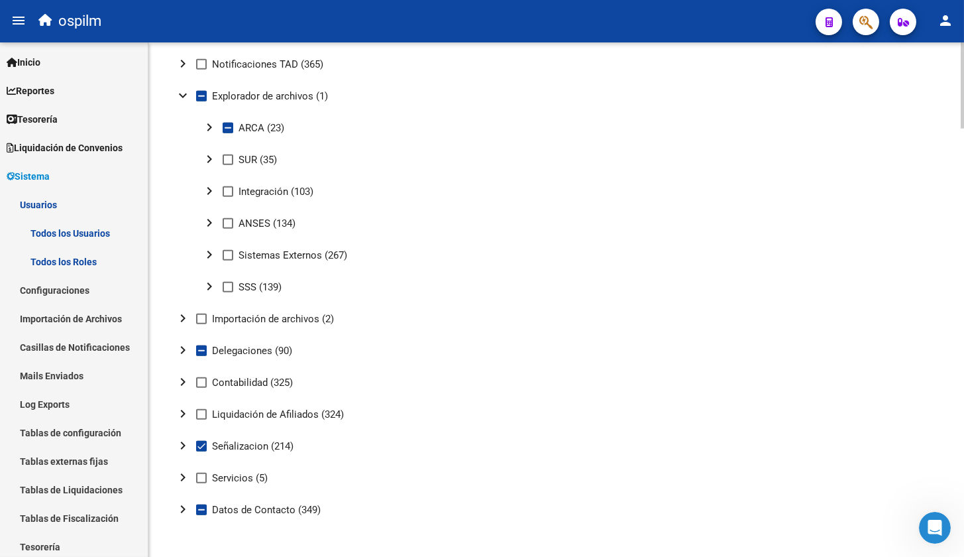
click at [210, 288] on mat-icon "chevron_right" at bounding box center [209, 286] width 16 height 16
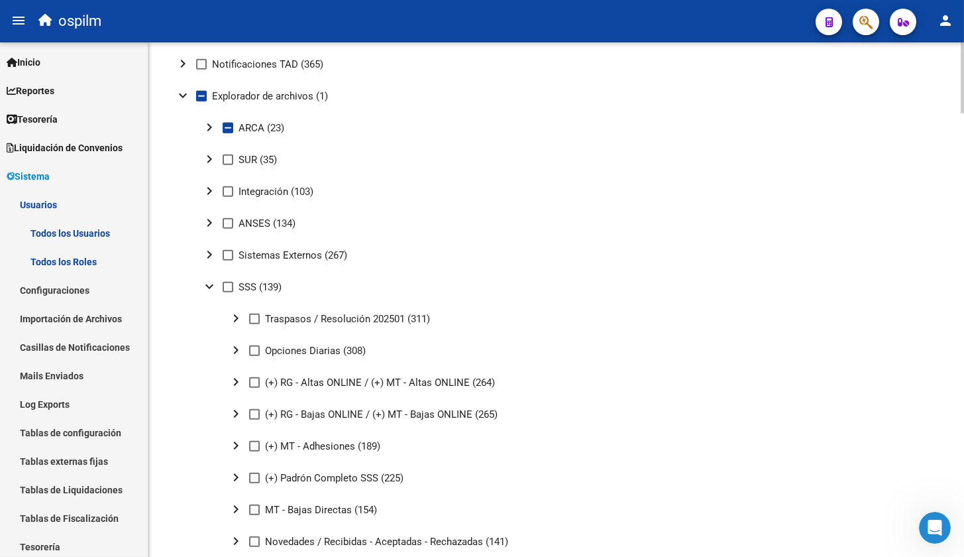
click at [210, 288] on mat-icon "expand_more" at bounding box center [209, 286] width 16 height 16
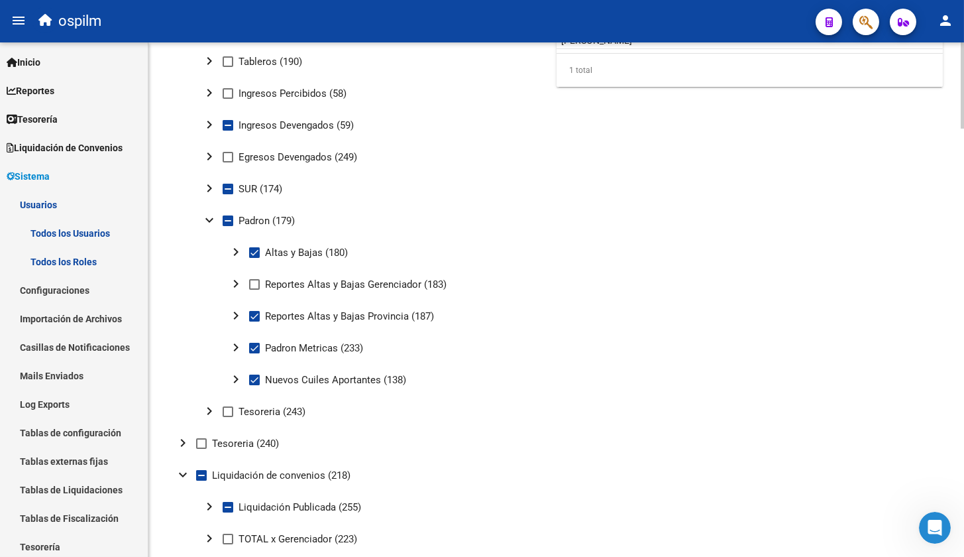
scroll to position [0, 0]
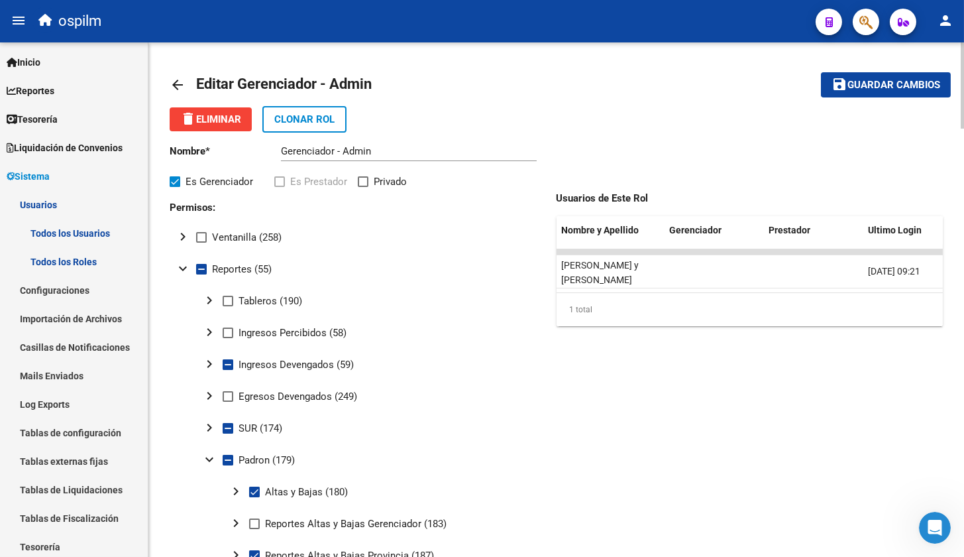
click at [176, 90] on mat-icon "arrow_back" at bounding box center [178, 85] width 16 height 16
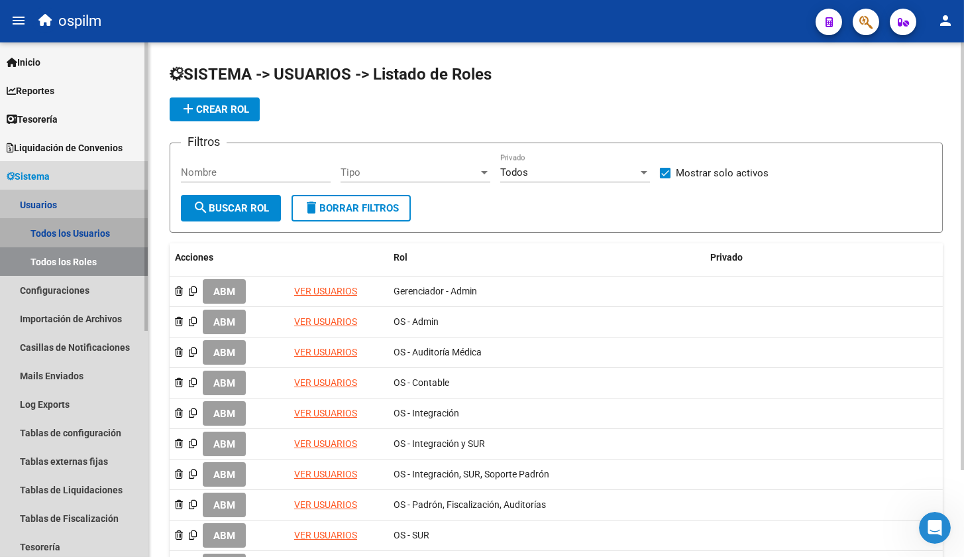
click at [74, 235] on link "Todos los Usuarios" at bounding box center [74, 233] width 148 height 28
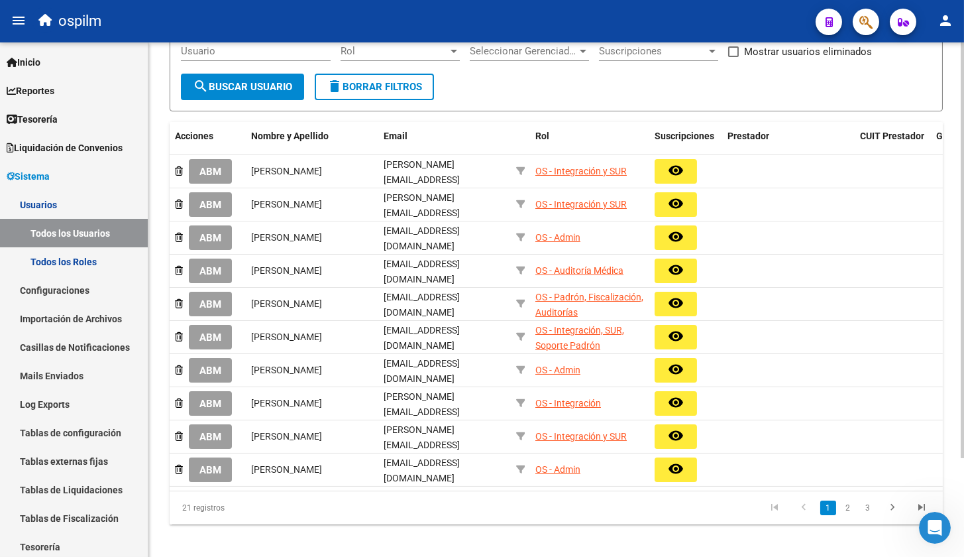
scroll to position [39, 0]
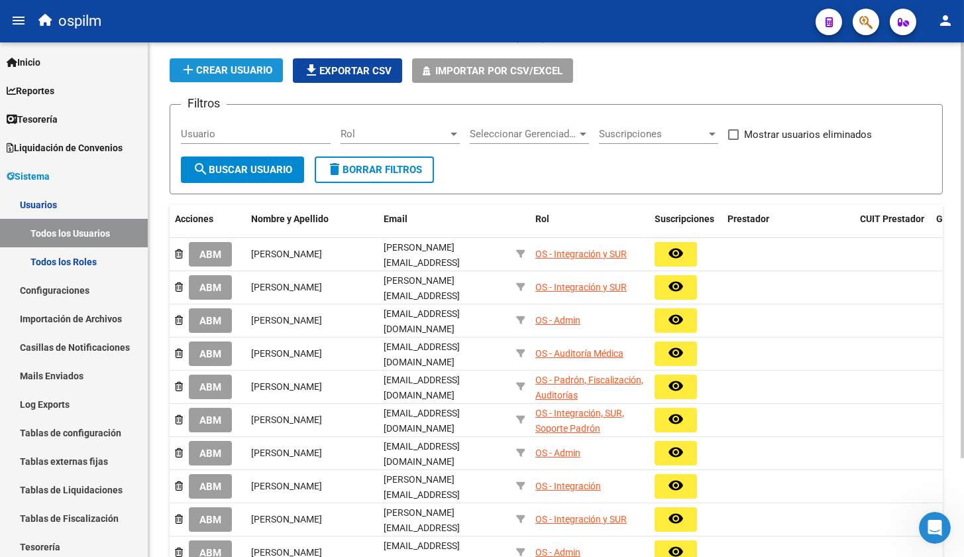
click at [252, 64] on span "add Crear Usuario" at bounding box center [226, 70] width 92 height 12
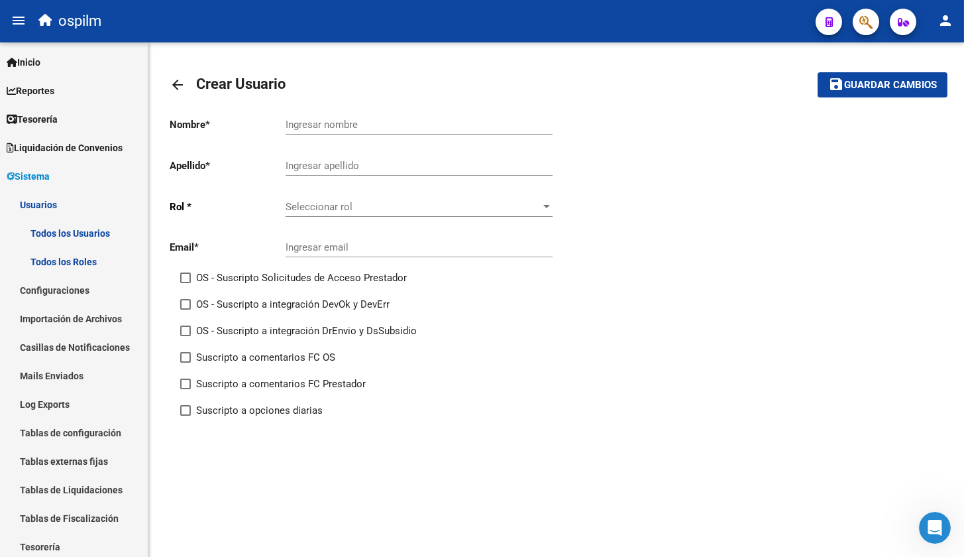
click at [330, 130] on input "Ingresar nombre" at bounding box center [419, 125] width 267 height 12
type input "[PERSON_NAME]"
type input "SG"
click at [356, 201] on span "Seleccionar rol" at bounding box center [413, 207] width 255 height 12
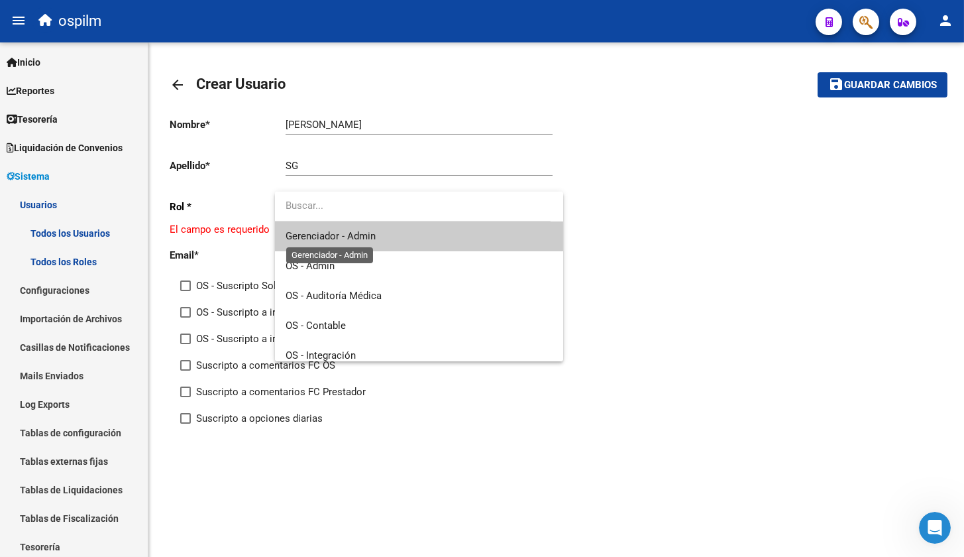
click at [355, 237] on span "Gerenciador - Admin" at bounding box center [331, 236] width 90 height 12
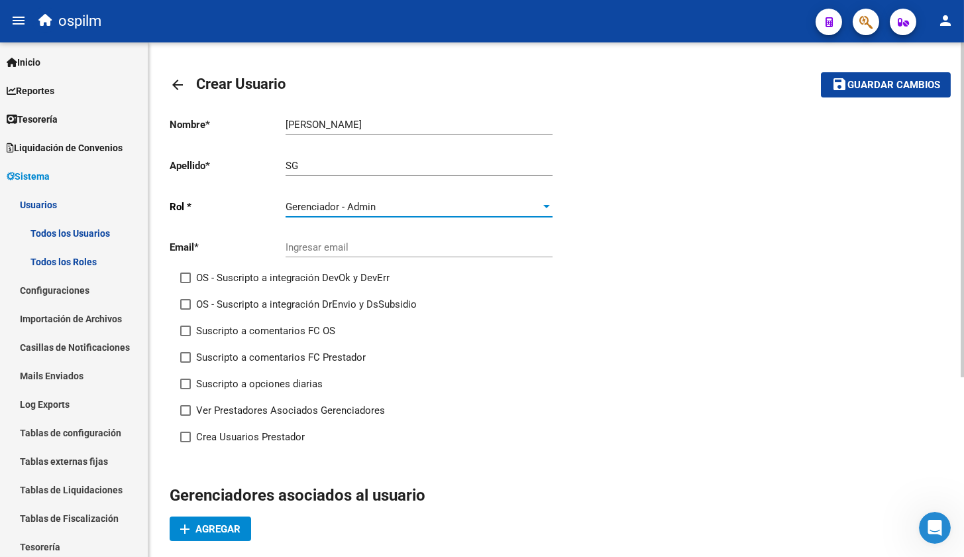
click at [357, 245] on input "Ingresar email" at bounding box center [419, 247] width 267 height 12
type input "[EMAIL_ADDRESS][DOMAIN_NAME]"
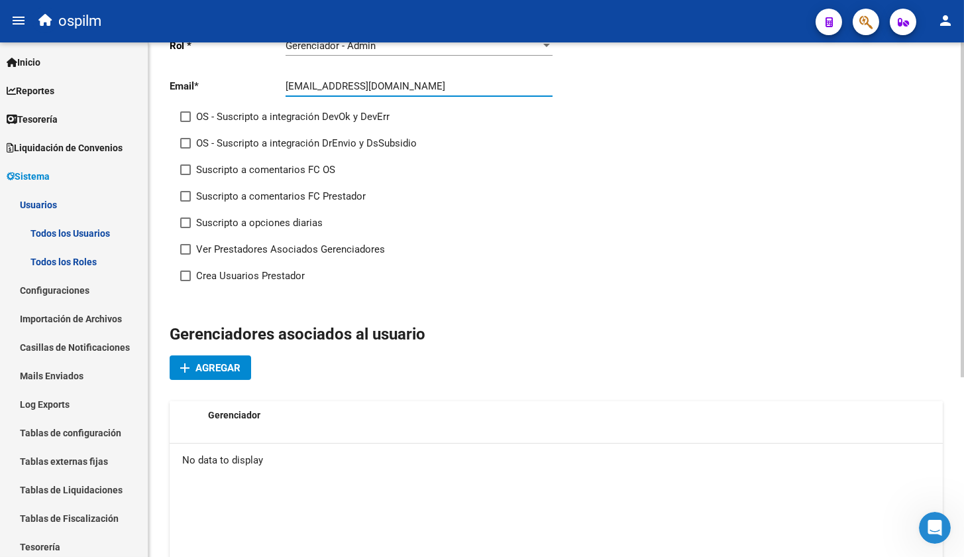
scroll to position [165, 0]
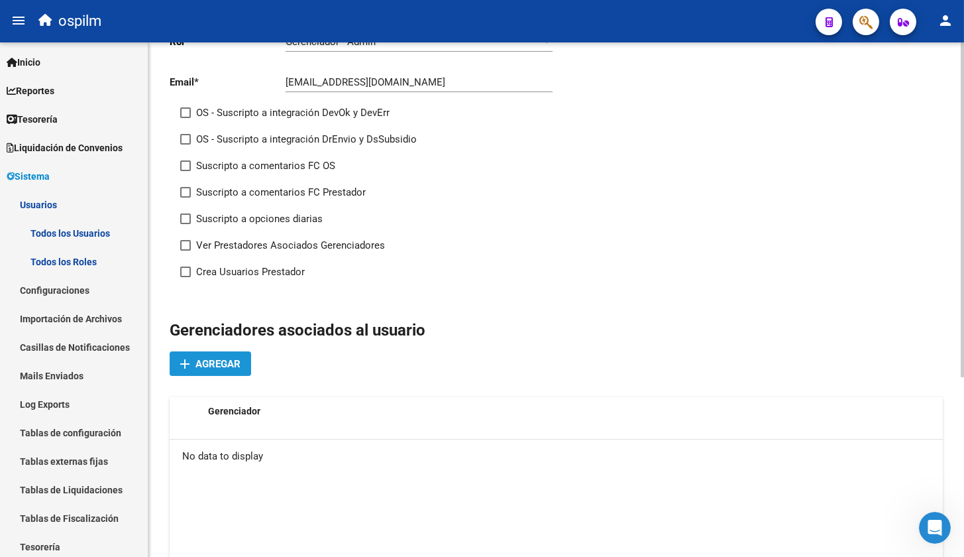
click at [220, 362] on span "Agregar" at bounding box center [217, 364] width 45 height 12
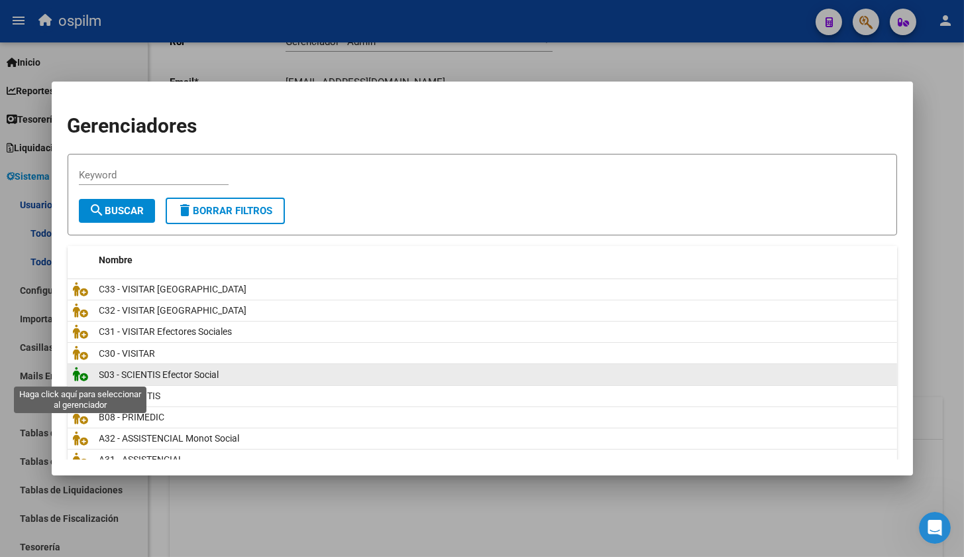
click at [80, 378] on icon at bounding box center [81, 373] width 16 height 15
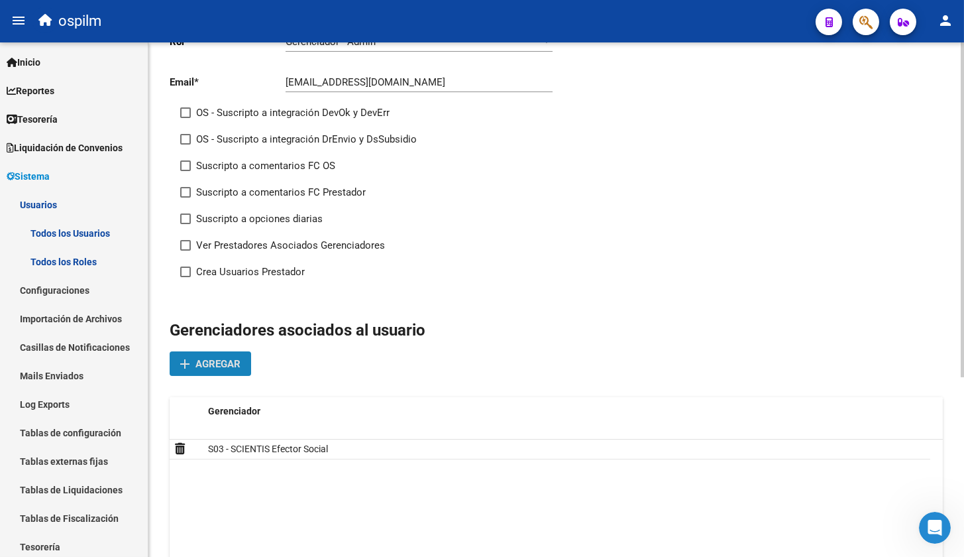
click at [231, 363] on span "Agregar" at bounding box center [217, 364] width 45 height 12
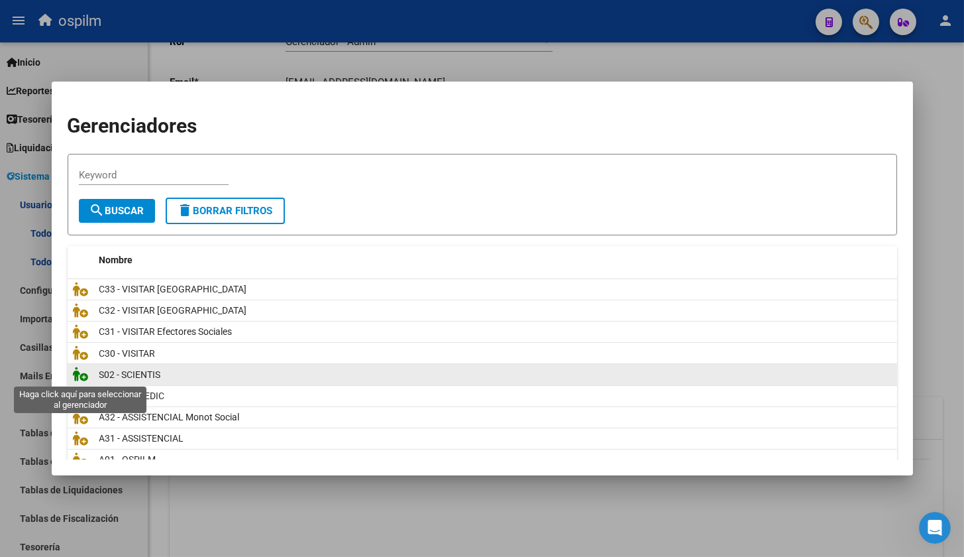
click at [76, 371] on icon at bounding box center [81, 373] width 16 height 15
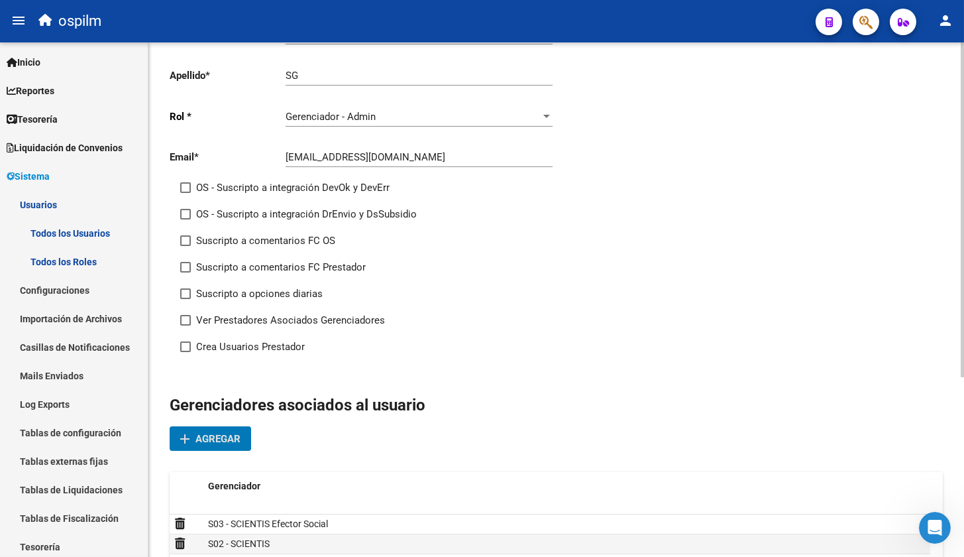
scroll to position [0, 0]
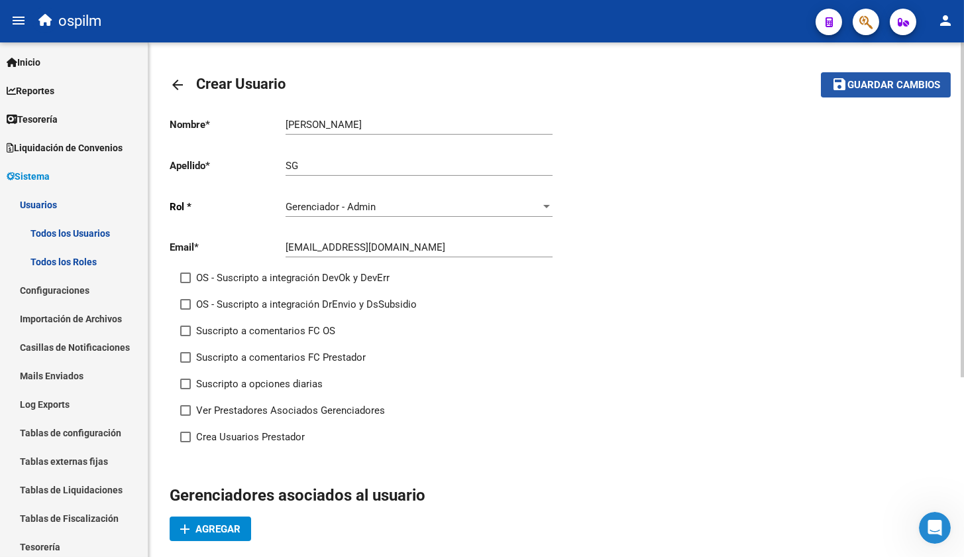
click at [883, 83] on span "Guardar cambios" at bounding box center [893, 86] width 93 height 12
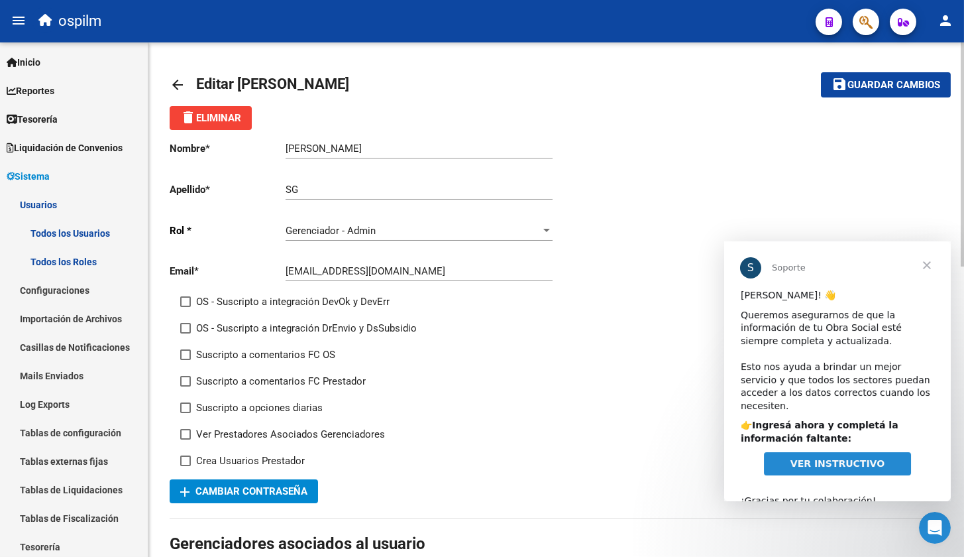
click at [172, 85] on mat-icon "arrow_back" at bounding box center [178, 85] width 16 height 16
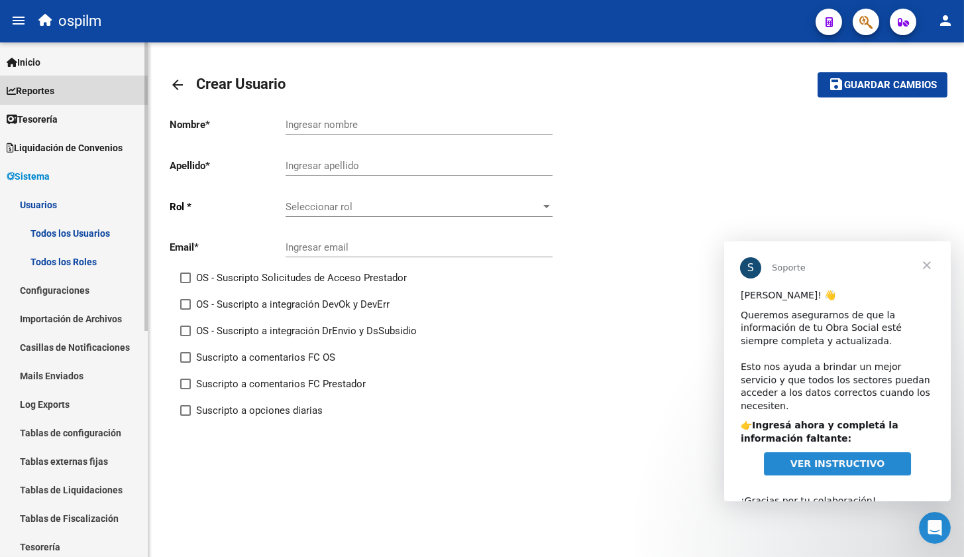
click at [43, 84] on span "Reportes" at bounding box center [31, 90] width 48 height 15
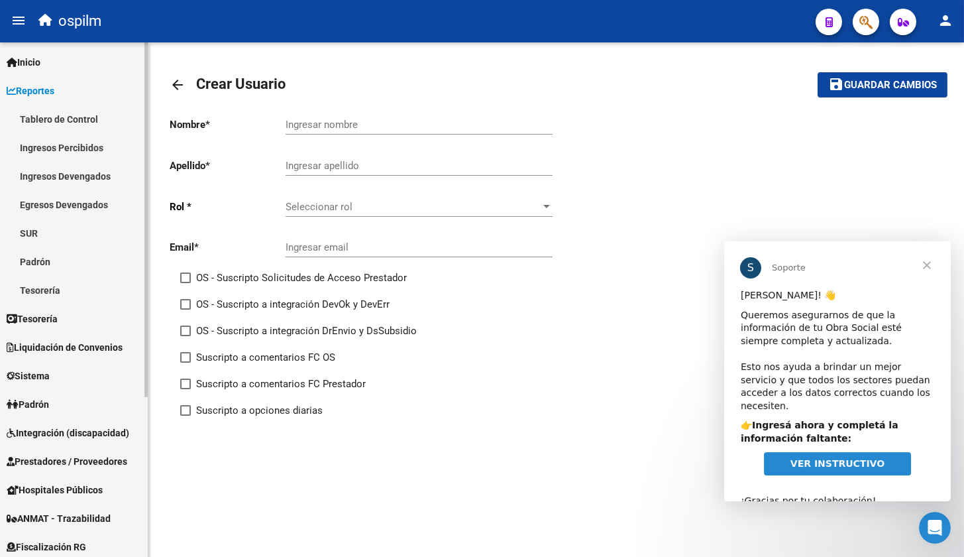
click at [50, 119] on link "Tablero de Control" at bounding box center [74, 119] width 148 height 28
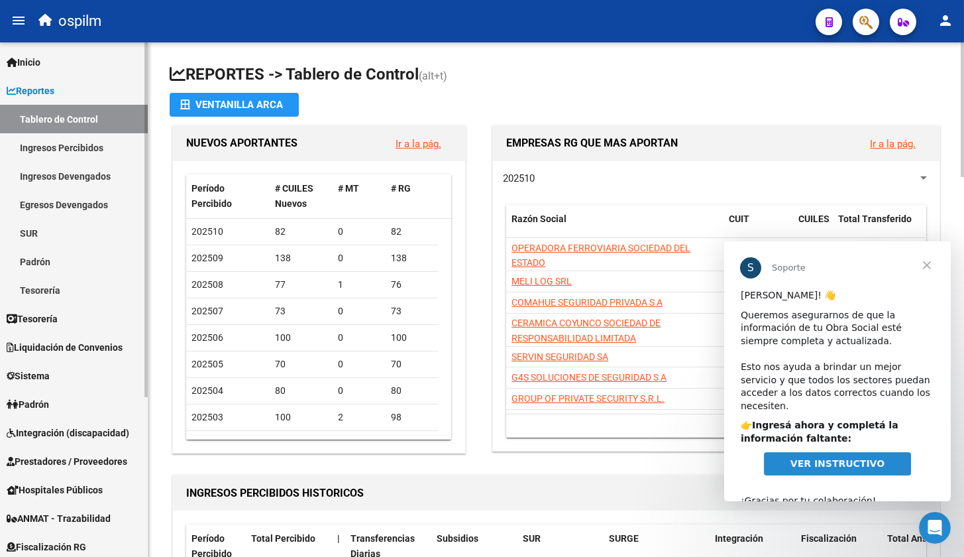
click at [28, 380] on span "Sistema" at bounding box center [28, 375] width 43 height 15
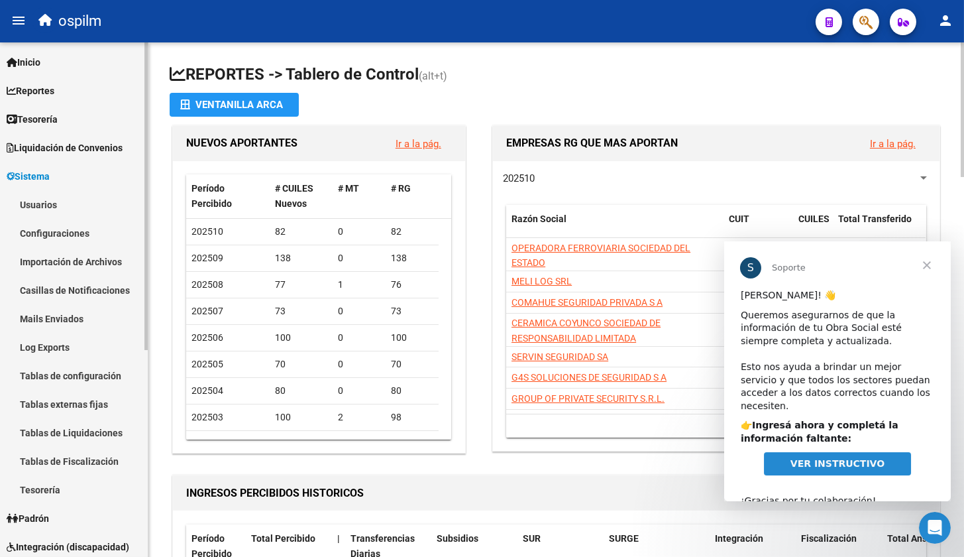
click at [58, 197] on link "Usuarios" at bounding box center [74, 204] width 148 height 28
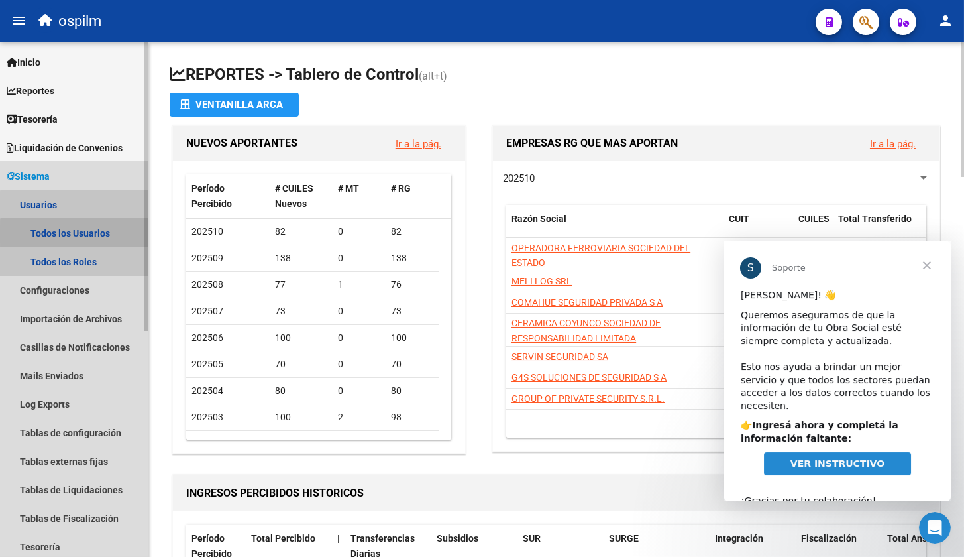
click at [78, 234] on link "Todos los Usuarios" at bounding box center [74, 233] width 148 height 28
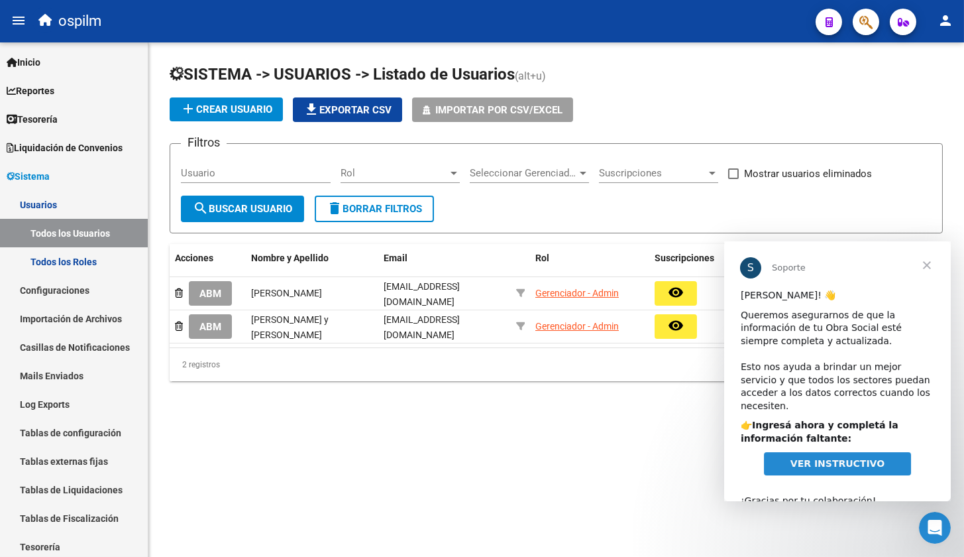
click at [924, 265] on span "Cerrar" at bounding box center [926, 265] width 48 height 48
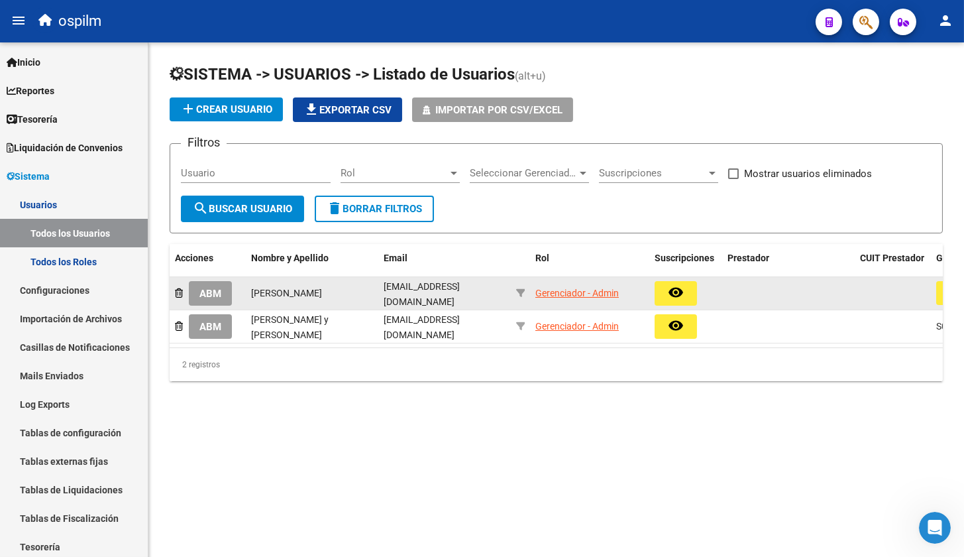
click at [677, 298] on mat-icon "remove_red_eye" at bounding box center [676, 292] width 16 height 16
click at [219, 296] on span "ABM" at bounding box center [210, 294] width 22 height 12
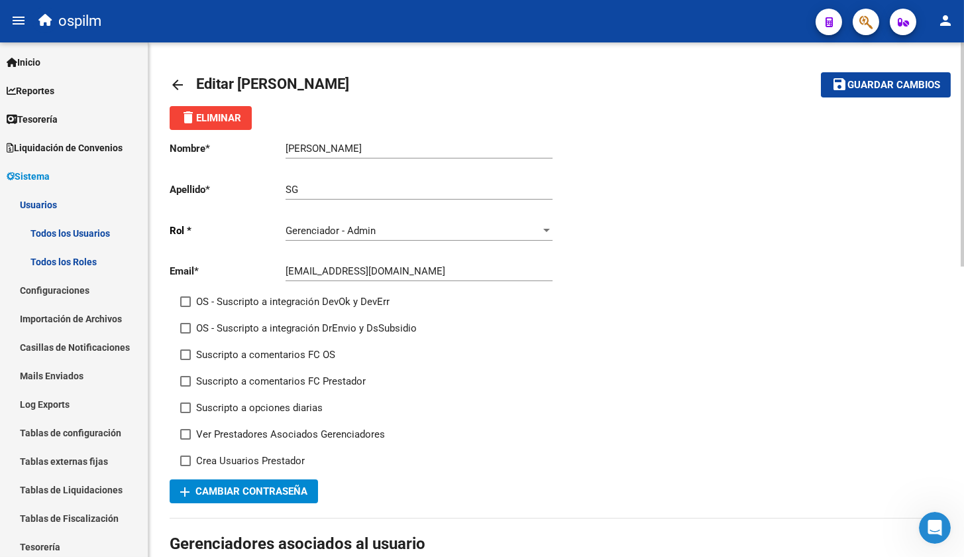
click at [176, 89] on mat-icon "arrow_back" at bounding box center [178, 85] width 16 height 16
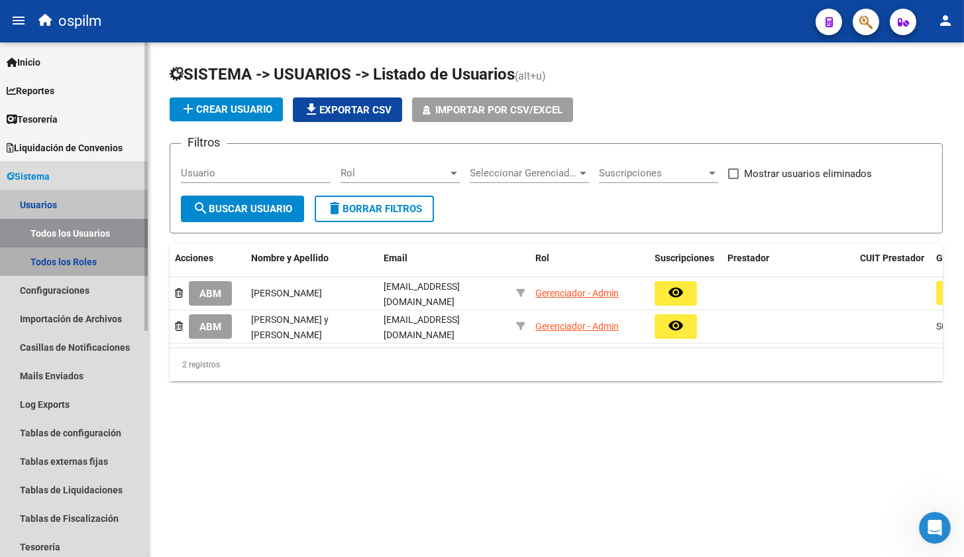
click at [70, 262] on link "Todos los Roles" at bounding box center [74, 261] width 148 height 28
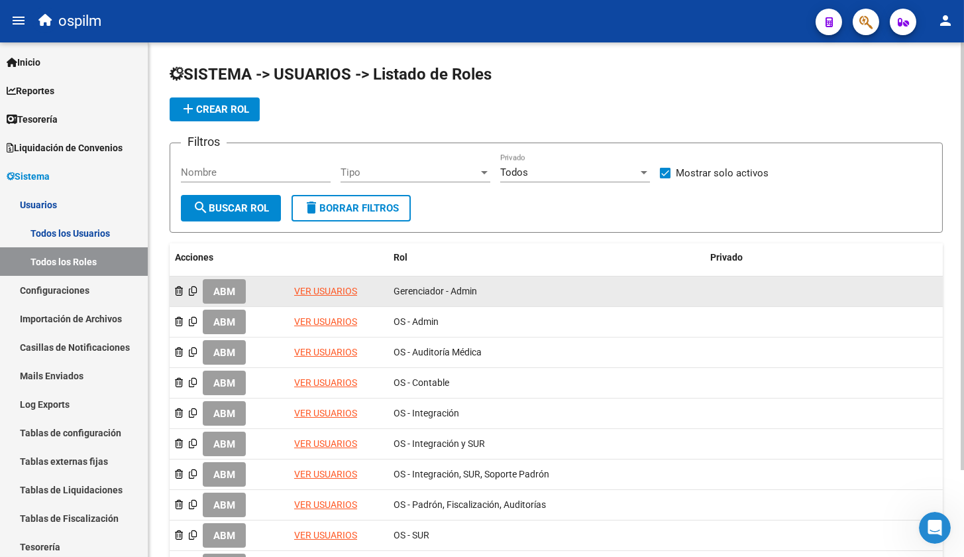
click at [228, 296] on span "ABM" at bounding box center [224, 292] width 22 height 12
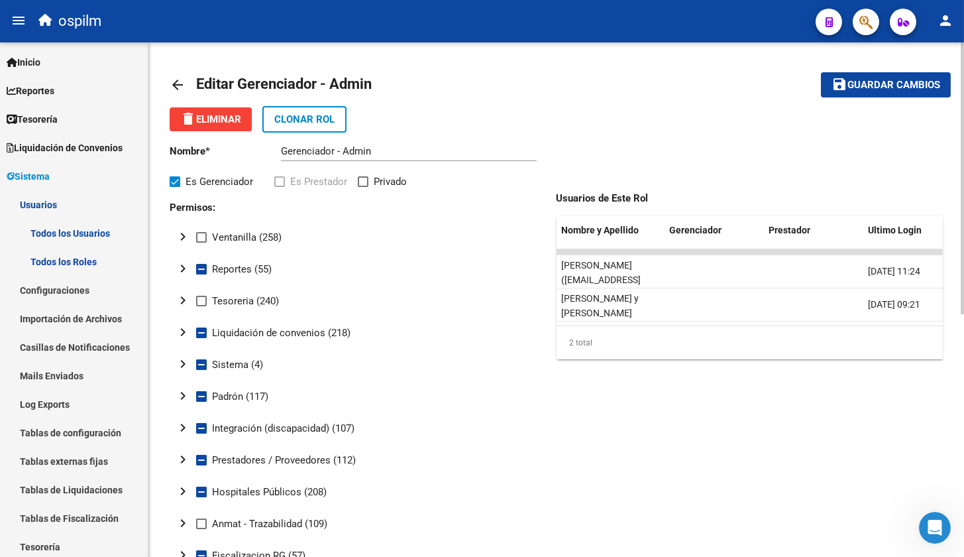
click at [183, 265] on mat-icon "chevron_right" at bounding box center [183, 268] width 16 height 16
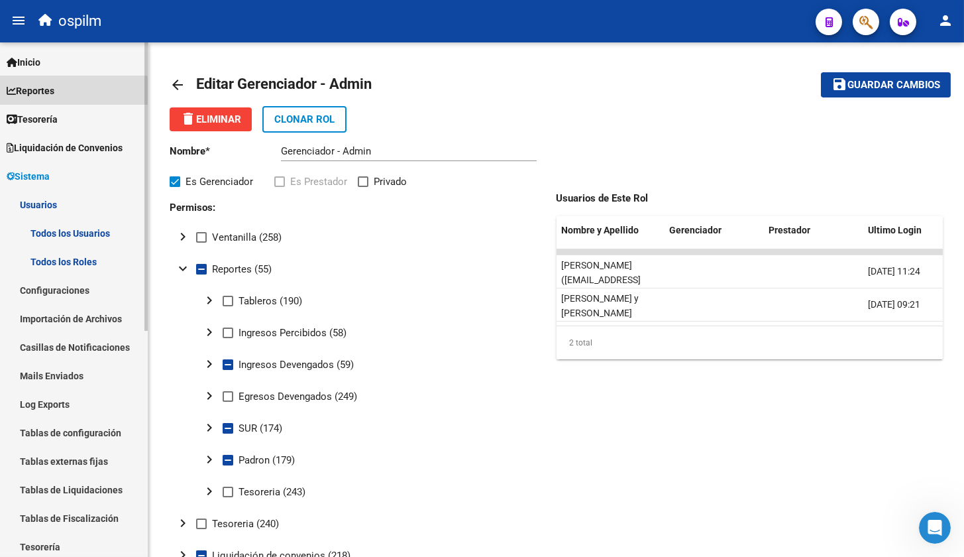
click at [42, 101] on link "Reportes" at bounding box center [74, 90] width 148 height 28
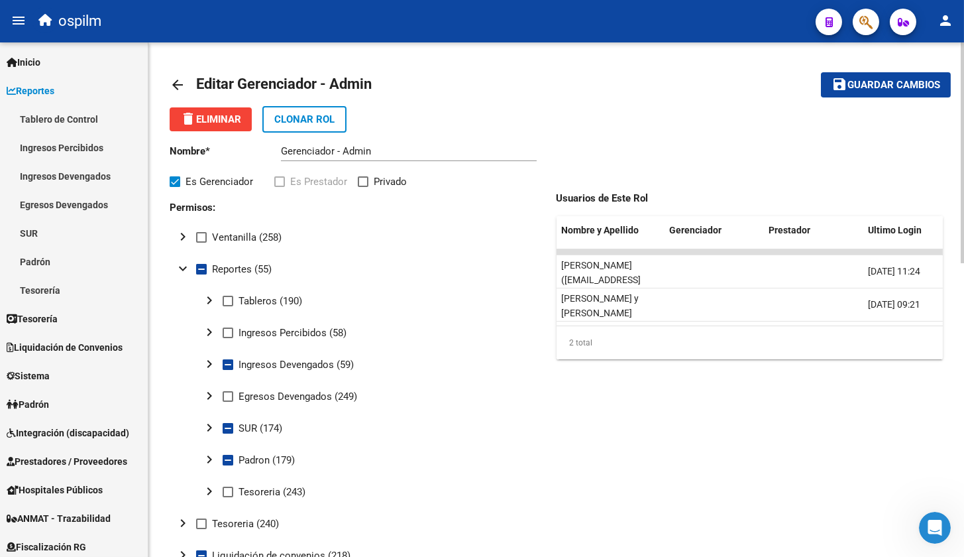
click at [227, 303] on span at bounding box center [228, 301] width 11 height 11
click at [227, 306] on input "Tableros (190)" at bounding box center [227, 306] width 1 height 1
checkbox input "true"
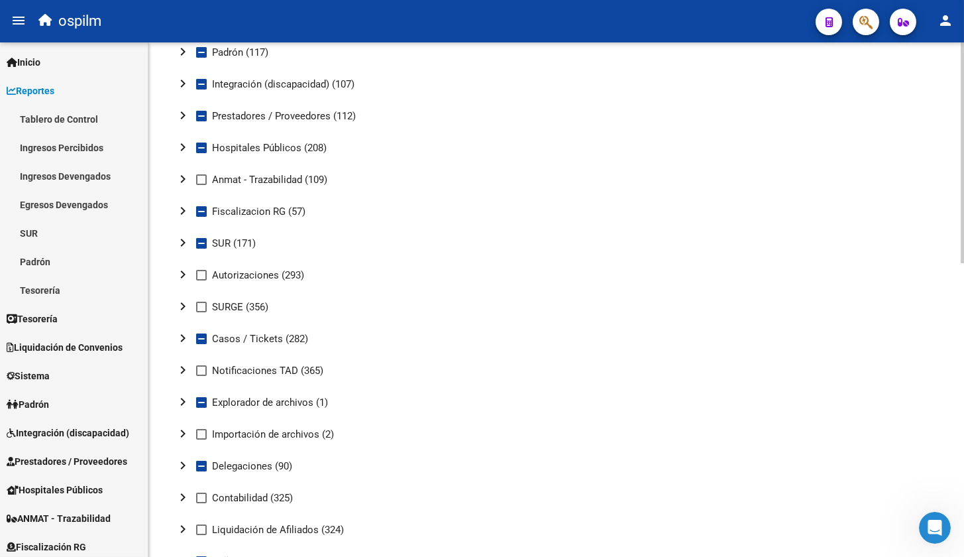
scroll to position [579, 0]
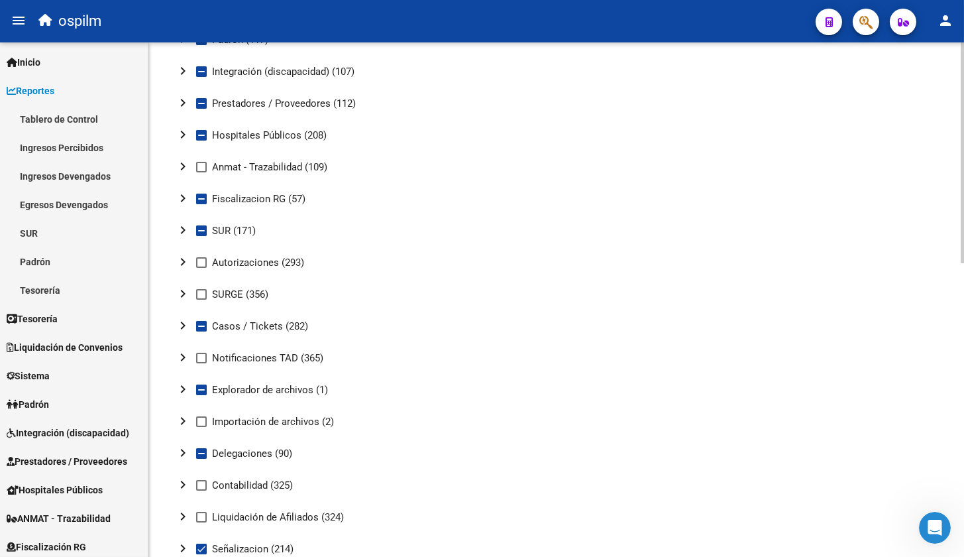
click at [188, 387] on mat-icon "chevron_right" at bounding box center [183, 389] width 16 height 16
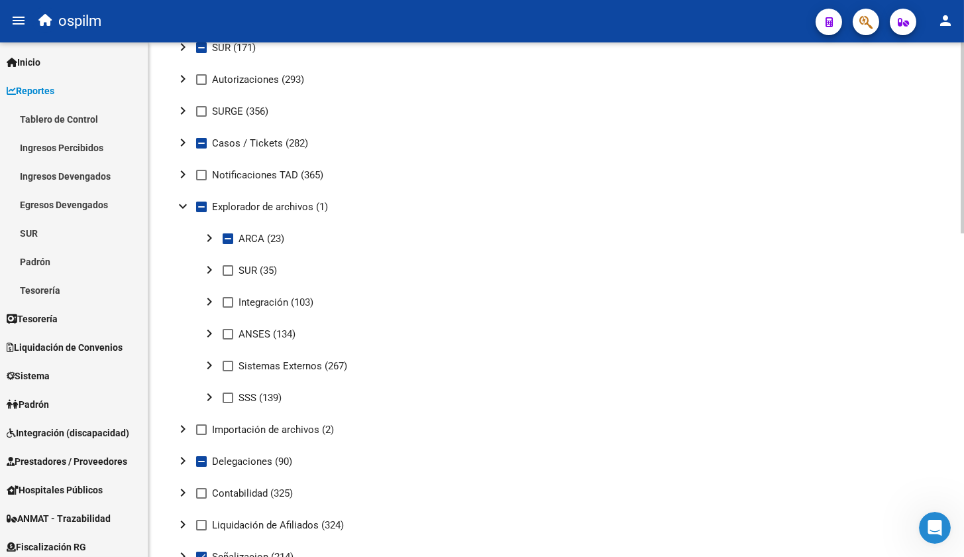
scroll to position [828, 0]
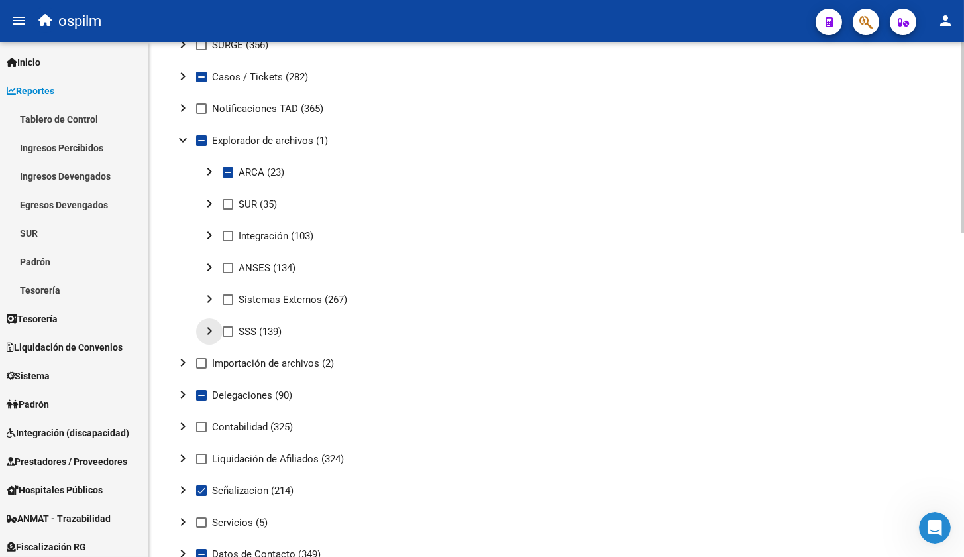
click at [207, 335] on mat-icon "chevron_right" at bounding box center [209, 331] width 16 height 16
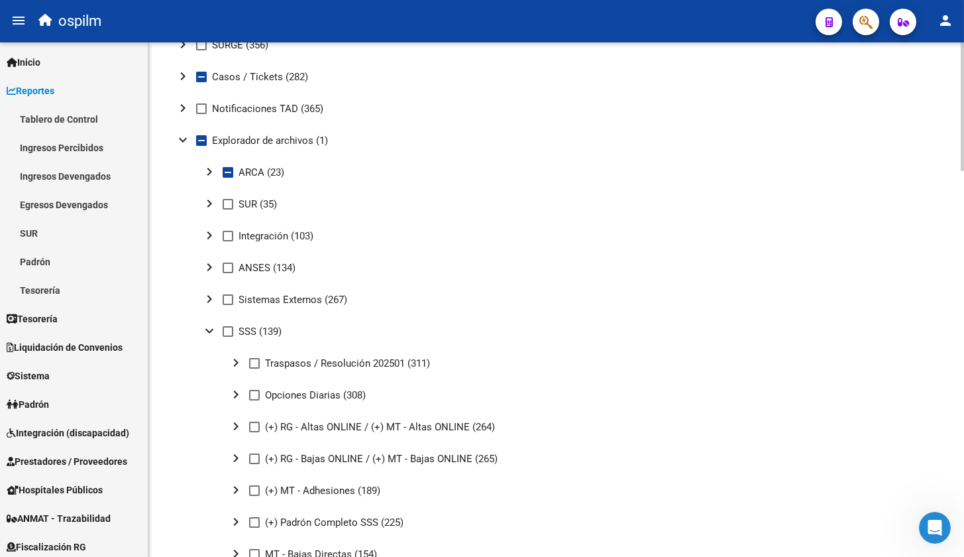
click at [257, 394] on span at bounding box center [254, 395] width 11 height 11
click at [254, 400] on input "Opciones Diarias (308)" at bounding box center [254, 400] width 1 height 1
checkbox input "true"
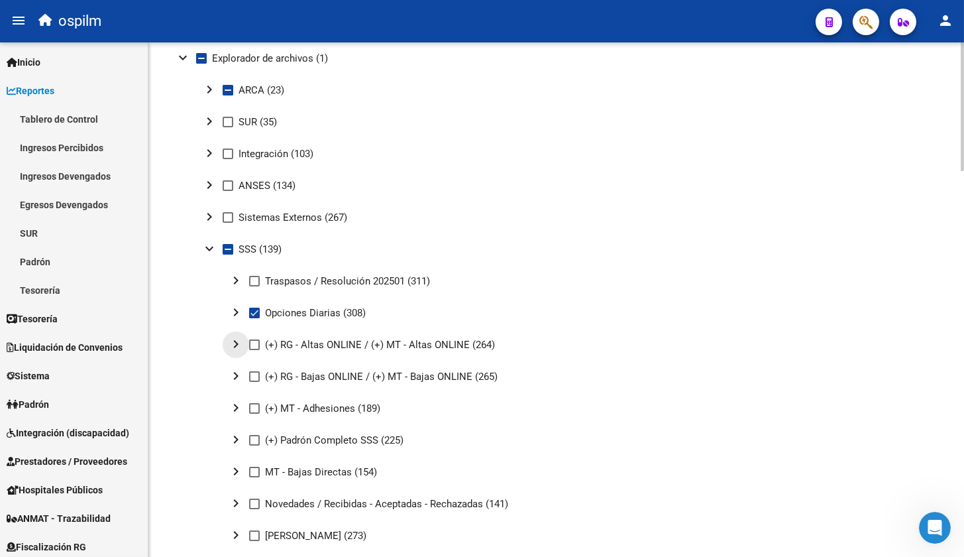
click at [239, 344] on mat-icon "chevron_right" at bounding box center [236, 344] width 16 height 16
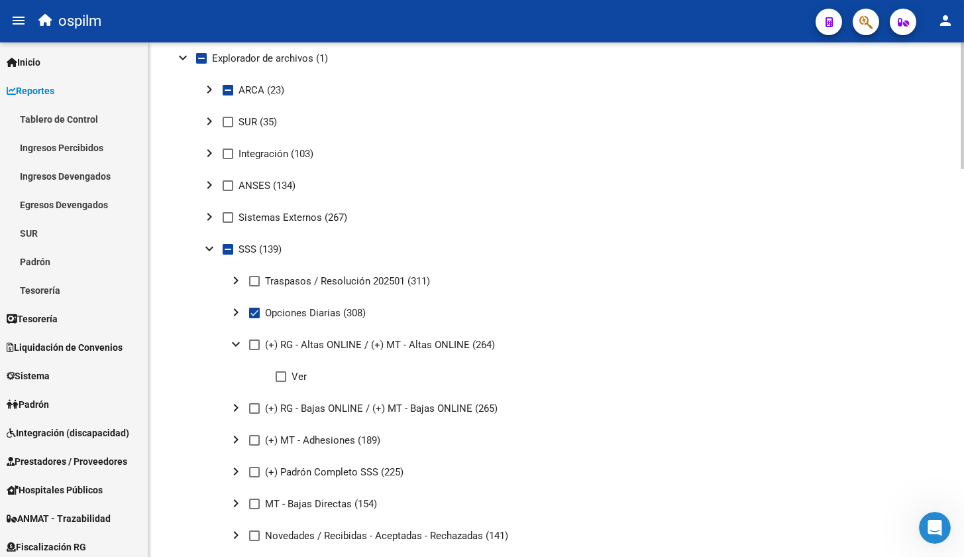
click at [239, 344] on mat-icon "expand_more" at bounding box center [236, 344] width 16 height 16
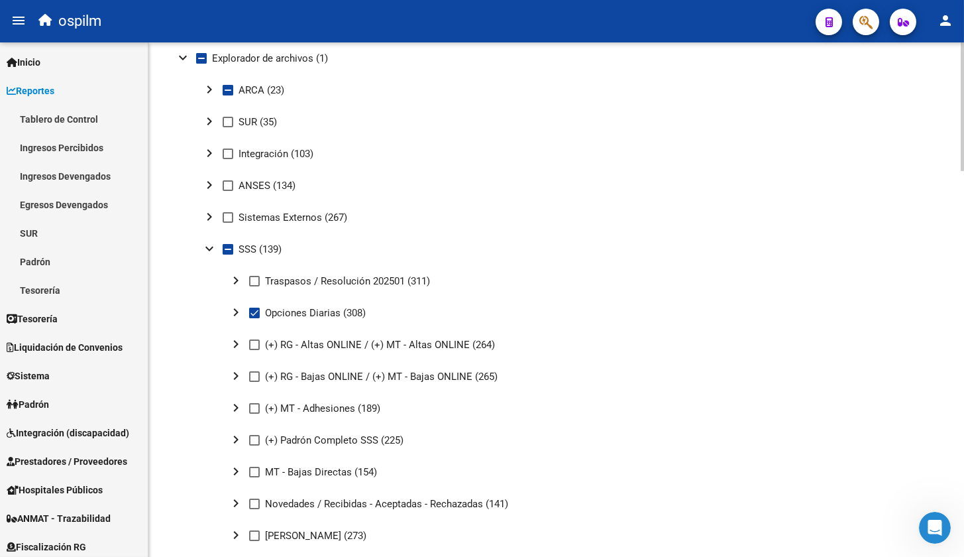
click at [256, 347] on span at bounding box center [254, 344] width 11 height 11
click at [254, 350] on input "(+) RG - Altas ONLINE / (+) MT - Altas ONLINE (264)" at bounding box center [254, 350] width 1 height 1
checkbox input "true"
click at [252, 379] on span at bounding box center [254, 376] width 11 height 11
click at [254, 382] on input "(+) RG - Bajas ONLINE / (+) MT - Bajas ONLINE (265)" at bounding box center [254, 382] width 1 height 1
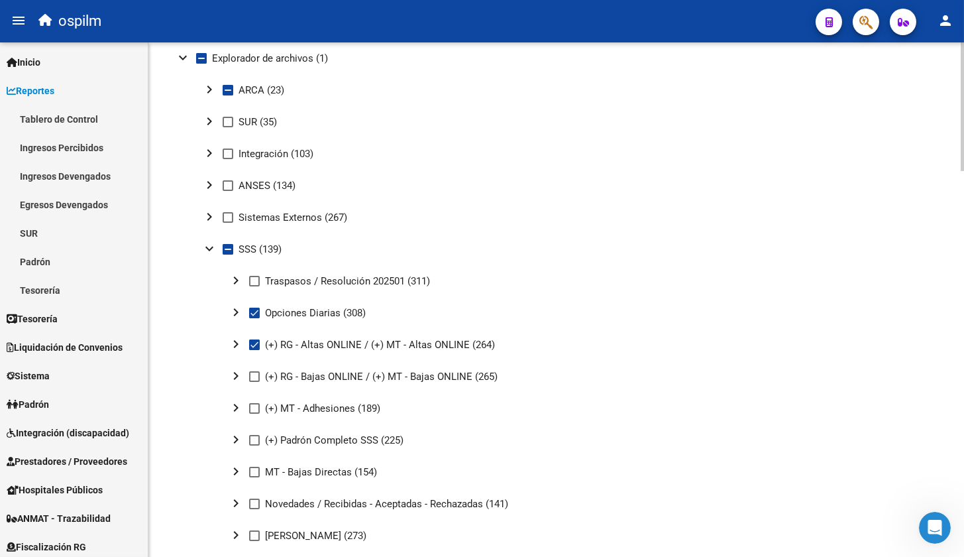
checkbox input "true"
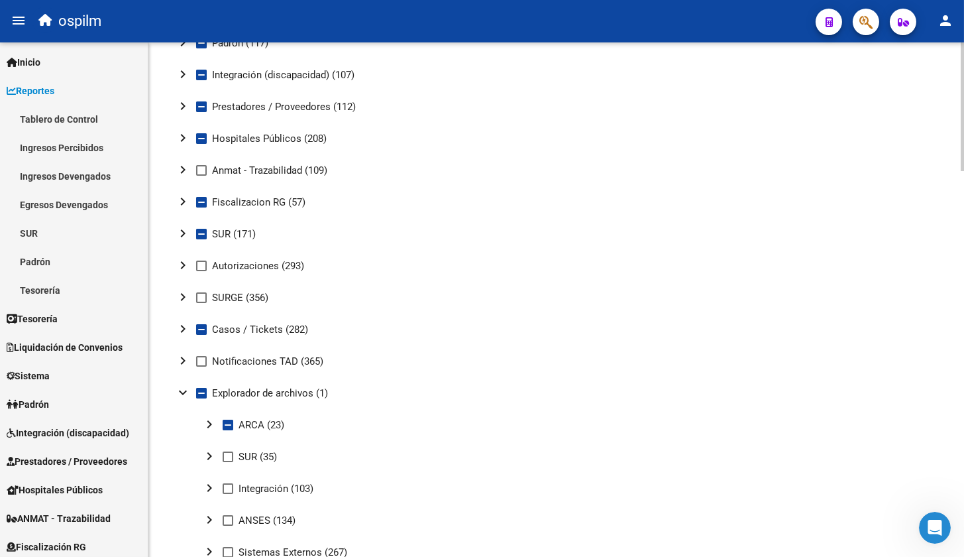
scroll to position [414, 0]
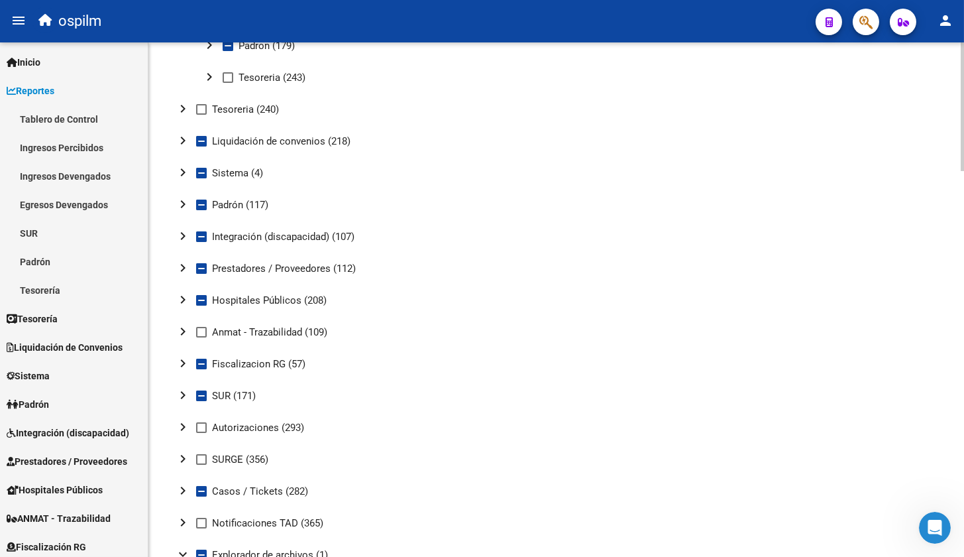
click at [181, 207] on mat-icon "chevron_right" at bounding box center [183, 204] width 16 height 16
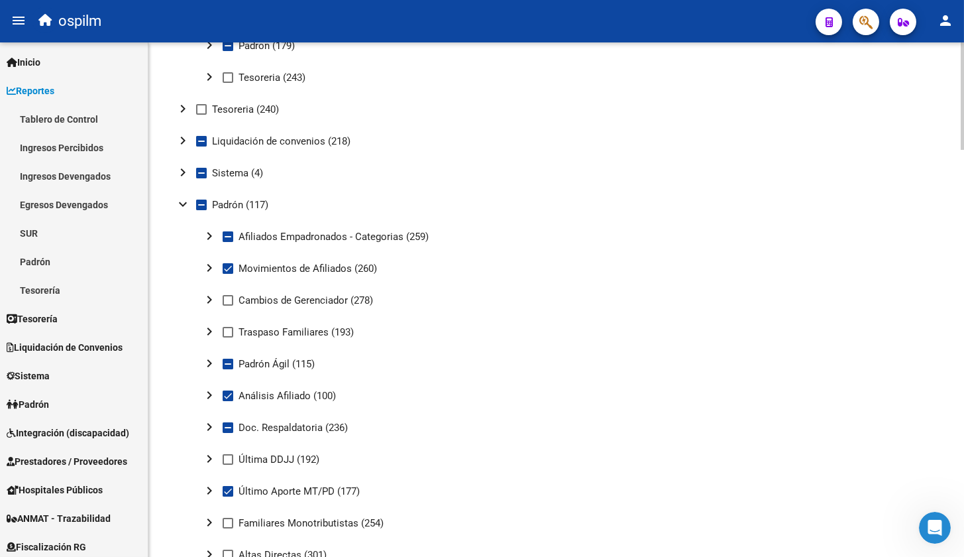
scroll to position [0, 0]
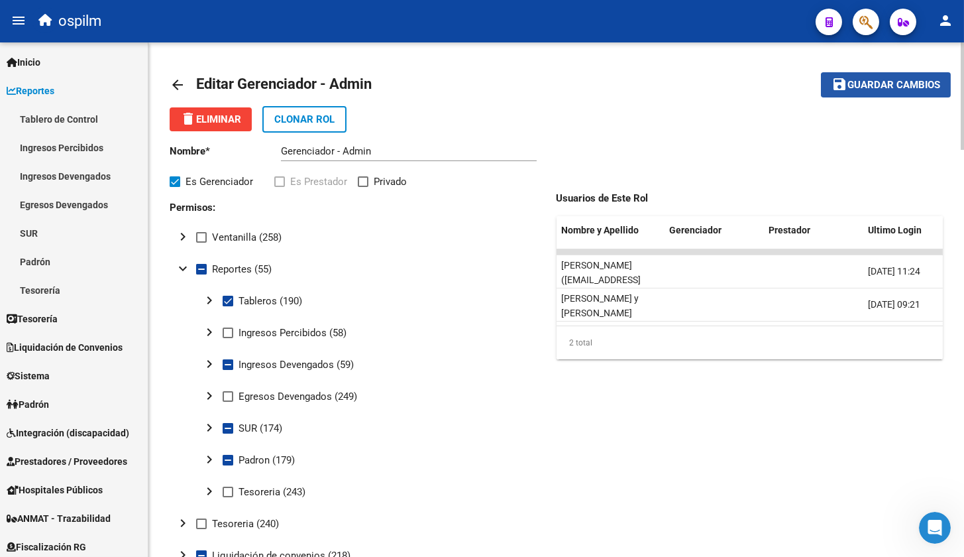
click at [915, 90] on span "Guardar cambios" at bounding box center [893, 86] width 93 height 12
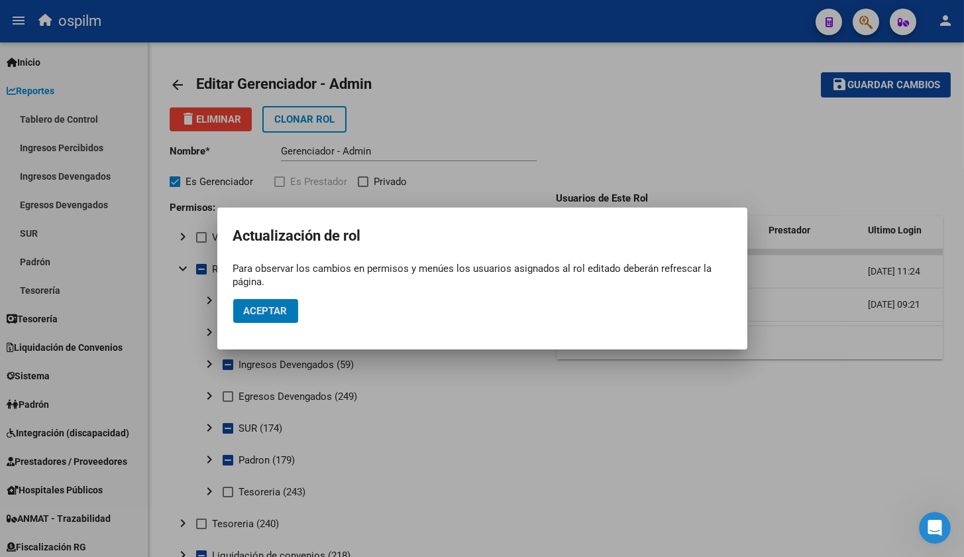
click at [280, 311] on span "Aceptar" at bounding box center [266, 311] width 44 height 12
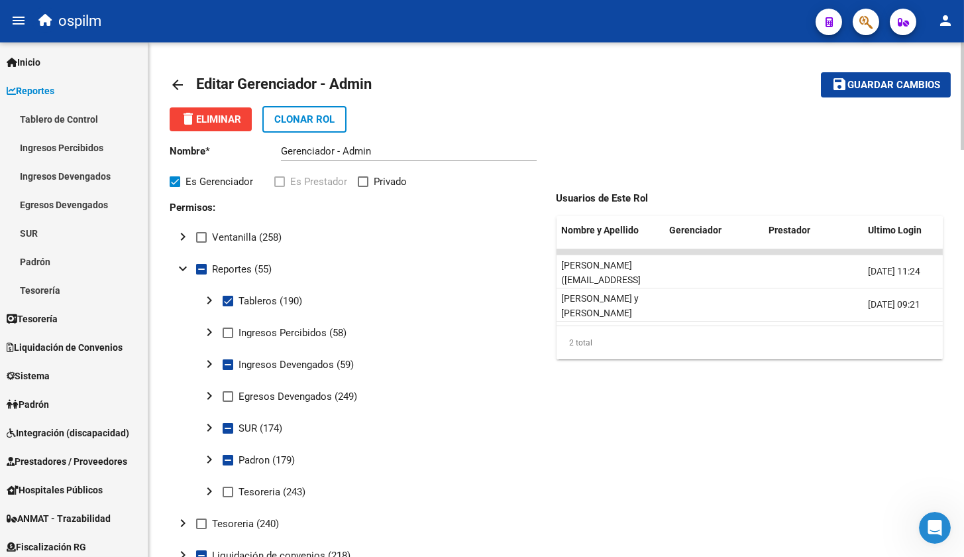
click at [212, 301] on mat-icon "chevron_right" at bounding box center [209, 300] width 16 height 16
click at [240, 332] on mat-icon "chevron_right" at bounding box center [236, 332] width 16 height 16
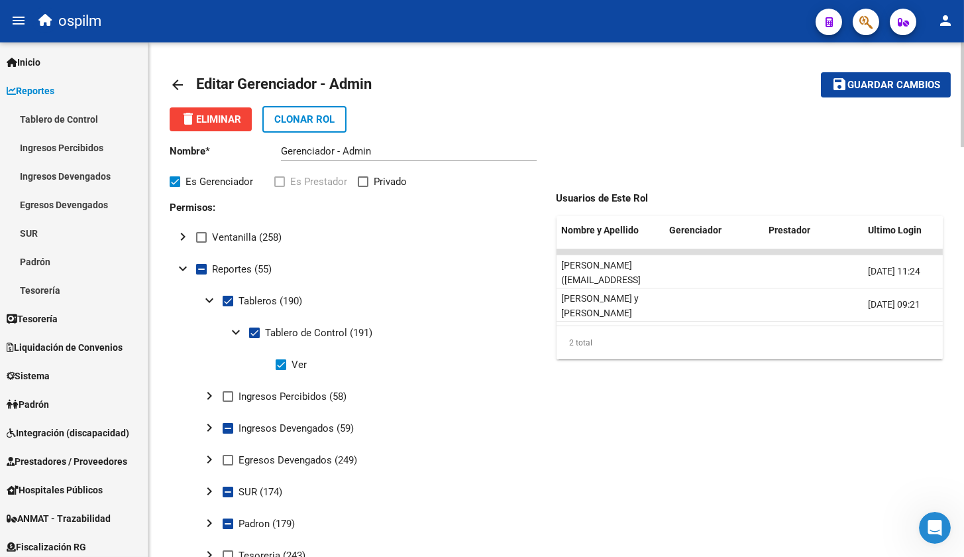
scroll to position [165, 0]
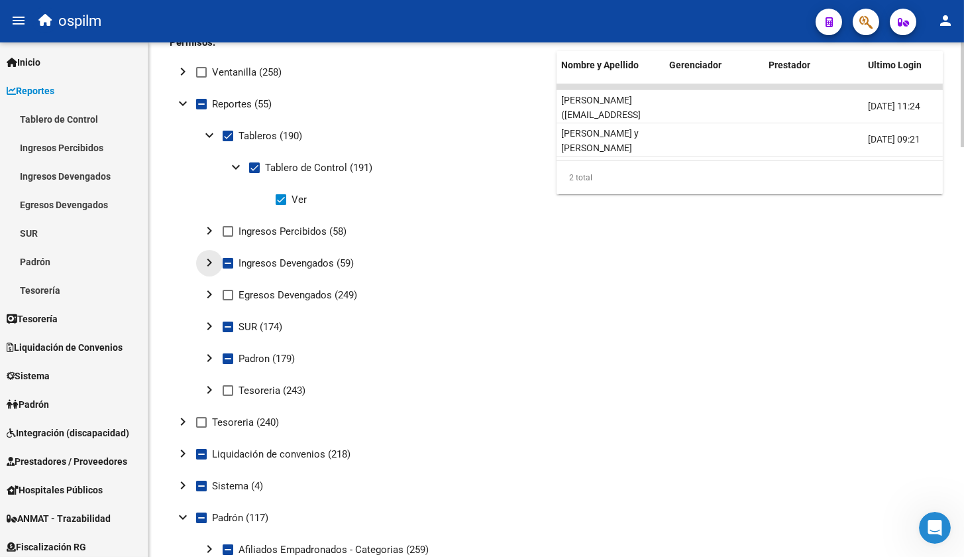
click at [210, 263] on mat-icon "chevron_right" at bounding box center [209, 262] width 16 height 16
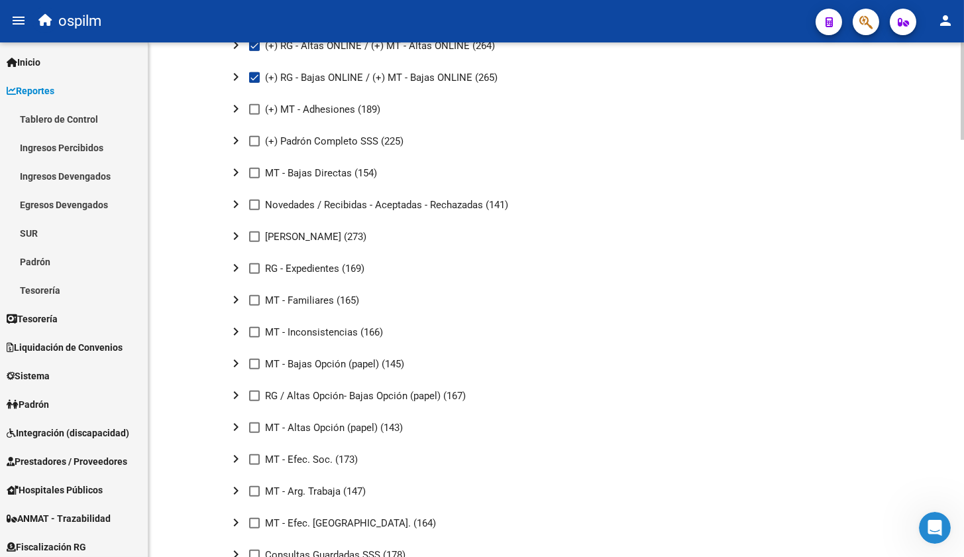
scroll to position [1629, 0]
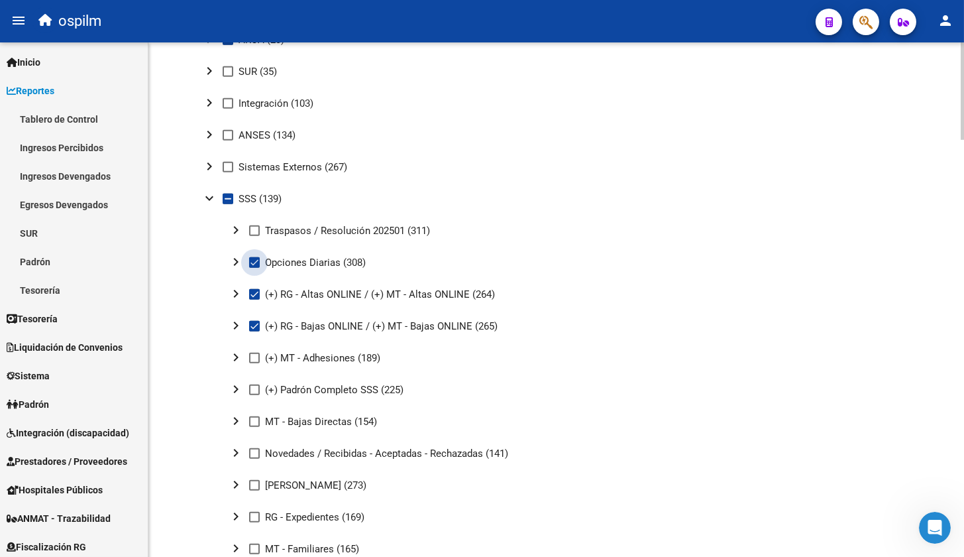
click at [258, 265] on span at bounding box center [254, 262] width 11 height 11
click at [254, 268] on input "Opciones Diarias (308)" at bounding box center [254, 268] width 1 height 1
checkbox input "false"
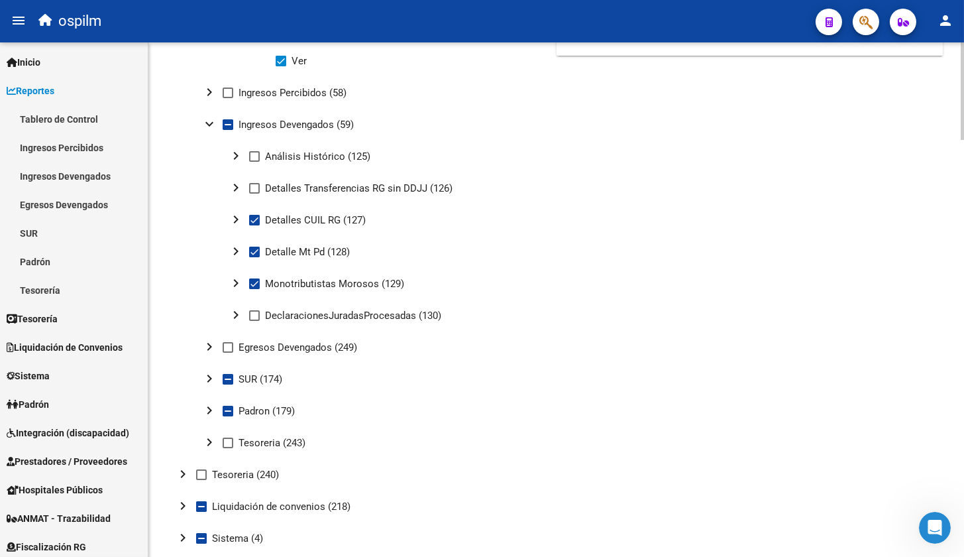
scroll to position [0, 0]
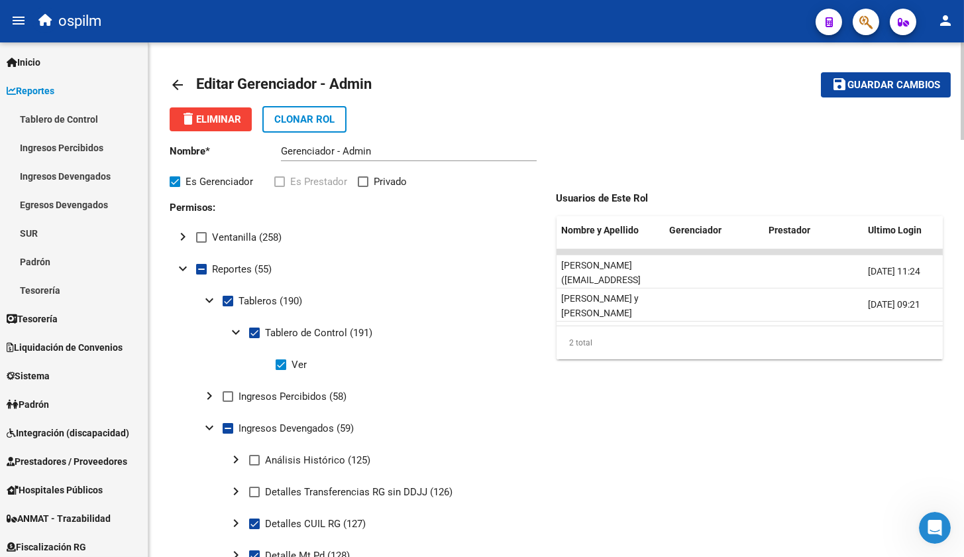
click at [925, 84] on span "Guardar cambios" at bounding box center [893, 86] width 93 height 12
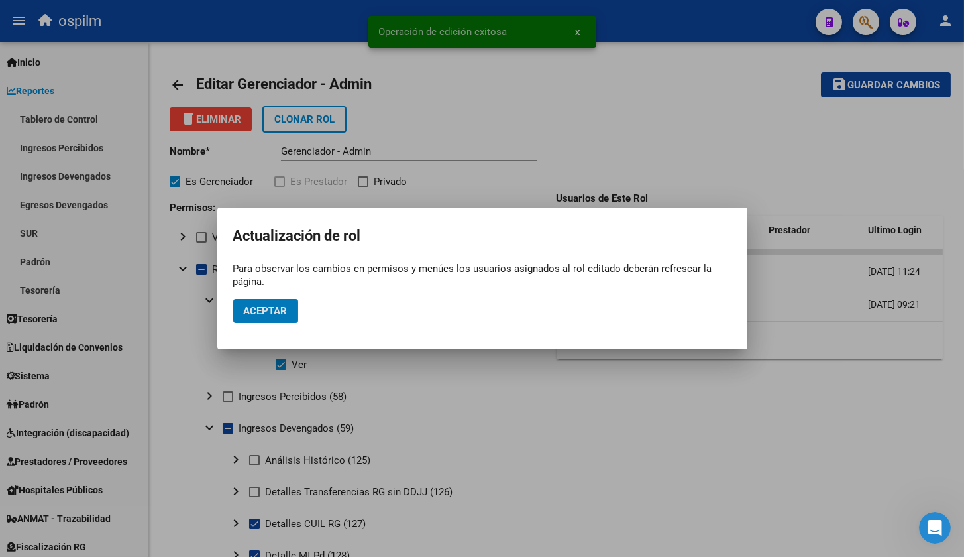
click at [288, 313] on button "Aceptar" at bounding box center [265, 311] width 65 height 24
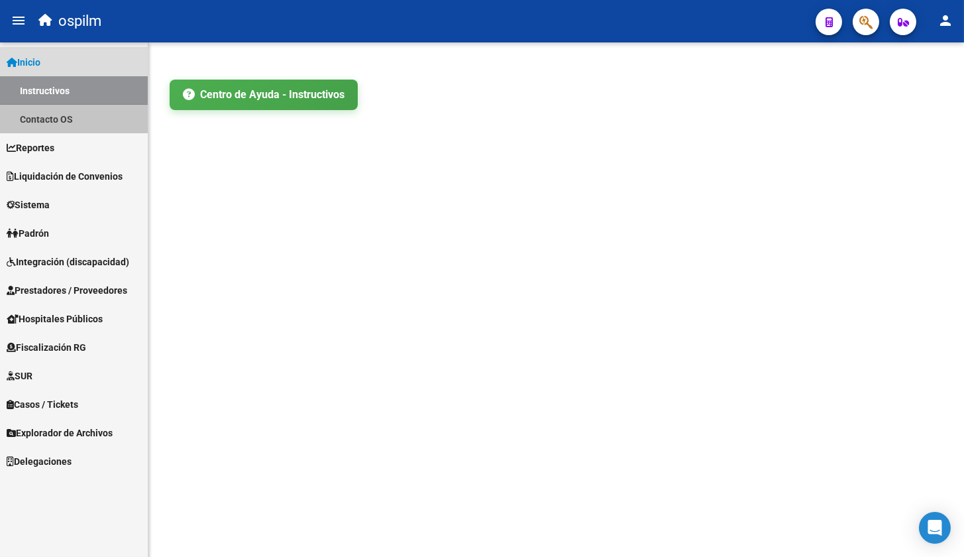
click at [77, 125] on link "Contacto OS" at bounding box center [74, 119] width 148 height 28
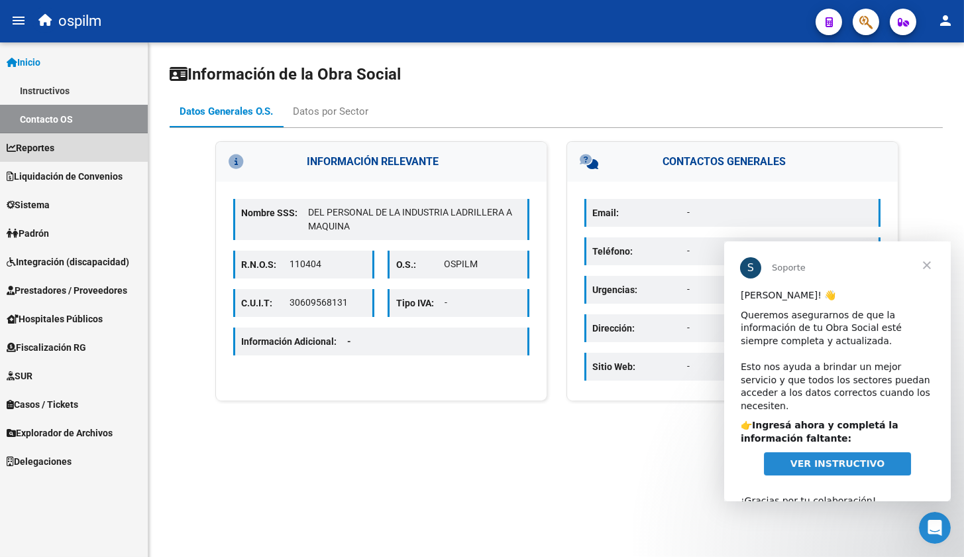
click at [63, 144] on link "Reportes" at bounding box center [74, 147] width 148 height 28
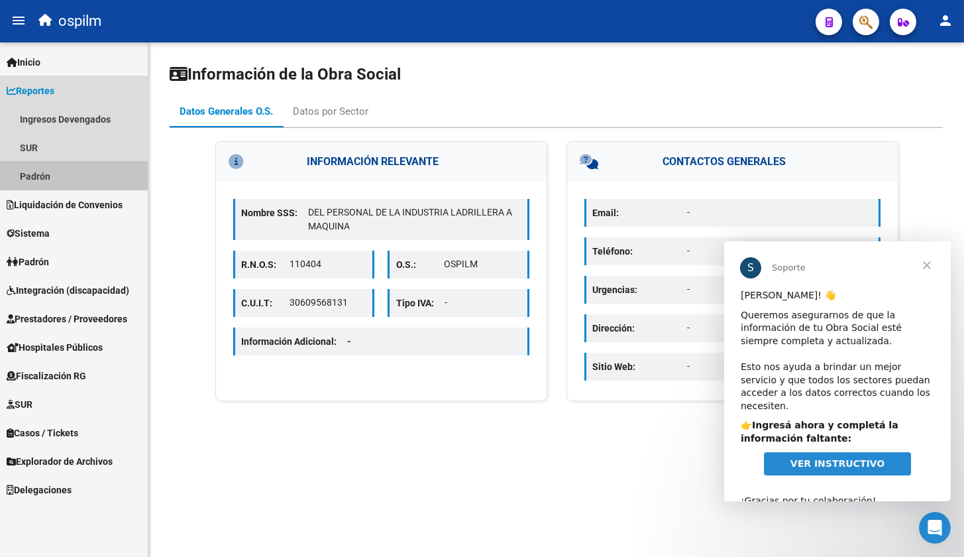
click at [37, 175] on link "Padrón" at bounding box center [74, 176] width 148 height 28
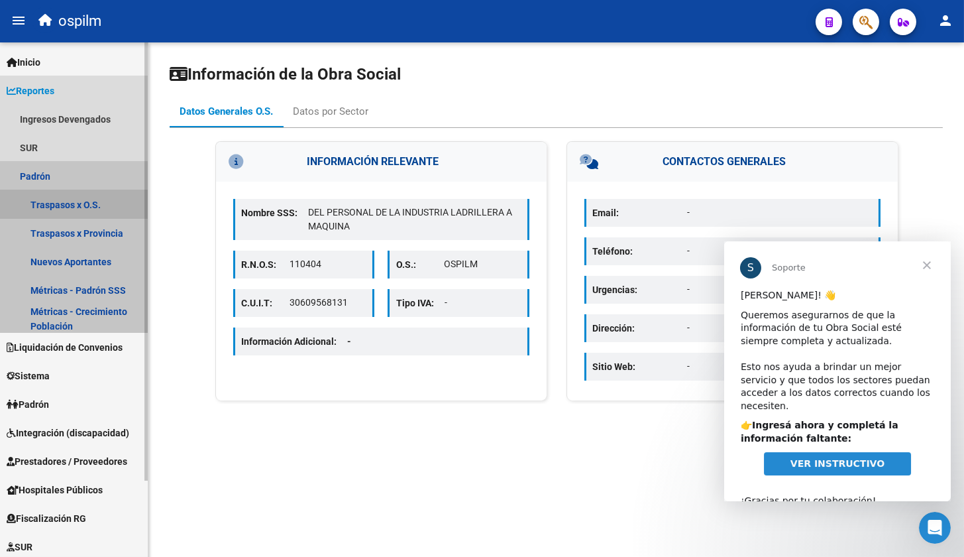
click at [40, 199] on link "Traspasos x O.S." at bounding box center [74, 204] width 148 height 28
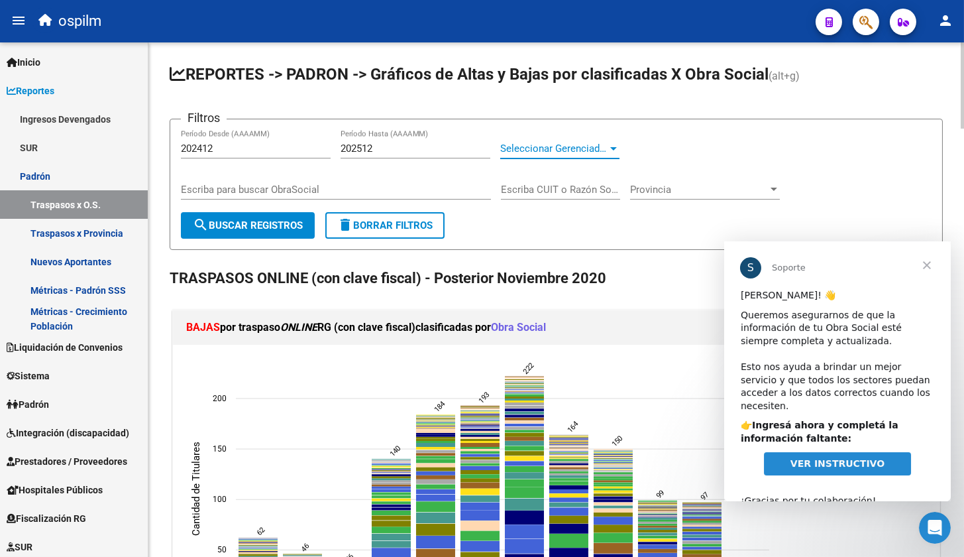
click at [618, 144] on div at bounding box center [614, 148] width 12 height 11
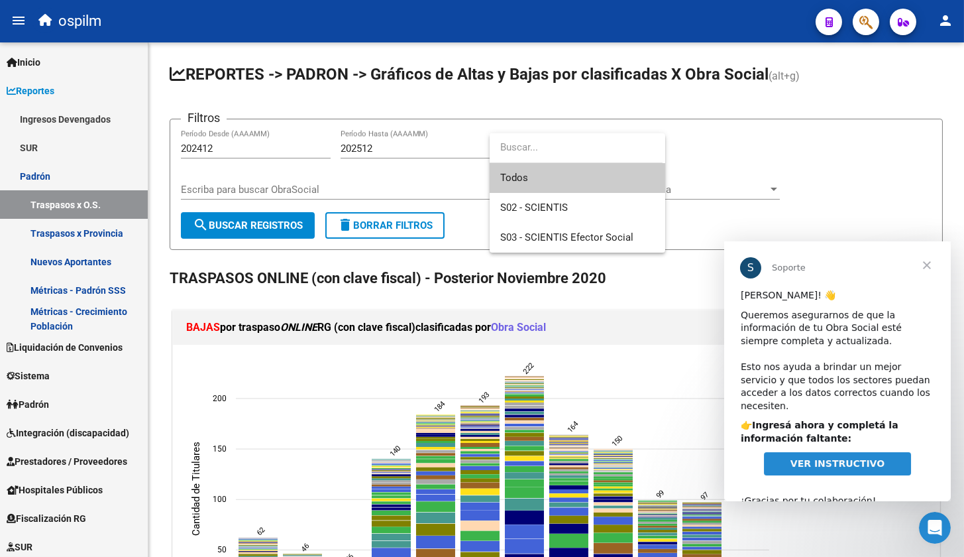
click at [728, 151] on div at bounding box center [482, 278] width 964 height 557
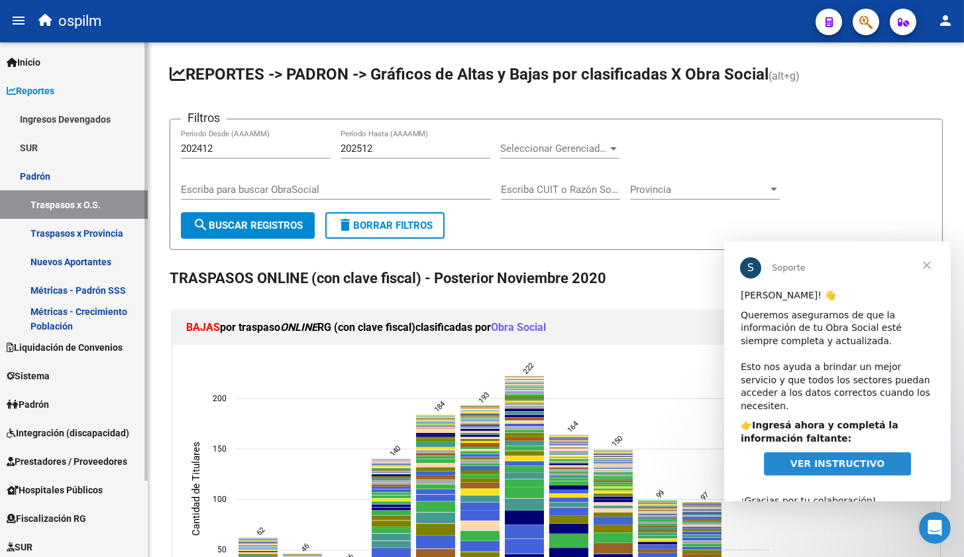
click at [58, 228] on link "Traspasos x Provincia" at bounding box center [74, 233] width 148 height 28
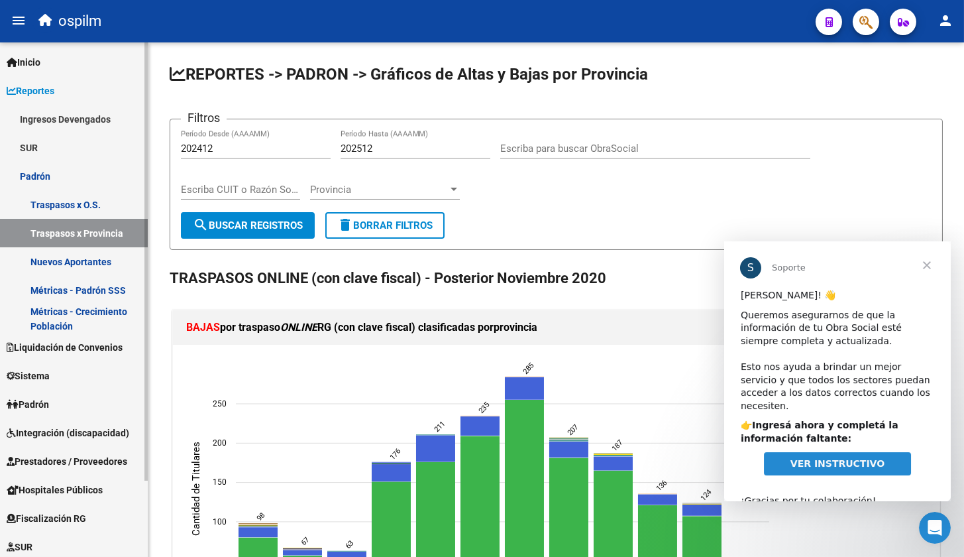
click at [47, 91] on span "Reportes" at bounding box center [31, 90] width 48 height 15
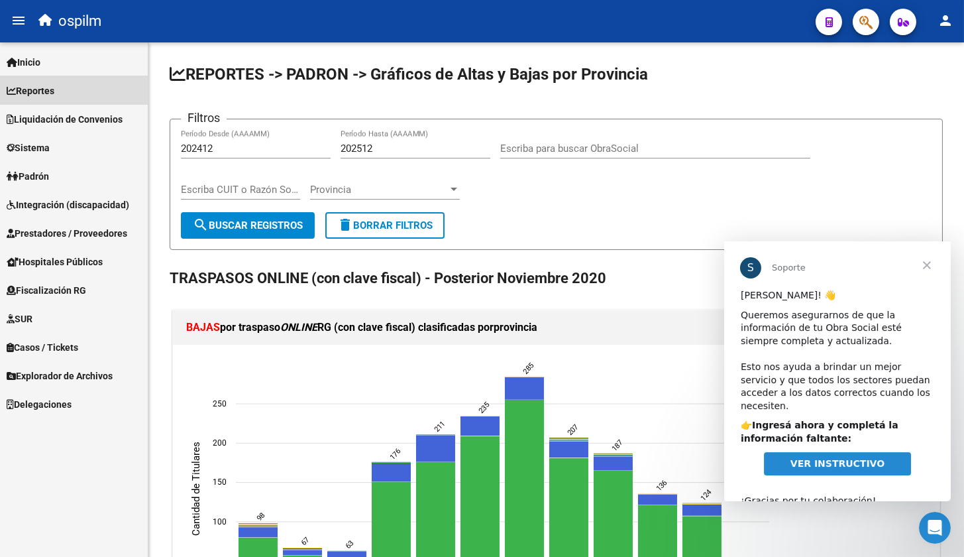
click at [47, 91] on span "Reportes" at bounding box center [31, 90] width 48 height 15
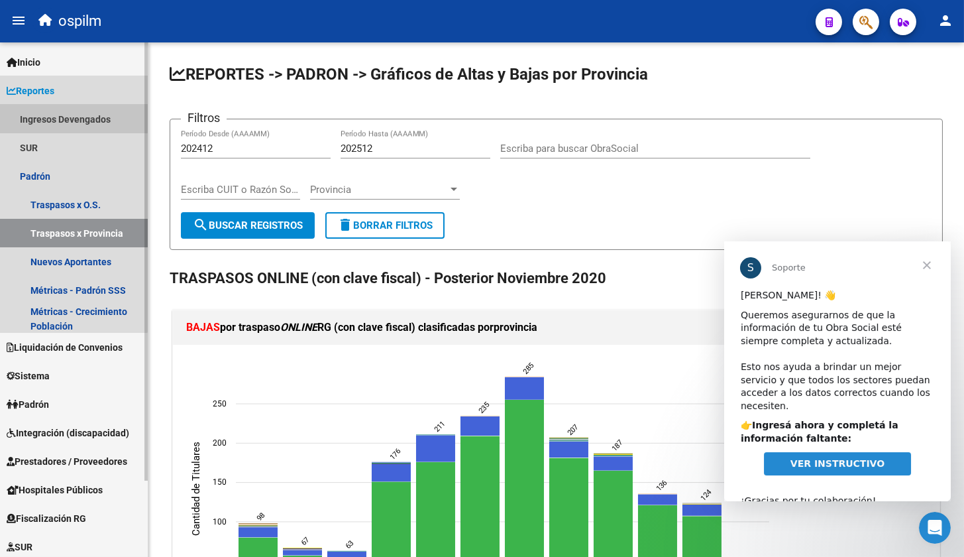
click at [52, 117] on link "Ingresos Devengados" at bounding box center [74, 119] width 148 height 28
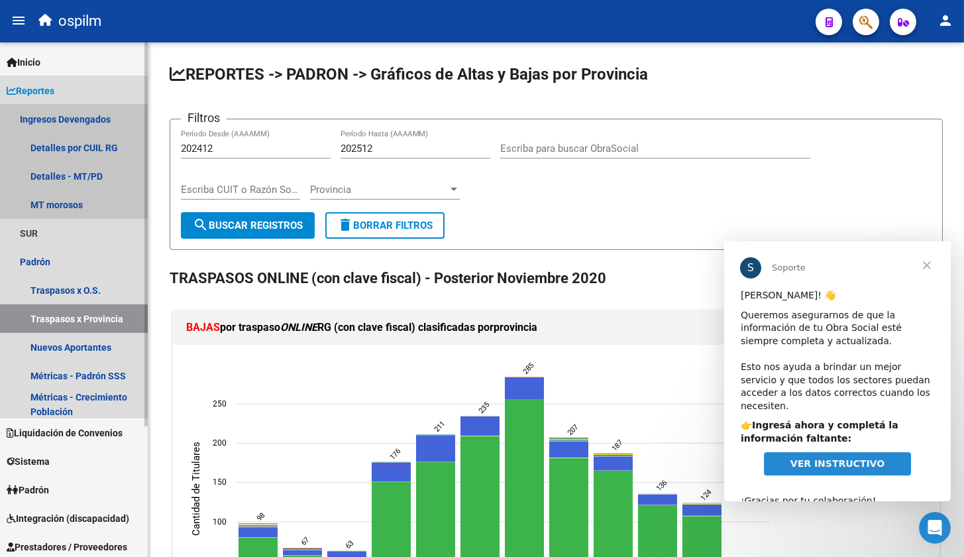
click at [52, 117] on link "Ingresos Devengados" at bounding box center [74, 119] width 148 height 28
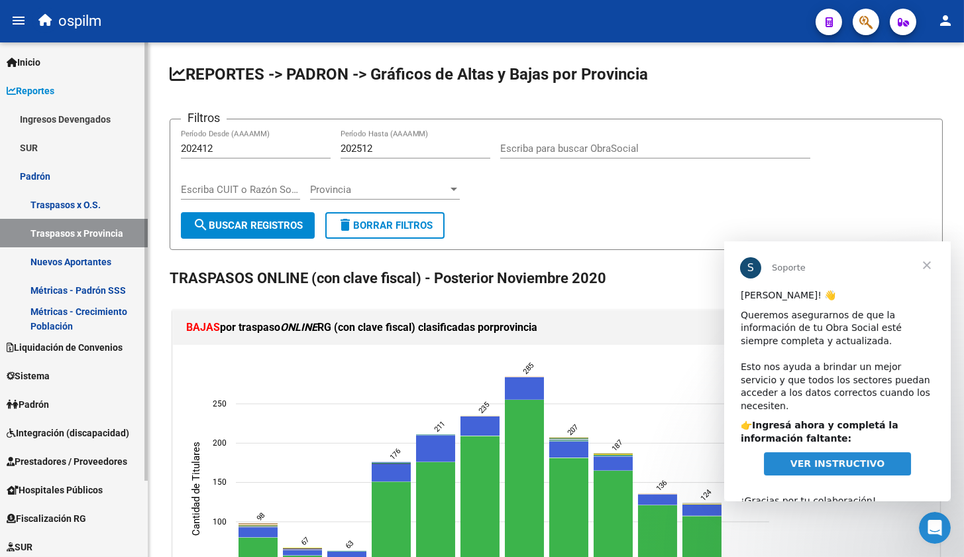
click at [52, 117] on link "Ingresos Devengados" at bounding box center [74, 119] width 148 height 28
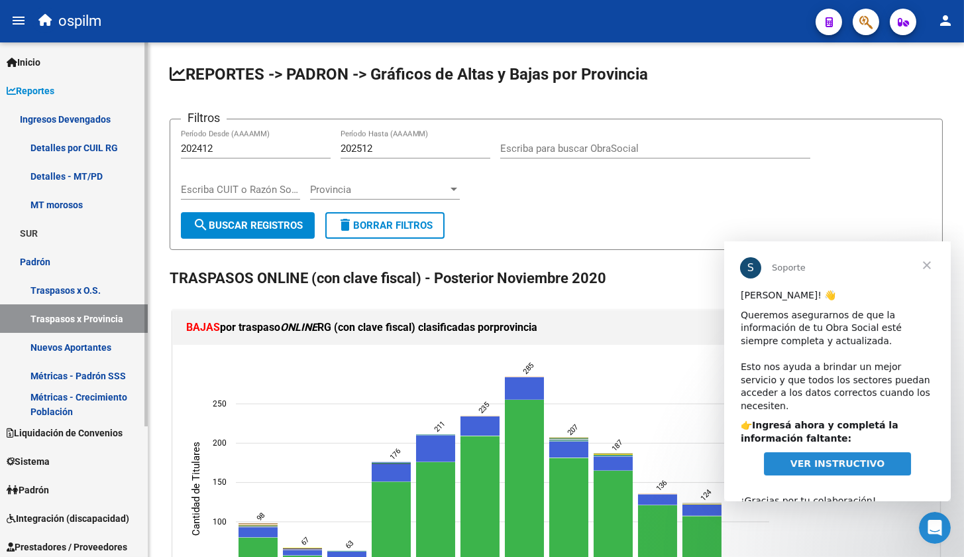
click at [82, 113] on link "Ingresos Devengados" at bounding box center [74, 119] width 148 height 28
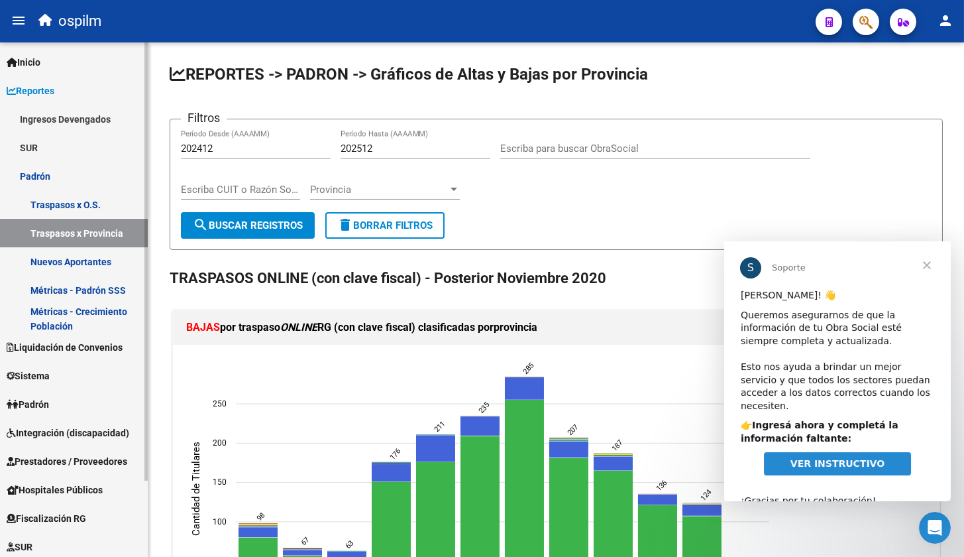
click at [81, 118] on link "Ingresos Devengados" at bounding box center [74, 119] width 148 height 28
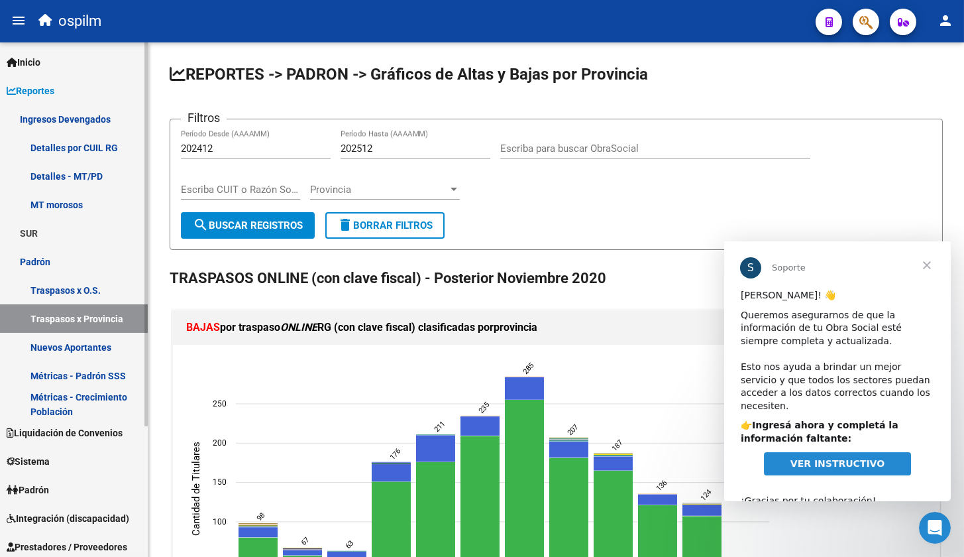
click at [80, 150] on link "Detalles por CUIL RG" at bounding box center [74, 147] width 148 height 28
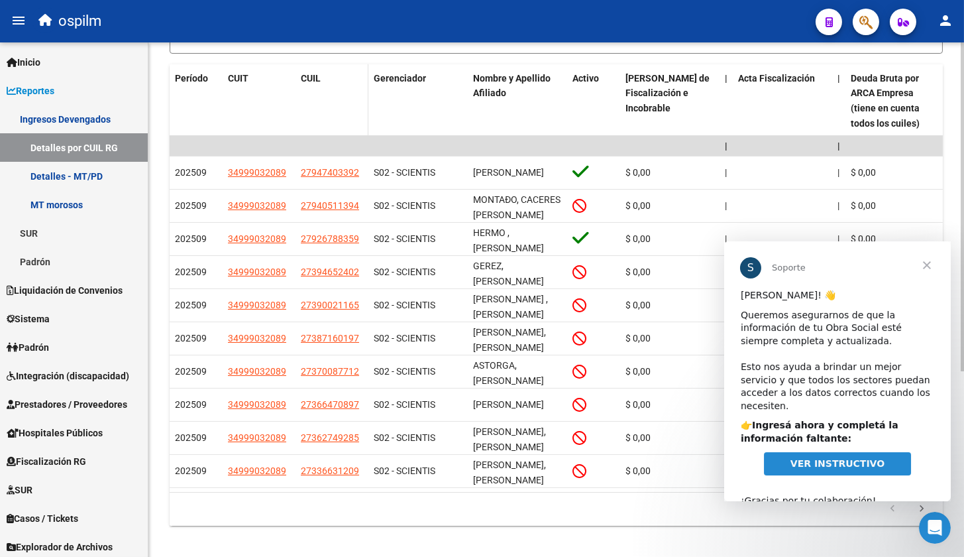
scroll to position [290, 0]
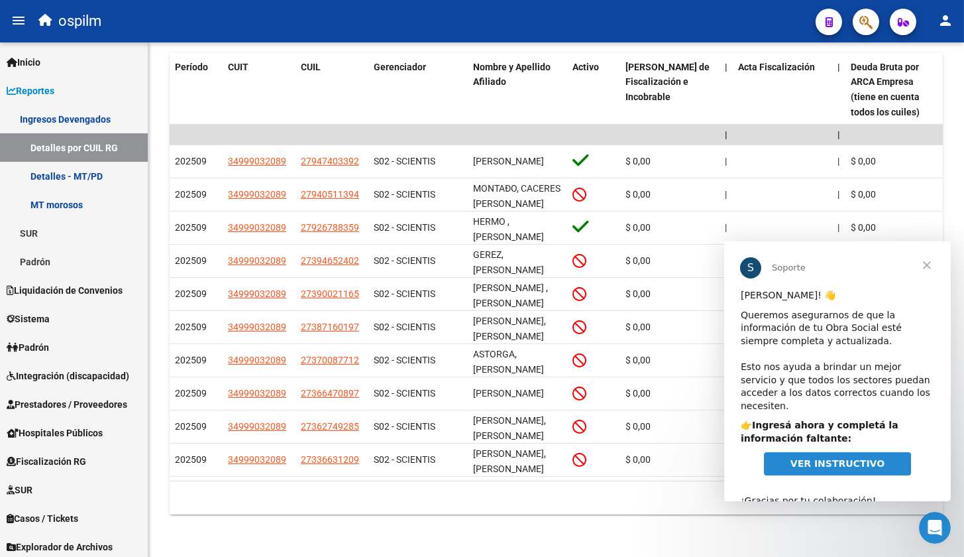
click at [929, 266] on span "Cerrar" at bounding box center [926, 265] width 48 height 48
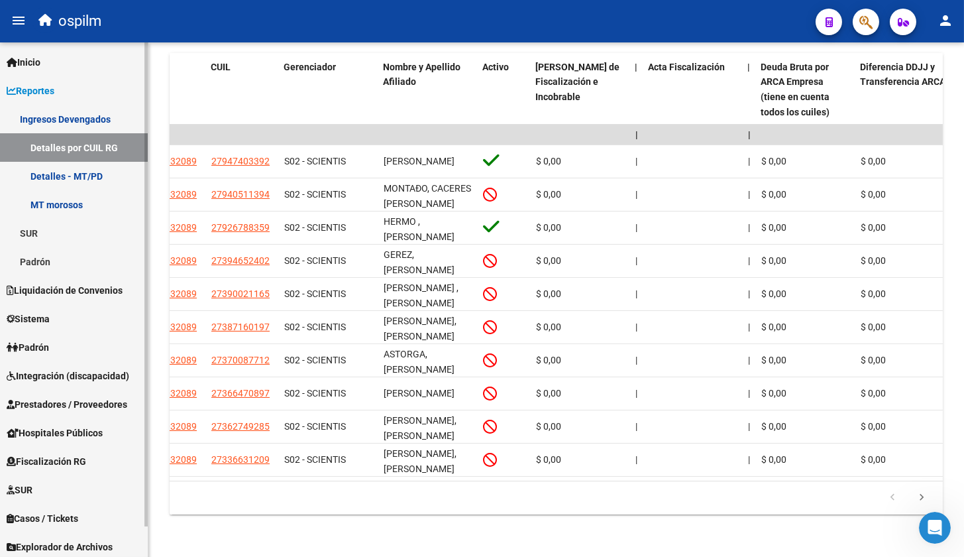
scroll to position [32, 0]
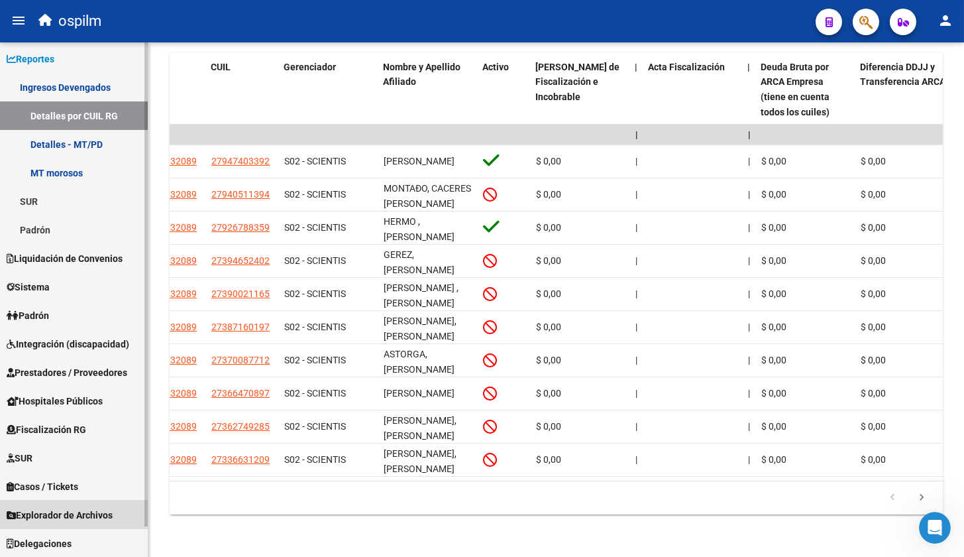
click at [66, 504] on link "Explorador de Archivos" at bounding box center [74, 514] width 148 height 28
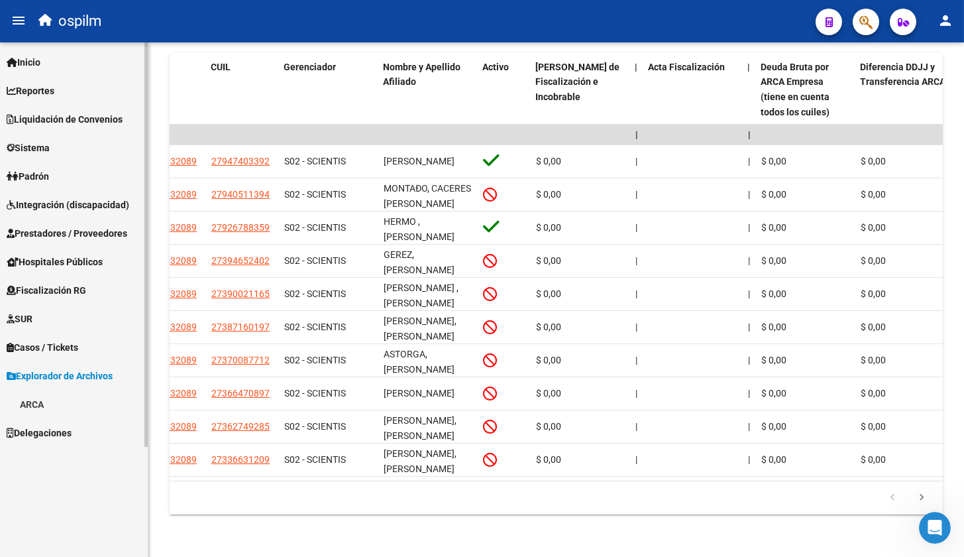
scroll to position [0, 0]
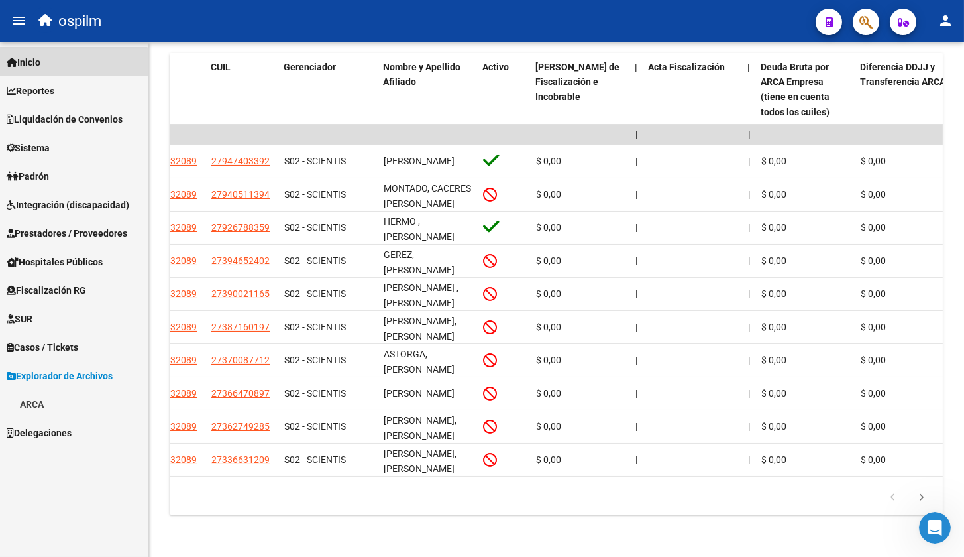
click at [57, 67] on link "Inicio" at bounding box center [74, 62] width 148 height 28
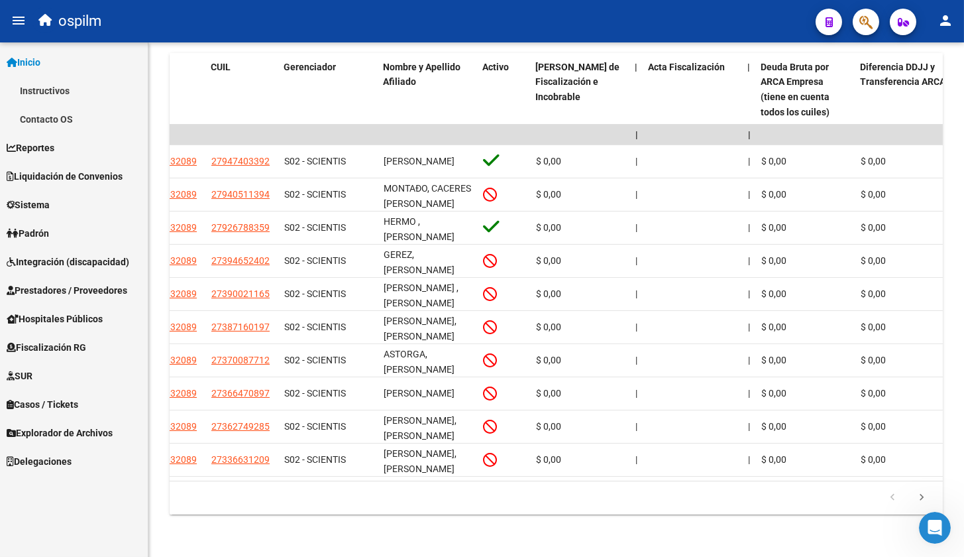
click at [57, 67] on link "Inicio" at bounding box center [74, 62] width 148 height 28
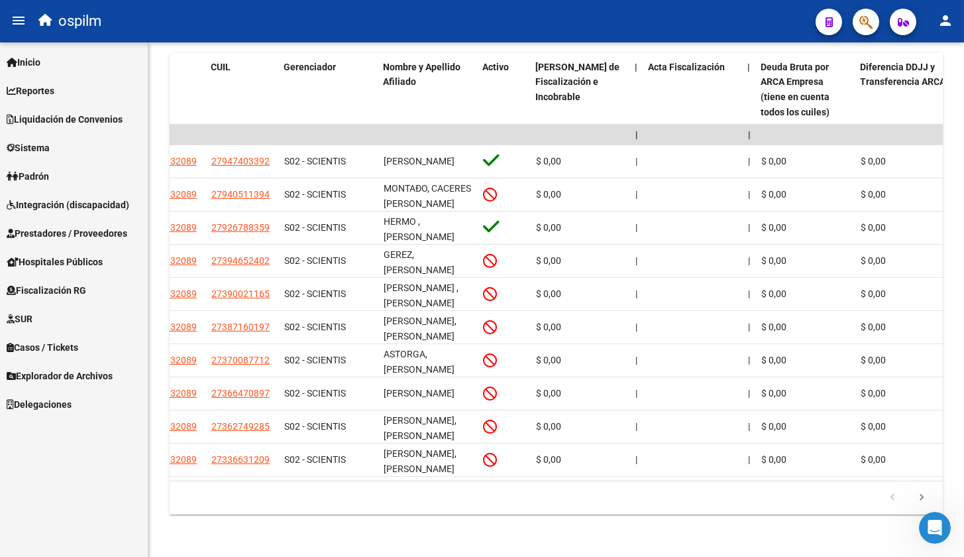
click at [57, 67] on link "Inicio" at bounding box center [74, 62] width 148 height 28
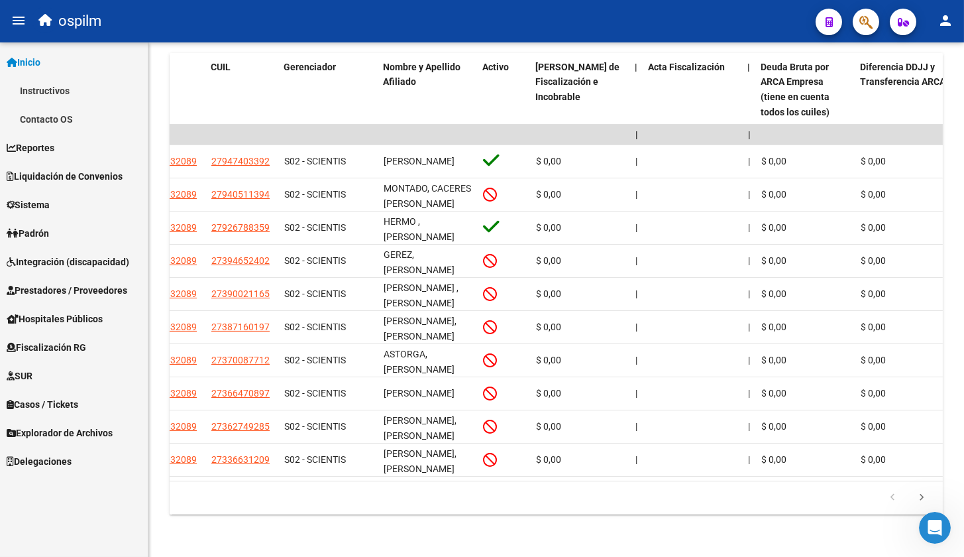
click at [36, 143] on span "Reportes" at bounding box center [31, 147] width 48 height 15
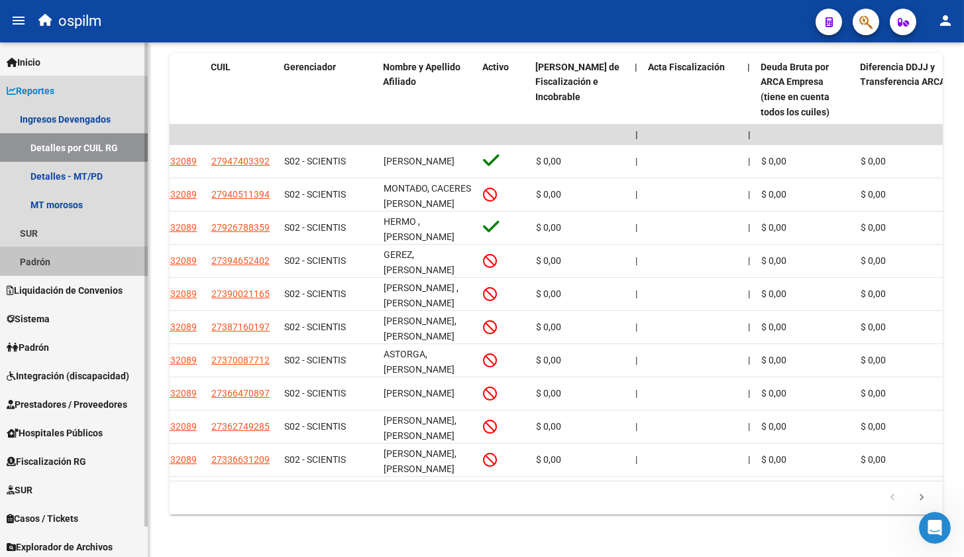
click at [60, 248] on link "Padrón" at bounding box center [74, 261] width 148 height 28
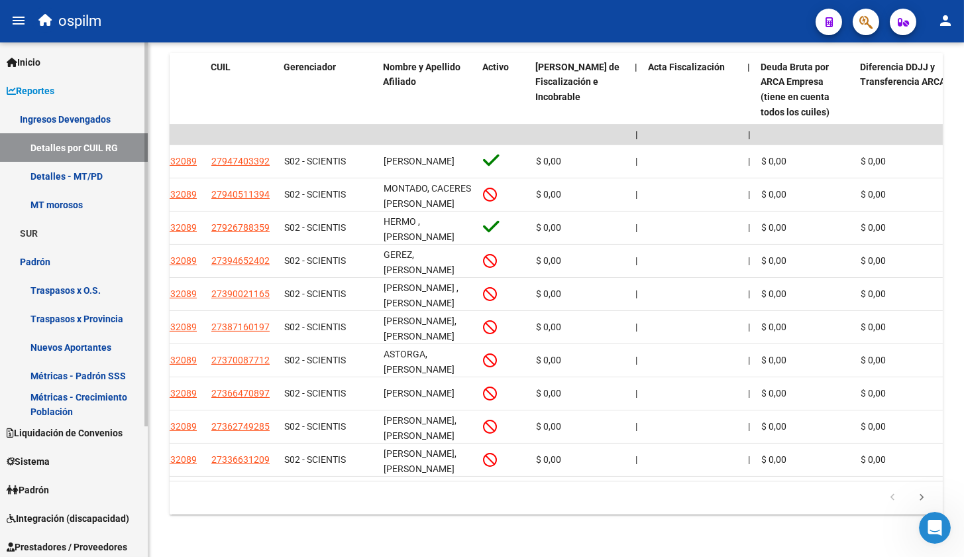
click at [68, 288] on link "Traspasos x O.S." at bounding box center [74, 290] width 148 height 28
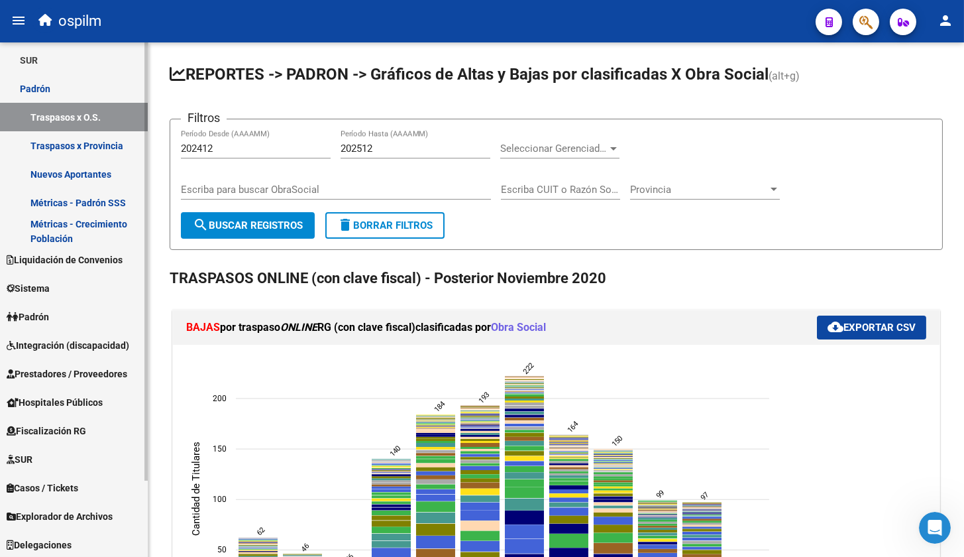
scroll to position [89, 0]
click at [69, 317] on link "Padrón" at bounding box center [74, 315] width 148 height 28
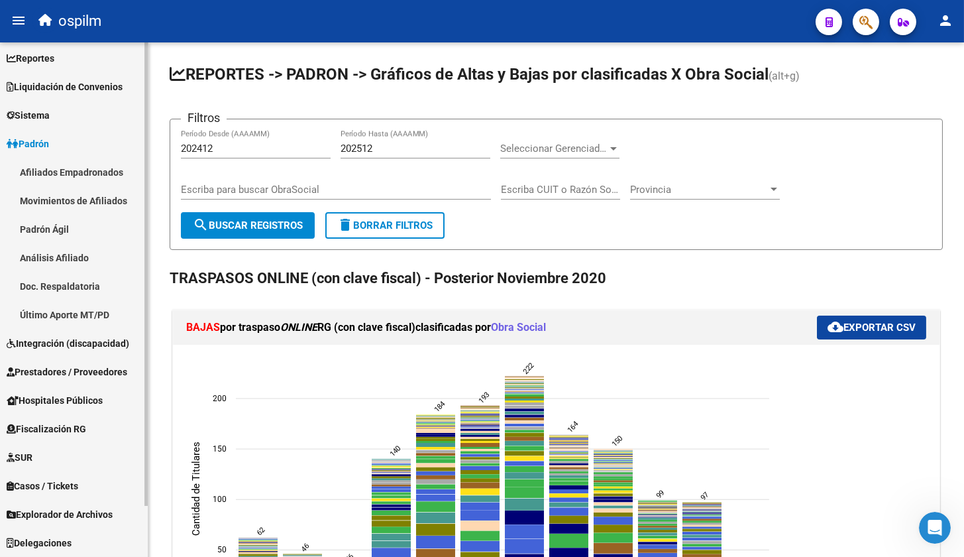
scroll to position [32, 0]
click at [58, 228] on link "Padrón Ágil" at bounding box center [74, 229] width 148 height 28
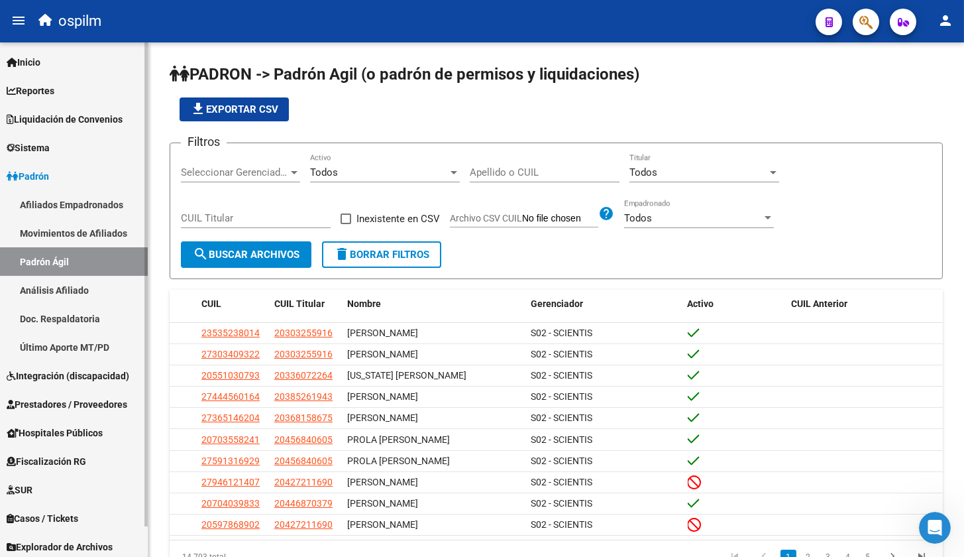
click at [125, 404] on span "Prestadores / Proveedores" at bounding box center [67, 404] width 121 height 15
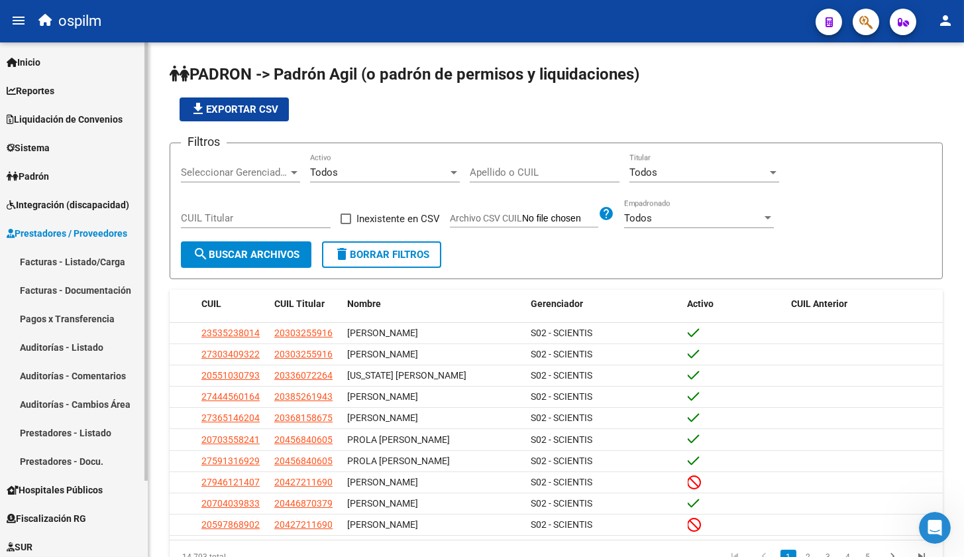
click at [85, 256] on link "Facturas - Listado/Carga" at bounding box center [74, 261] width 148 height 28
